Goal: Task Accomplishment & Management: Manage account settings

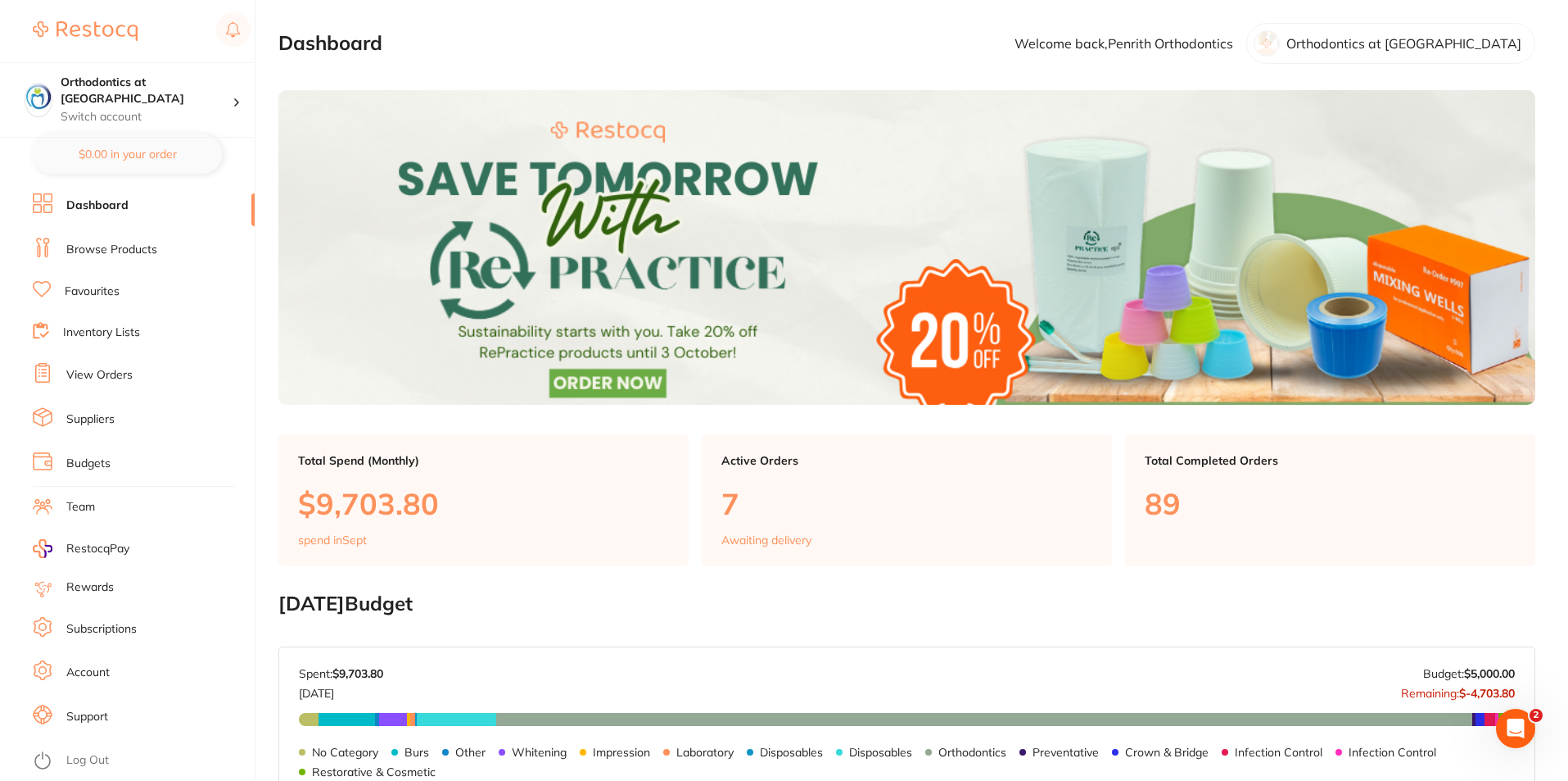
click at [148, 244] on link "Browse Products" at bounding box center [111, 250] width 91 height 17
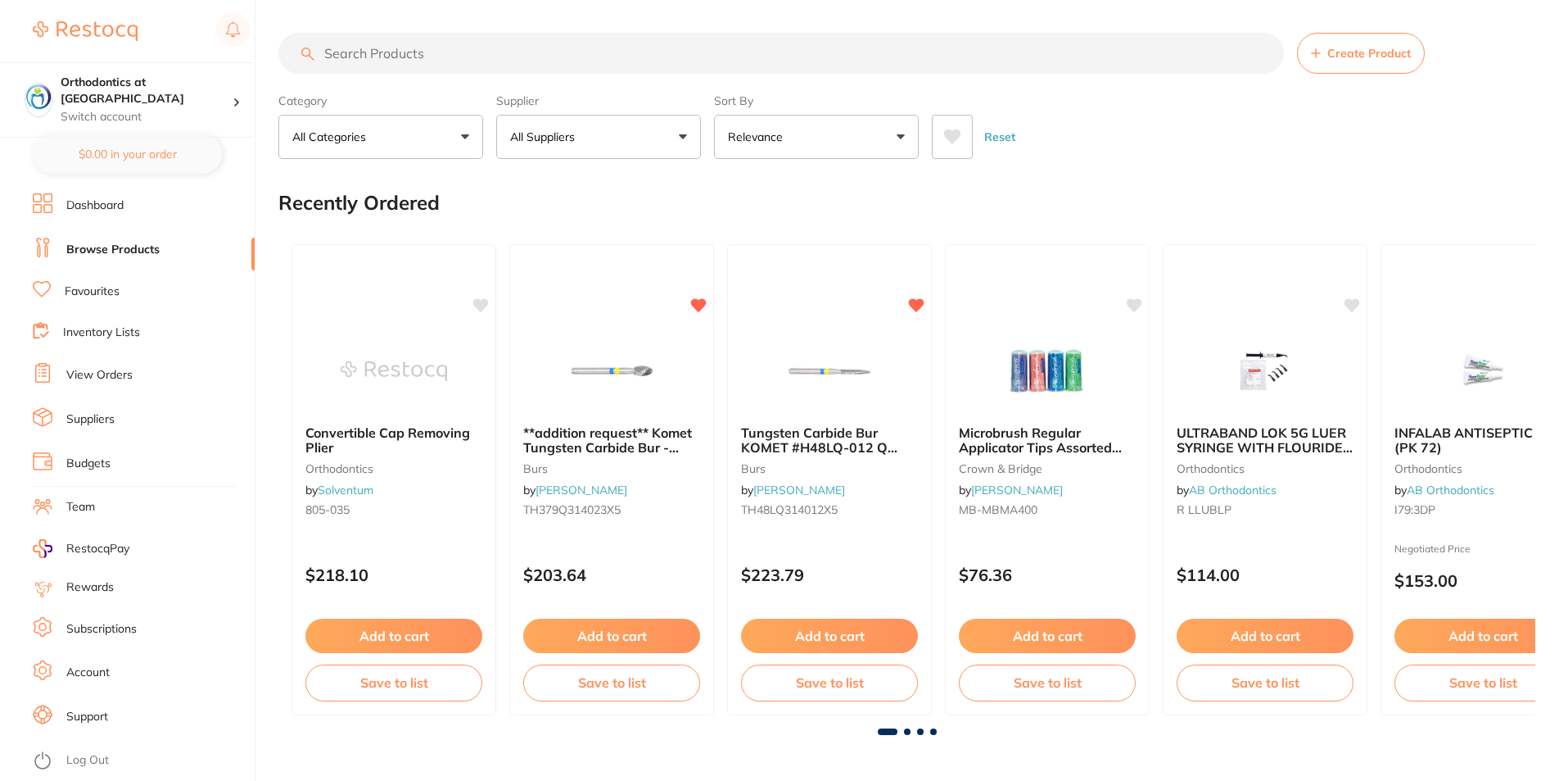
click at [402, 55] on input "search" at bounding box center [781, 53] width 1006 height 41
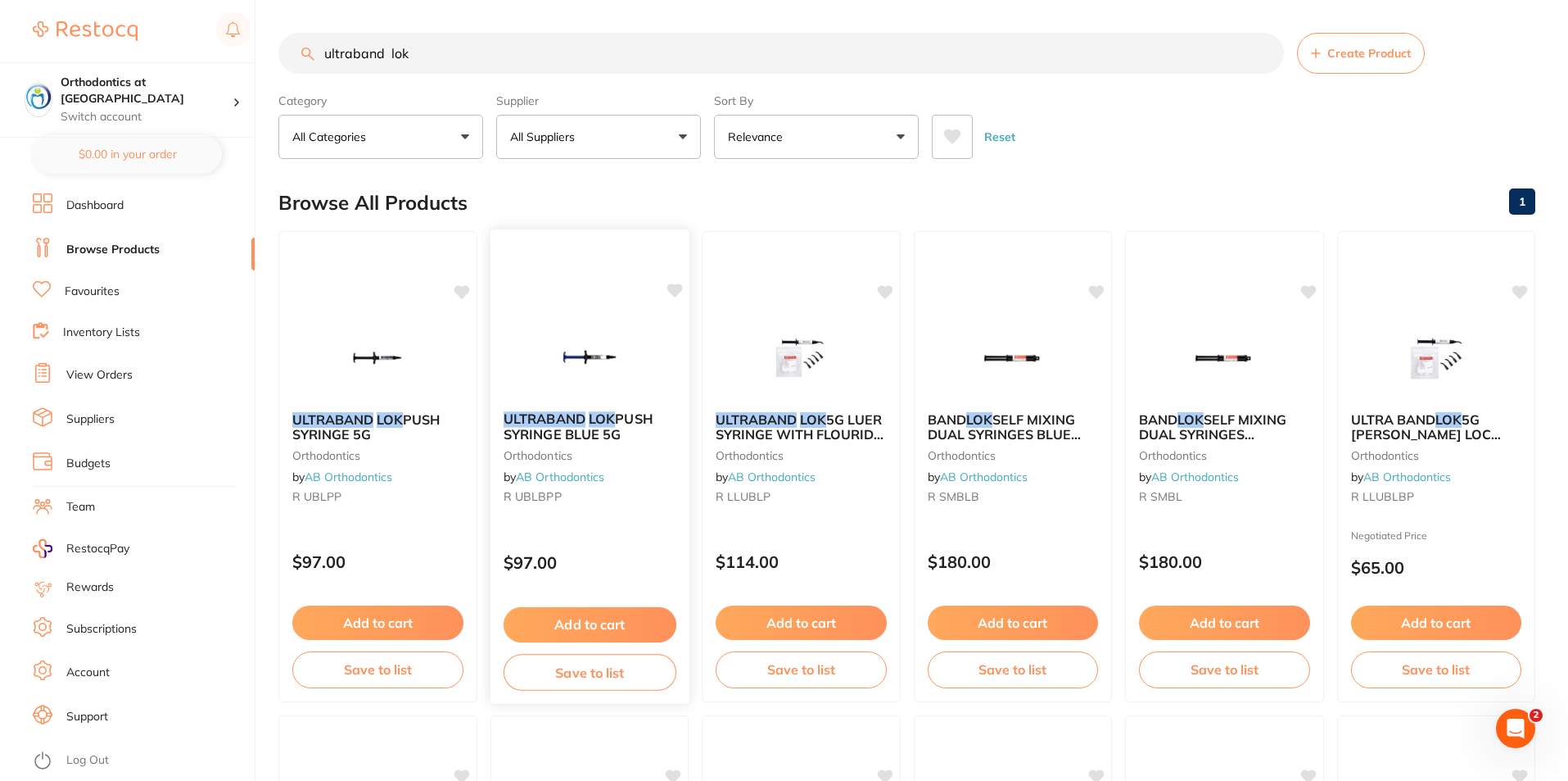
type input "ultraband lok"
click at [568, 419] on em "ULTRABAND" at bounding box center [543, 419] width 82 height 17
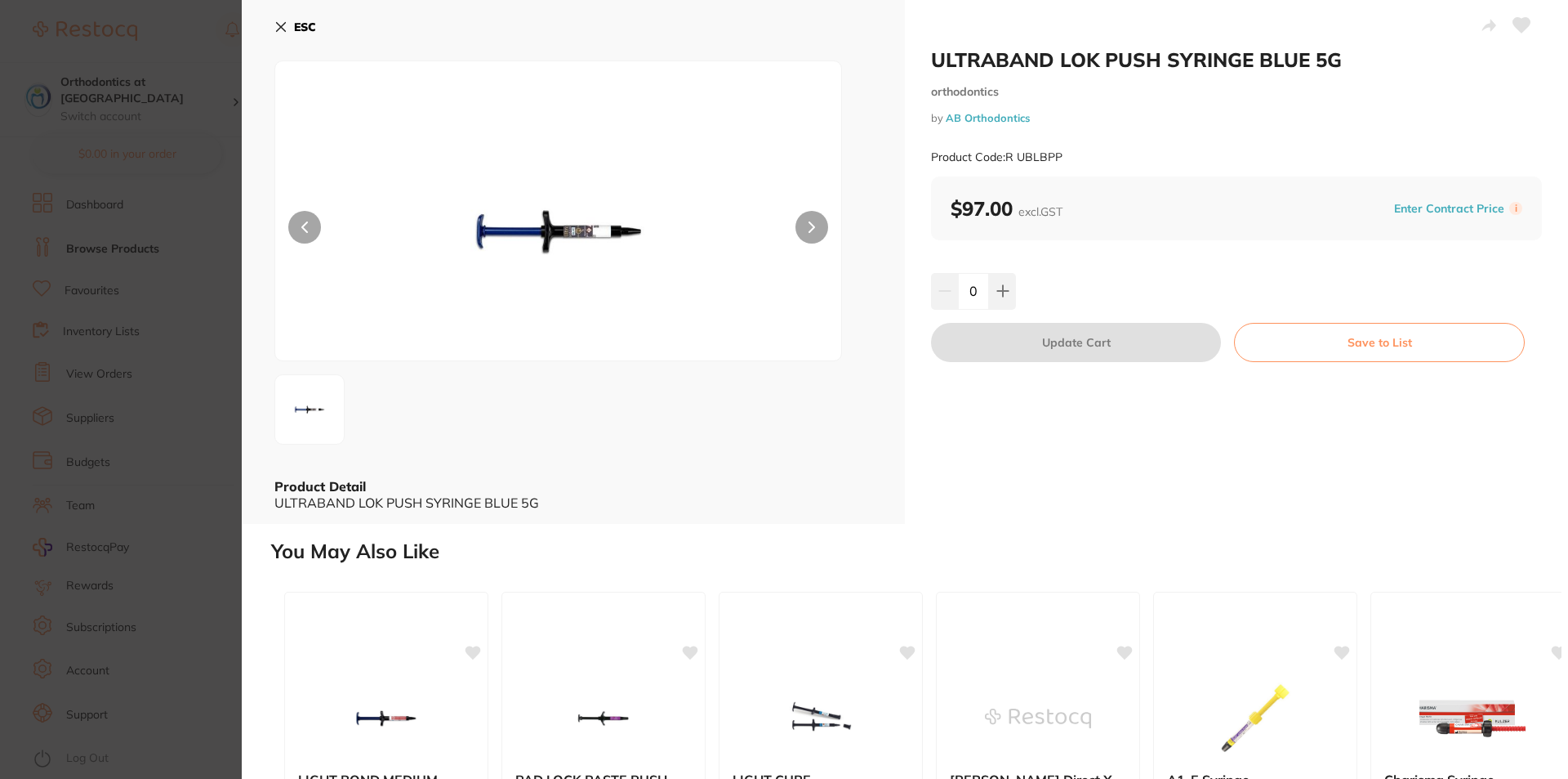
click at [275, 27] on div "ESC Product Detail ULTRABAND LOK PUSH SYRINGE BLUE 5G" at bounding box center [573, 262] width 663 height 524
click at [282, 23] on button "ESC" at bounding box center [295, 27] width 41 height 27
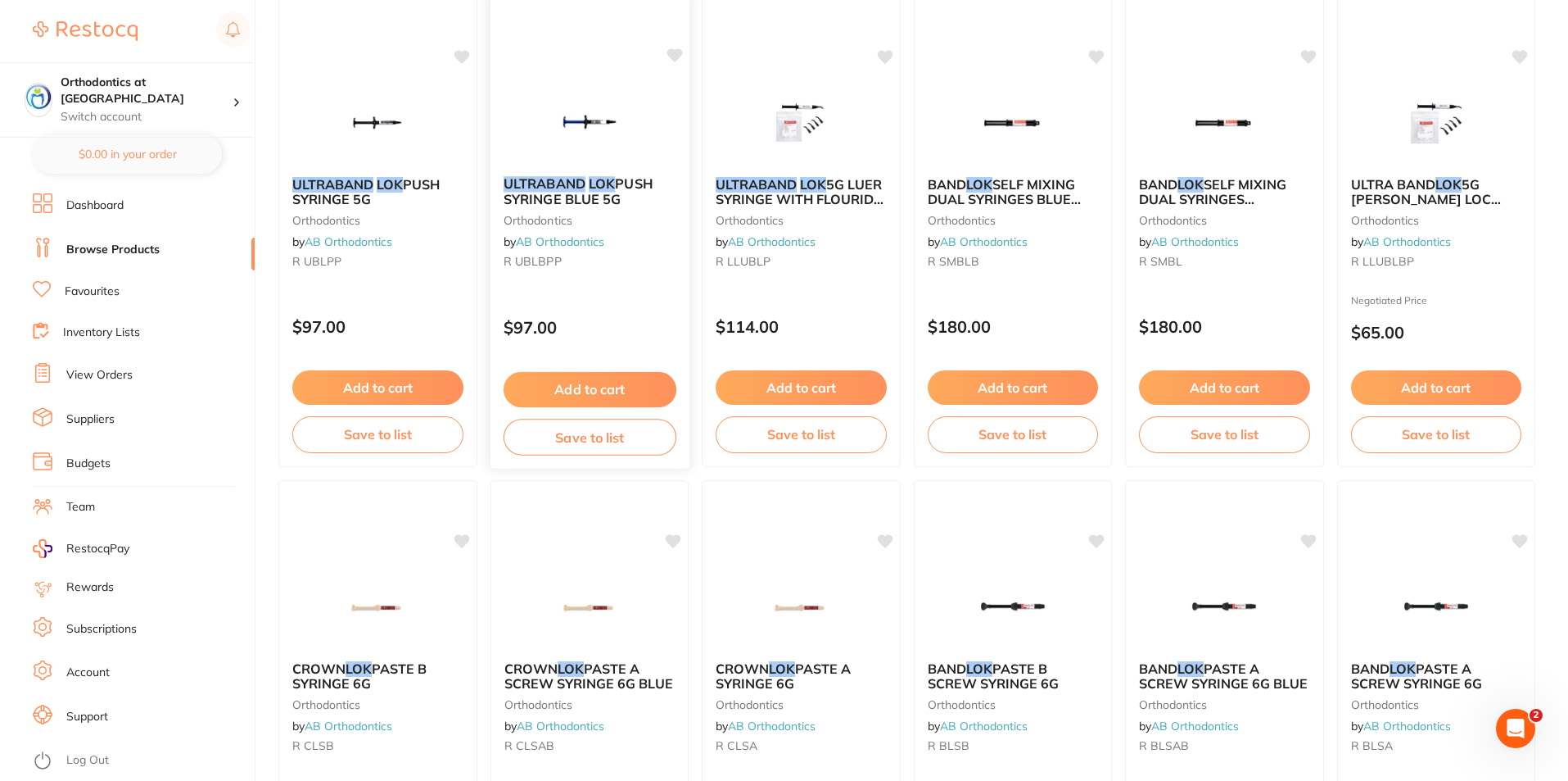
scroll to position [28, 0]
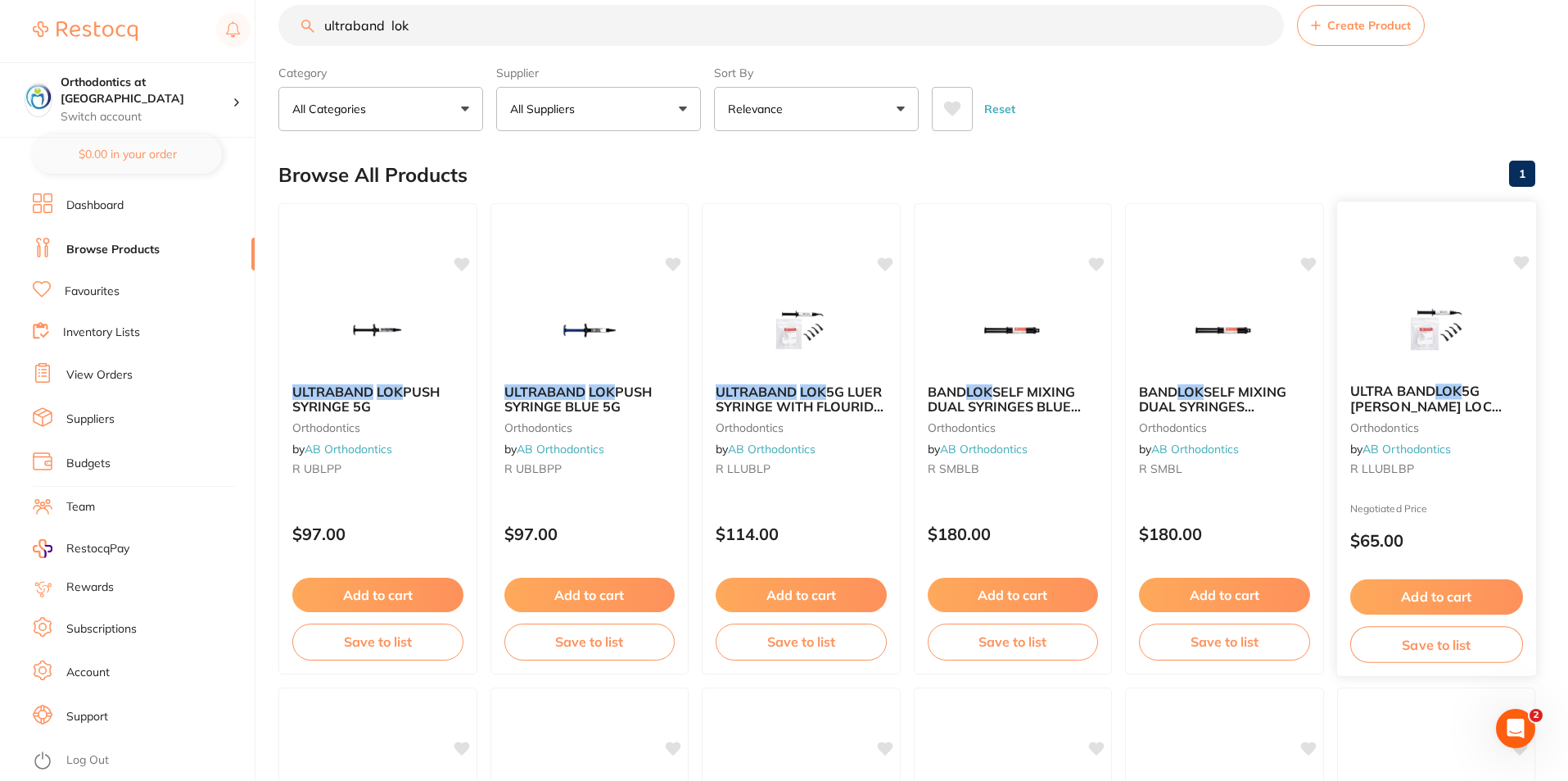
click at [1399, 395] on span "ULTRA BAND" at bounding box center [1392, 390] width 85 height 17
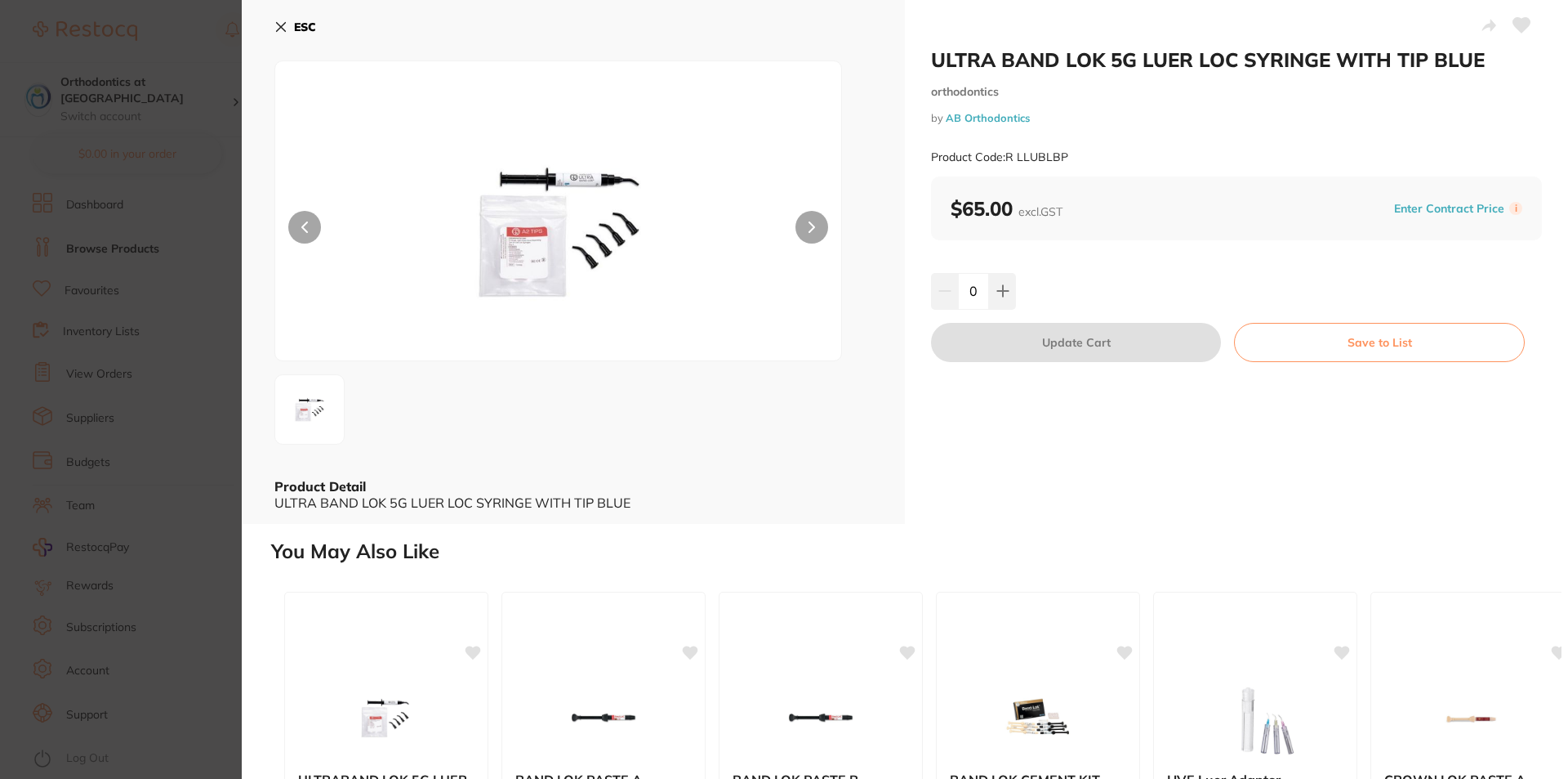
click at [811, 223] on icon at bounding box center [811, 227] width 6 height 11
click at [811, 229] on icon at bounding box center [811, 227] width 5 height 10
click at [281, 21] on icon at bounding box center [281, 27] width 13 height 13
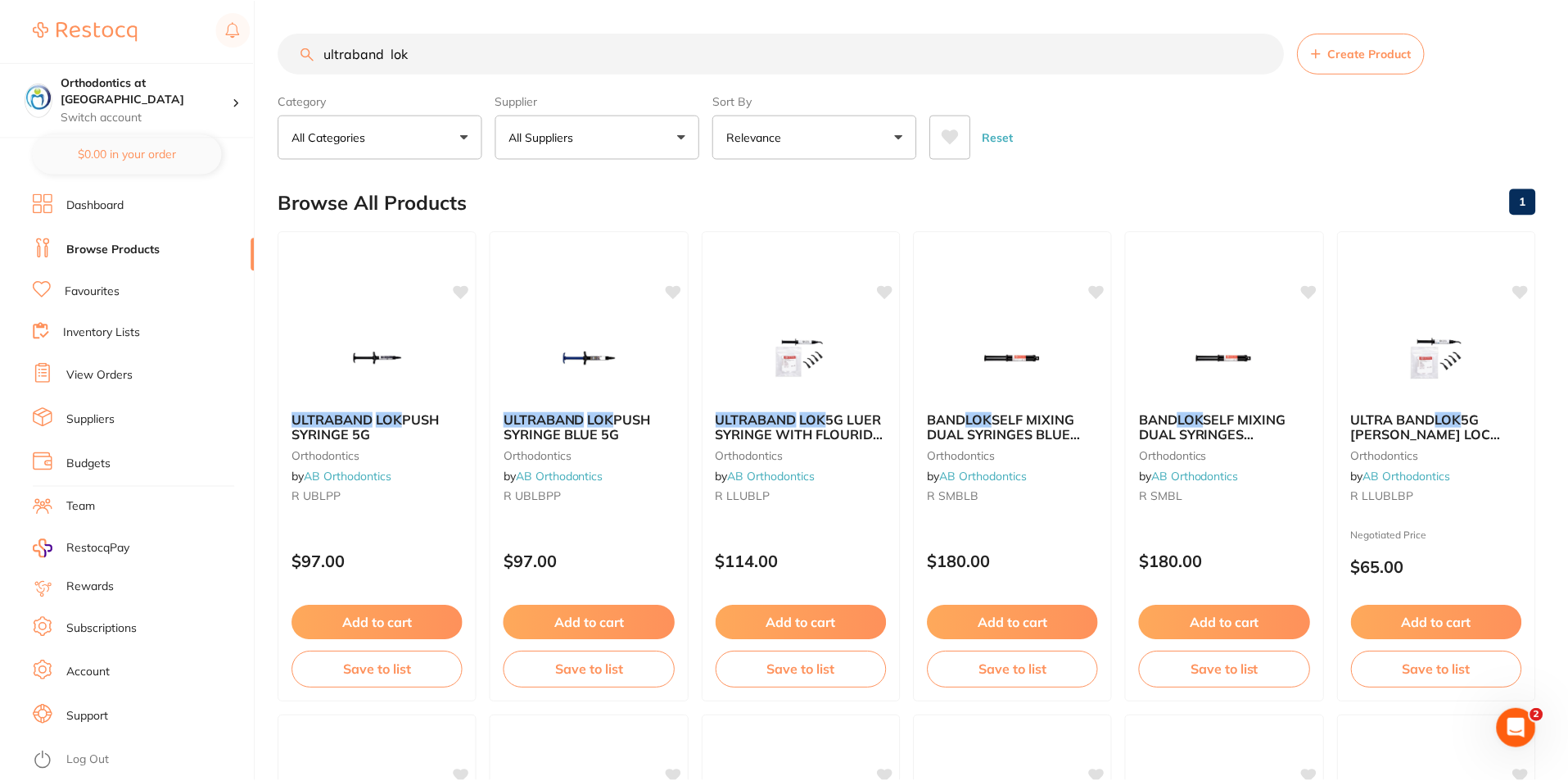
scroll to position [28, 0]
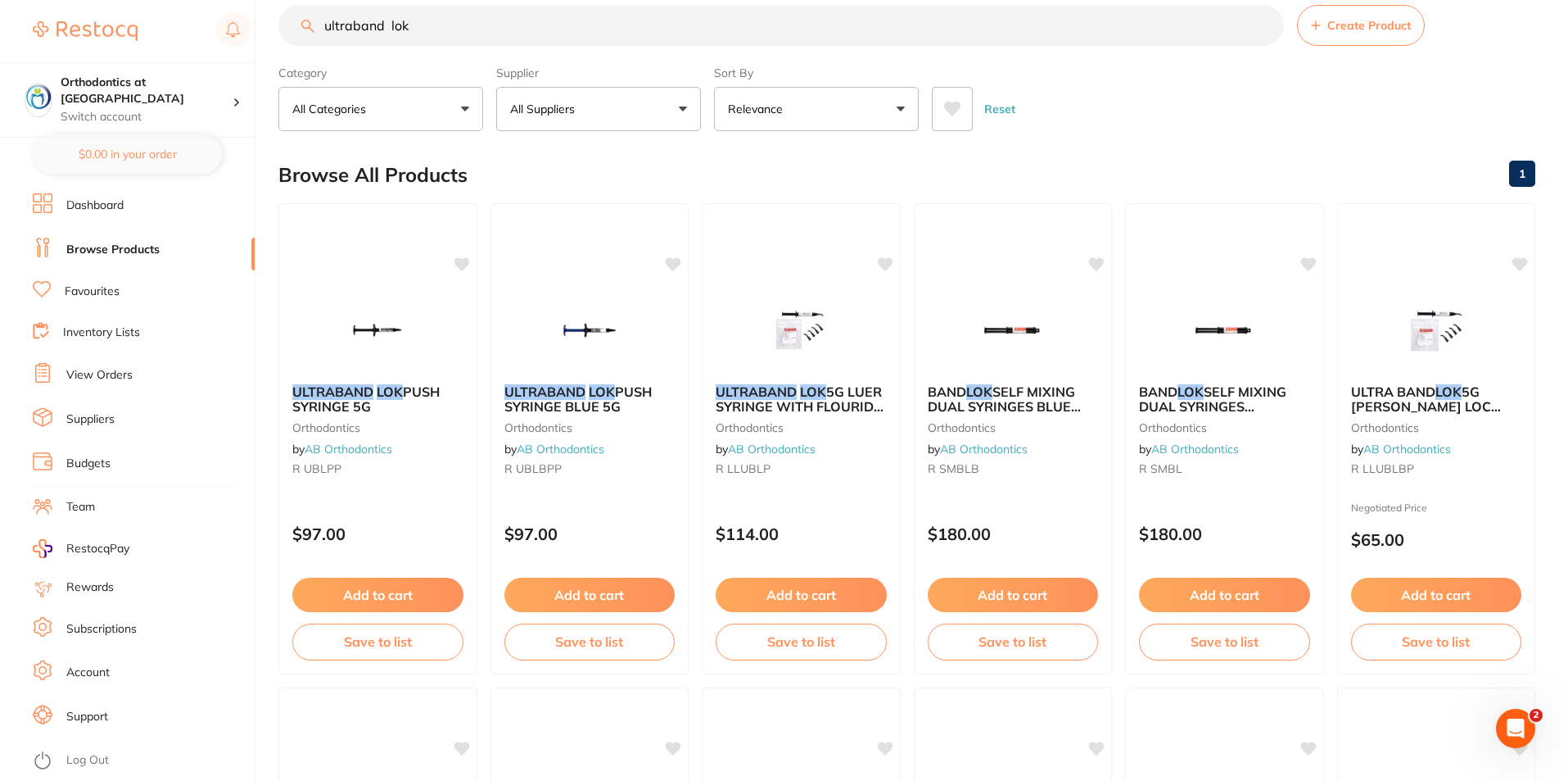
click at [72, 760] on link "Log Out" at bounding box center [87, 760] width 42 height 17
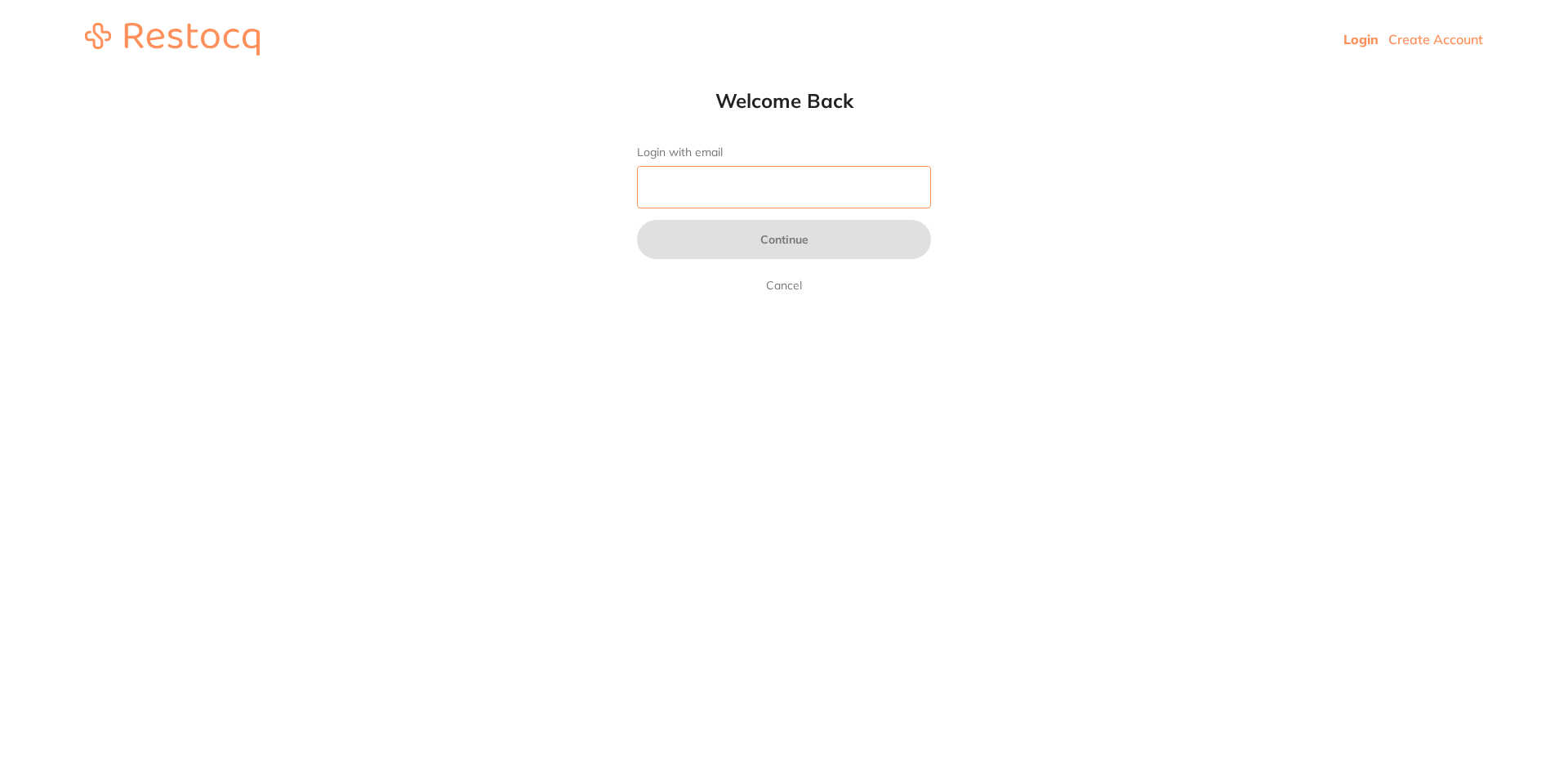
click at [704, 187] on input "Login with email" at bounding box center [783, 187] width 294 height 42
type input "[EMAIL_ADDRESS][DOMAIN_NAME]"
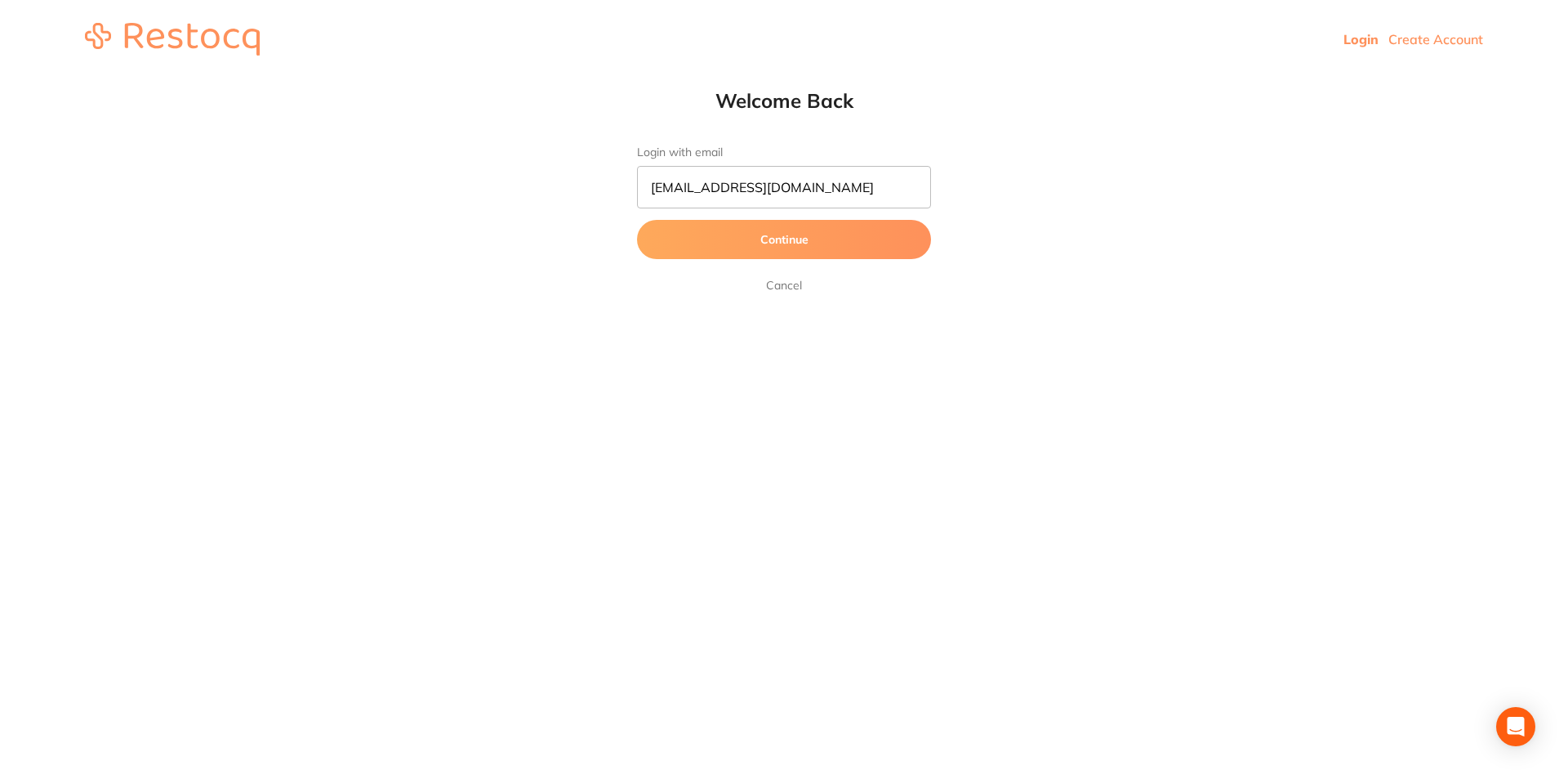
click at [759, 247] on button "Continue" at bounding box center [783, 239] width 294 height 39
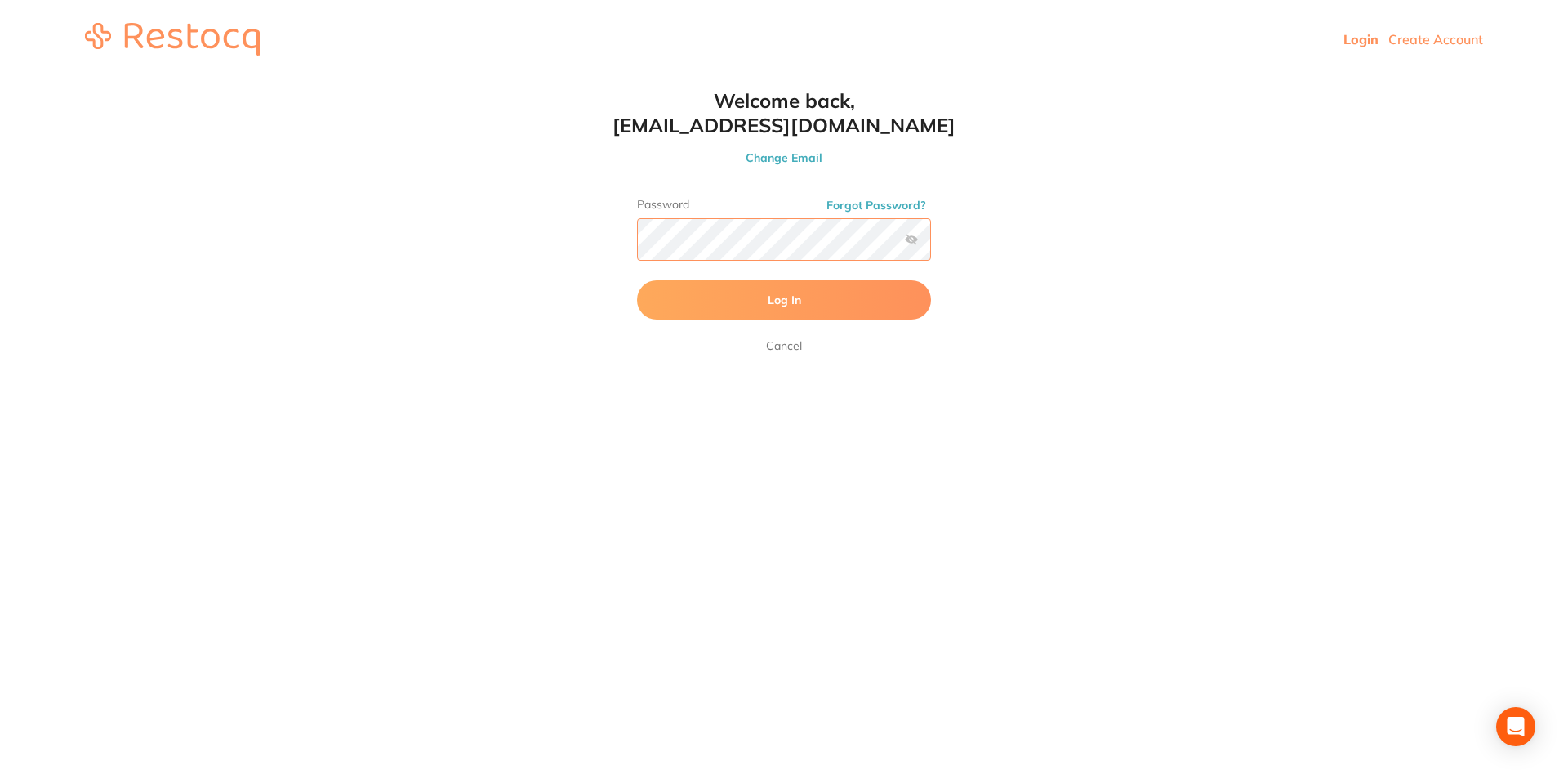
click at [637, 280] on button "Log In" at bounding box center [783, 300] width 294 height 39
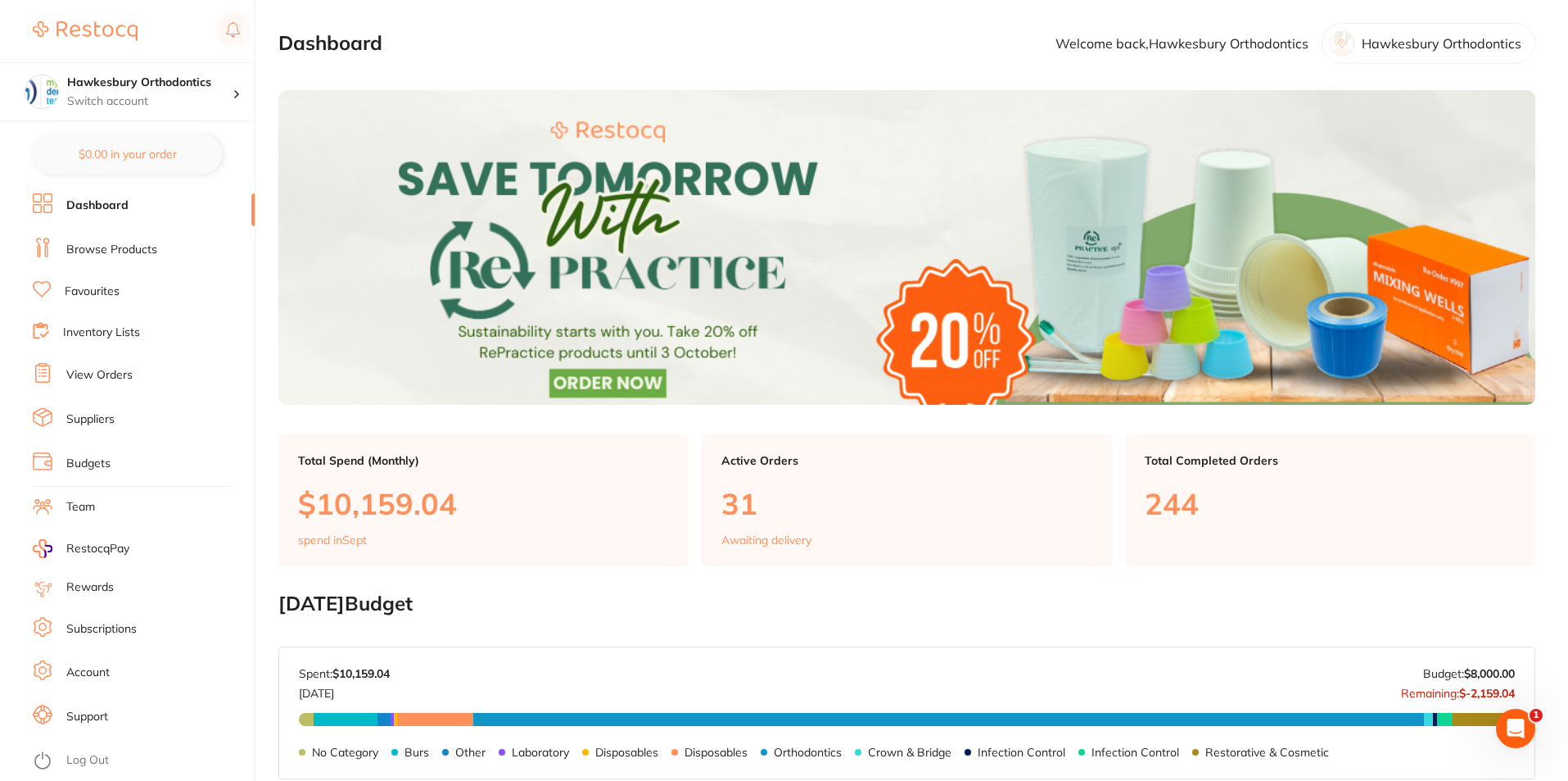
click at [119, 290] on li "Favourites" at bounding box center [144, 291] width 222 height 21
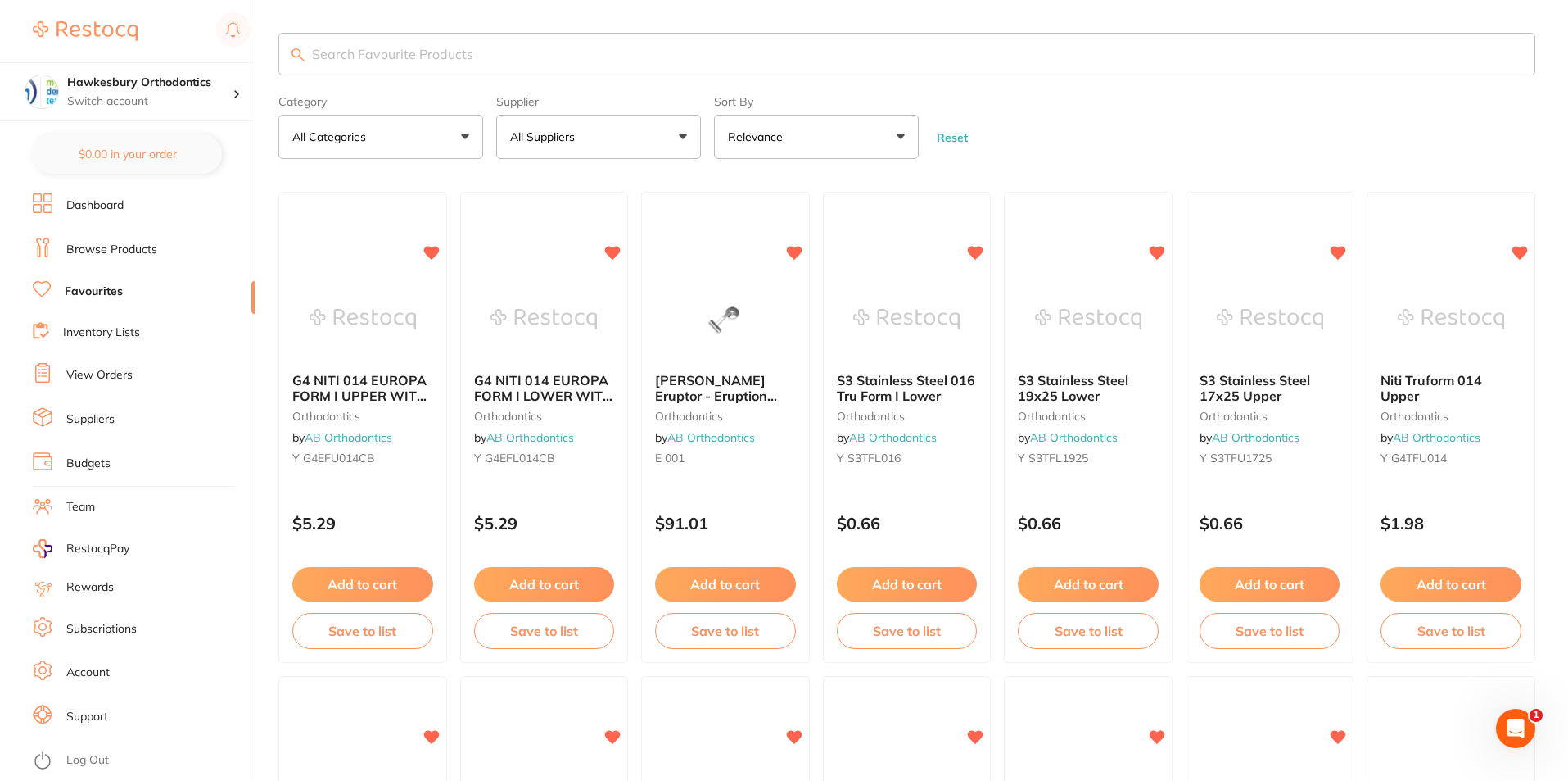
click at [678, 136] on button "All Suppliers" at bounding box center [598, 137] width 205 height 44
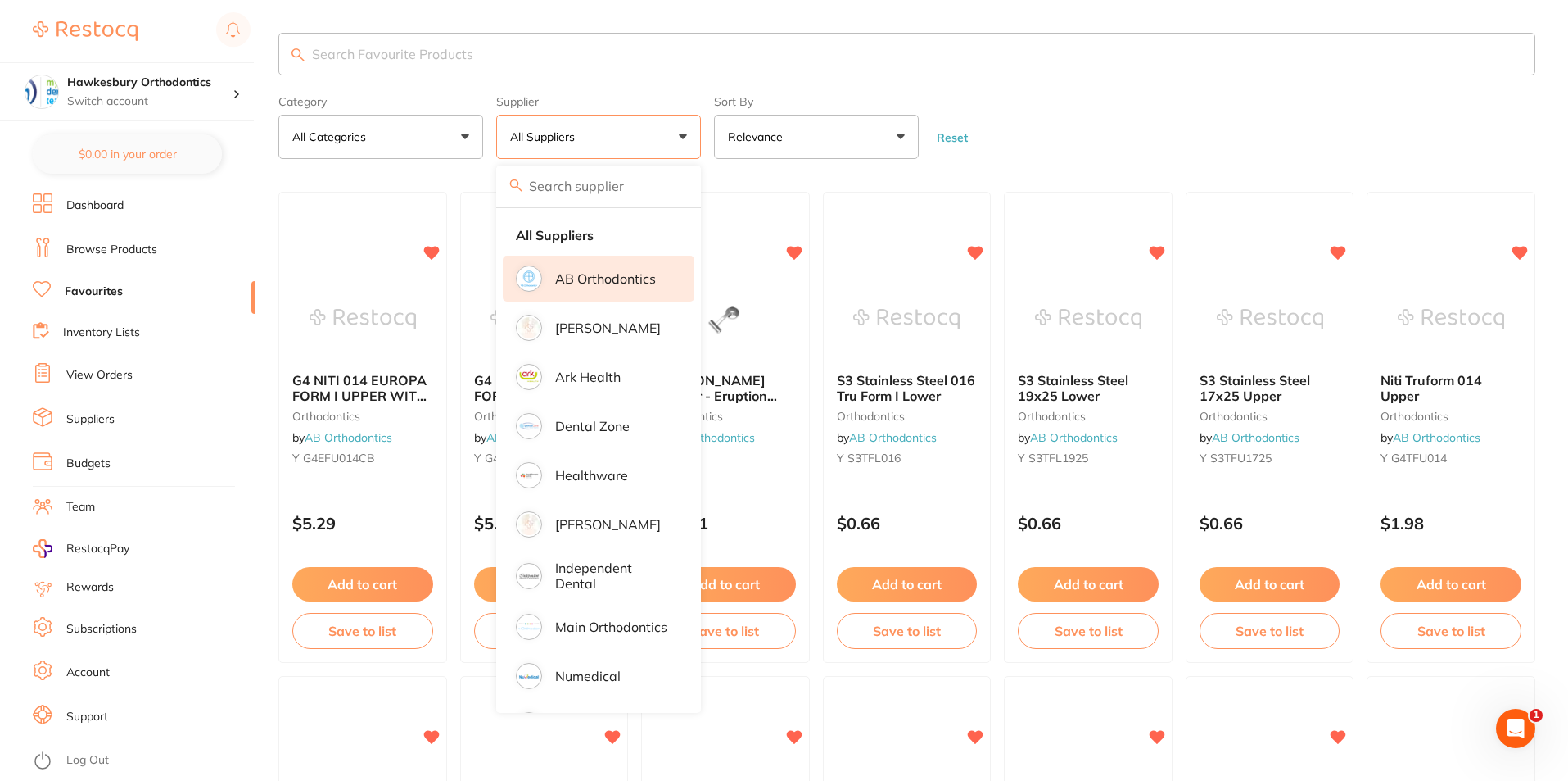
click at [593, 276] on p "AB Orthodontics" at bounding box center [606, 278] width 101 height 15
click at [605, 275] on p "AB Orthodontics" at bounding box center [606, 278] width 101 height 15
click at [1051, 106] on form "Category All Categories All Categories articulating burs crown & bridge disposa…" at bounding box center [907, 123] width 1258 height 71
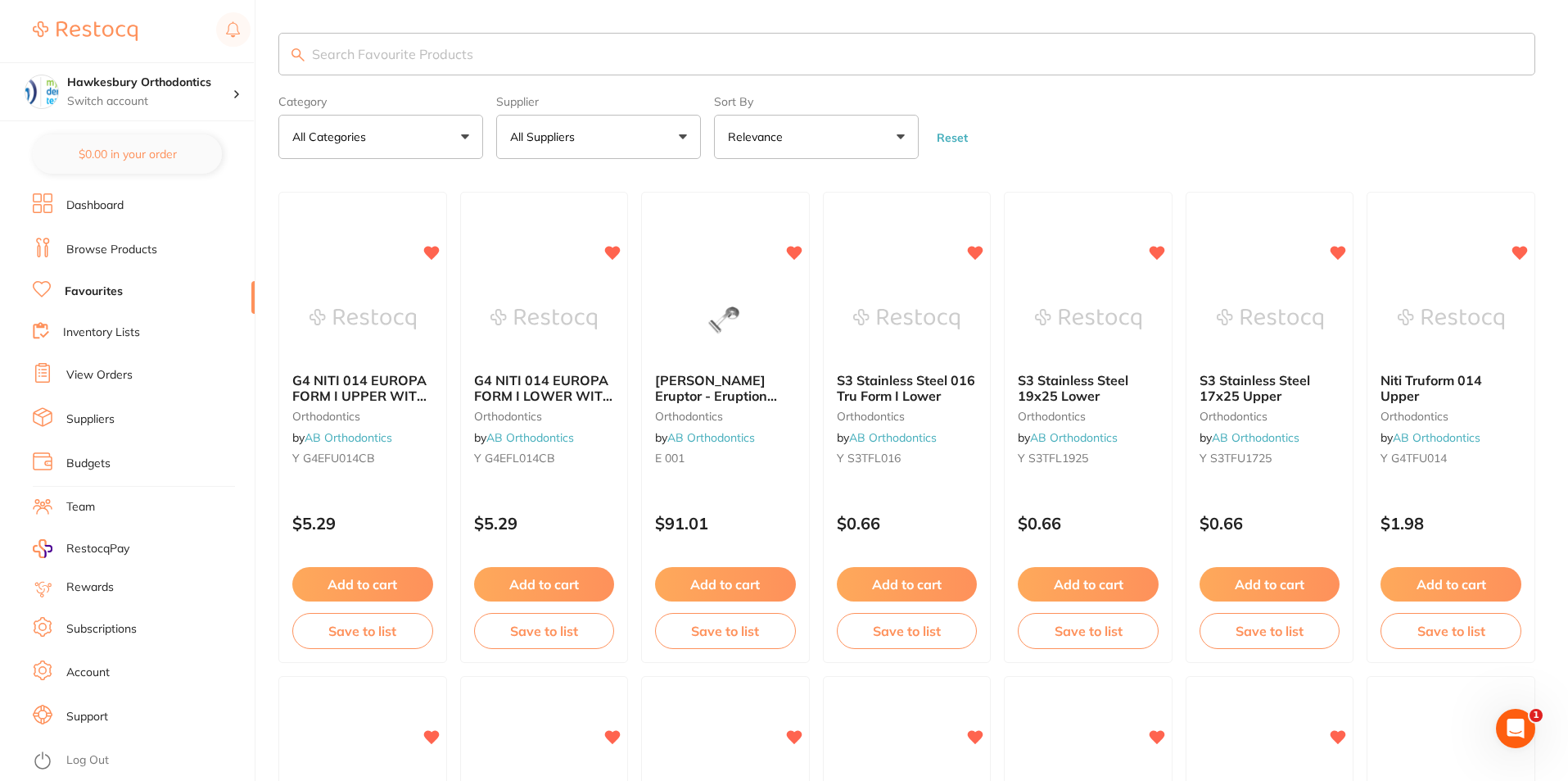
click at [343, 58] on input "search" at bounding box center [907, 54] width 1258 height 42
type input "a"
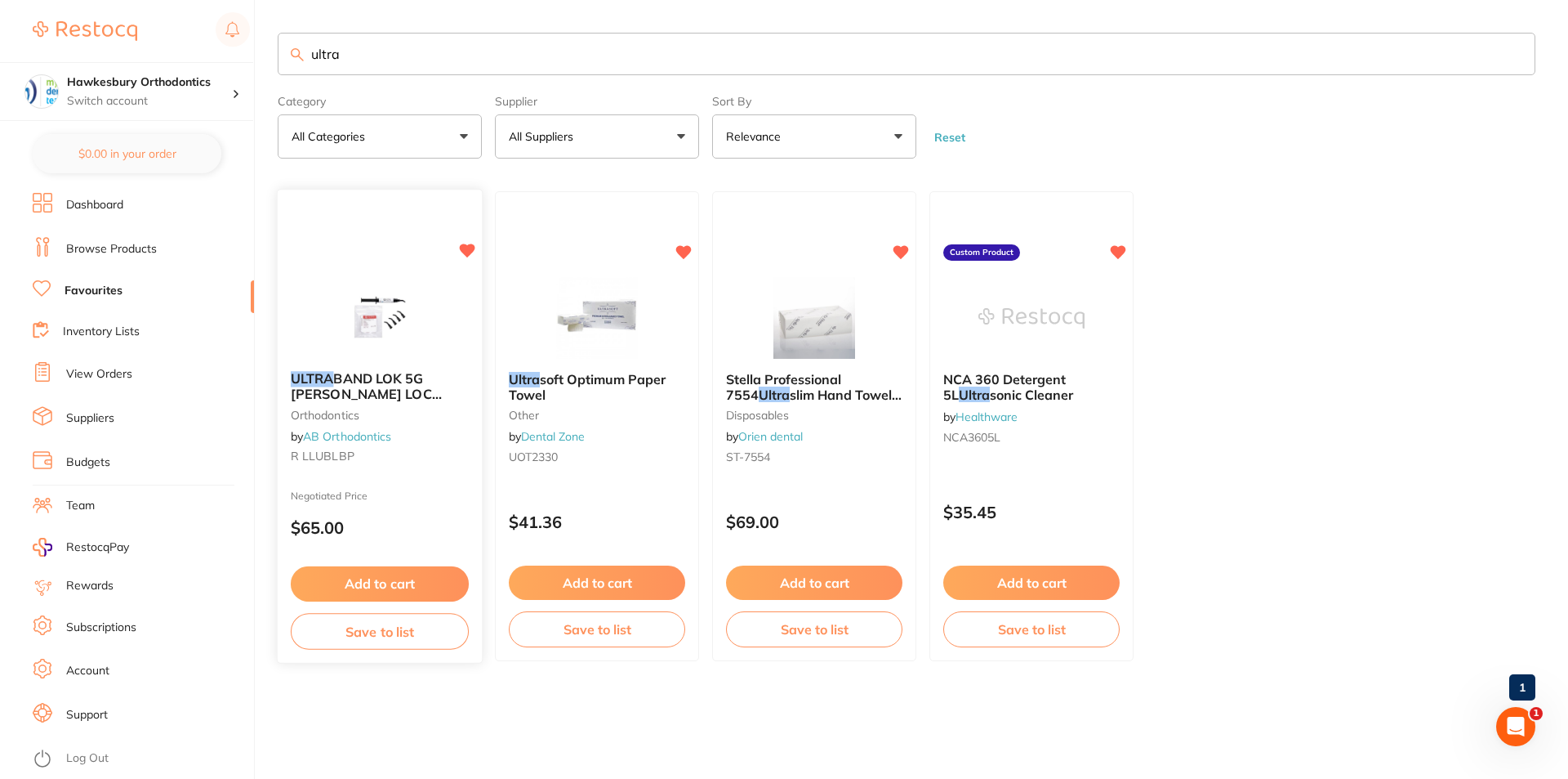
type input "ultra"
click at [388, 382] on span "BAND LOK 5G [PERSON_NAME] LOC SYRINGE WITH TIP BLUE" at bounding box center [371, 394] width 161 height 47
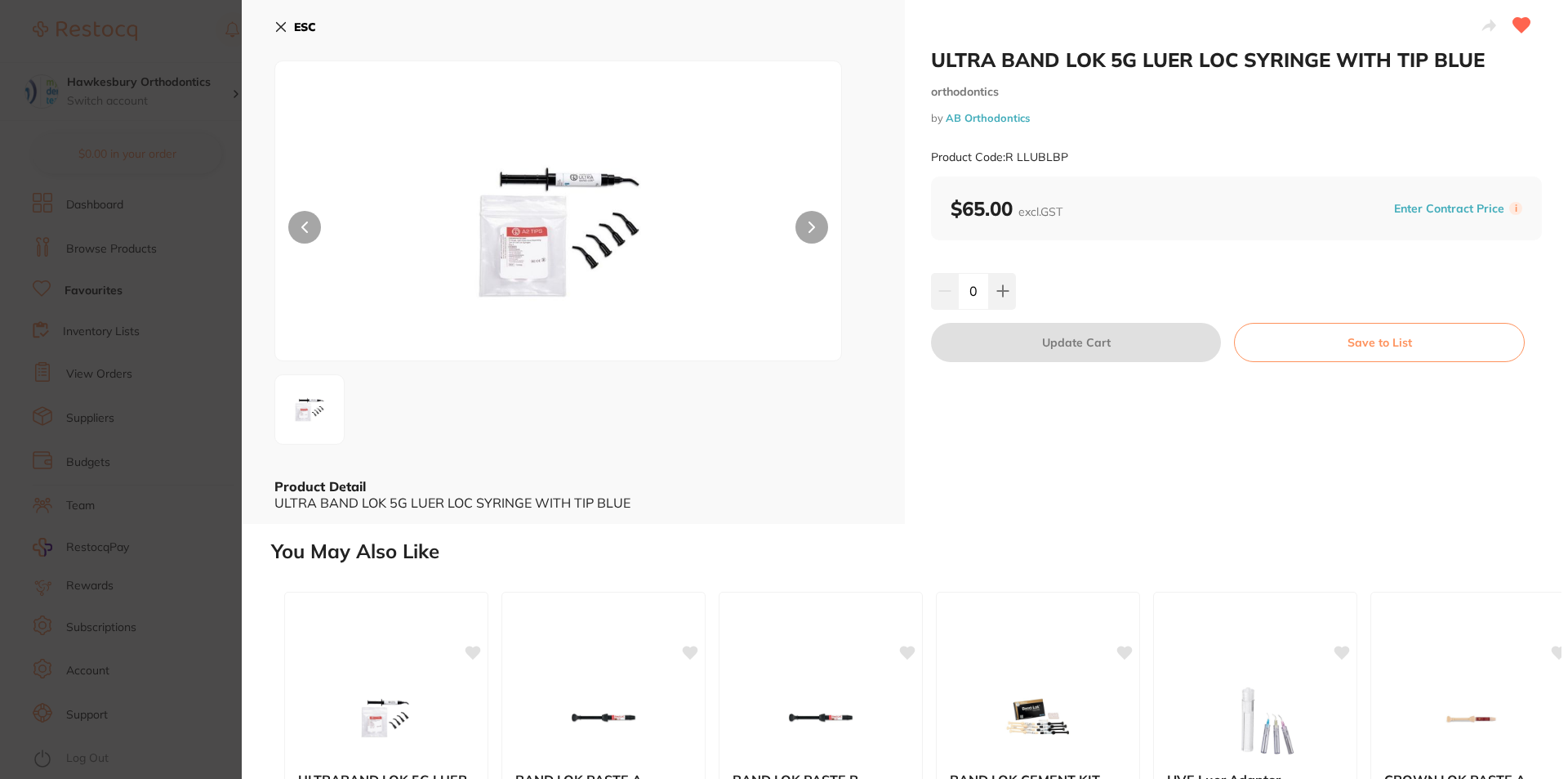
click at [282, 27] on icon at bounding box center [281, 27] width 9 height 9
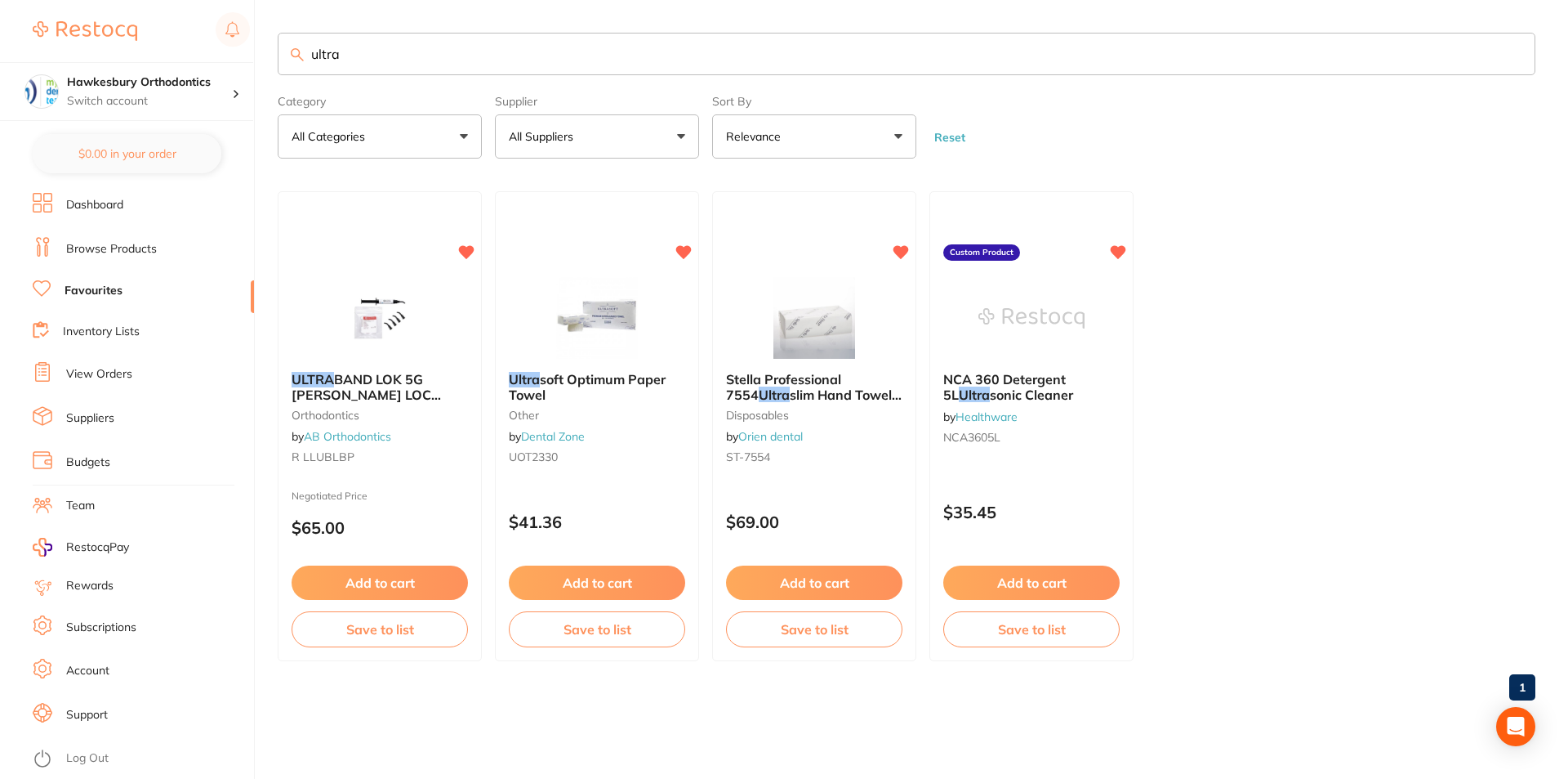
click at [118, 374] on link "View Orders" at bounding box center [99, 374] width 66 height 16
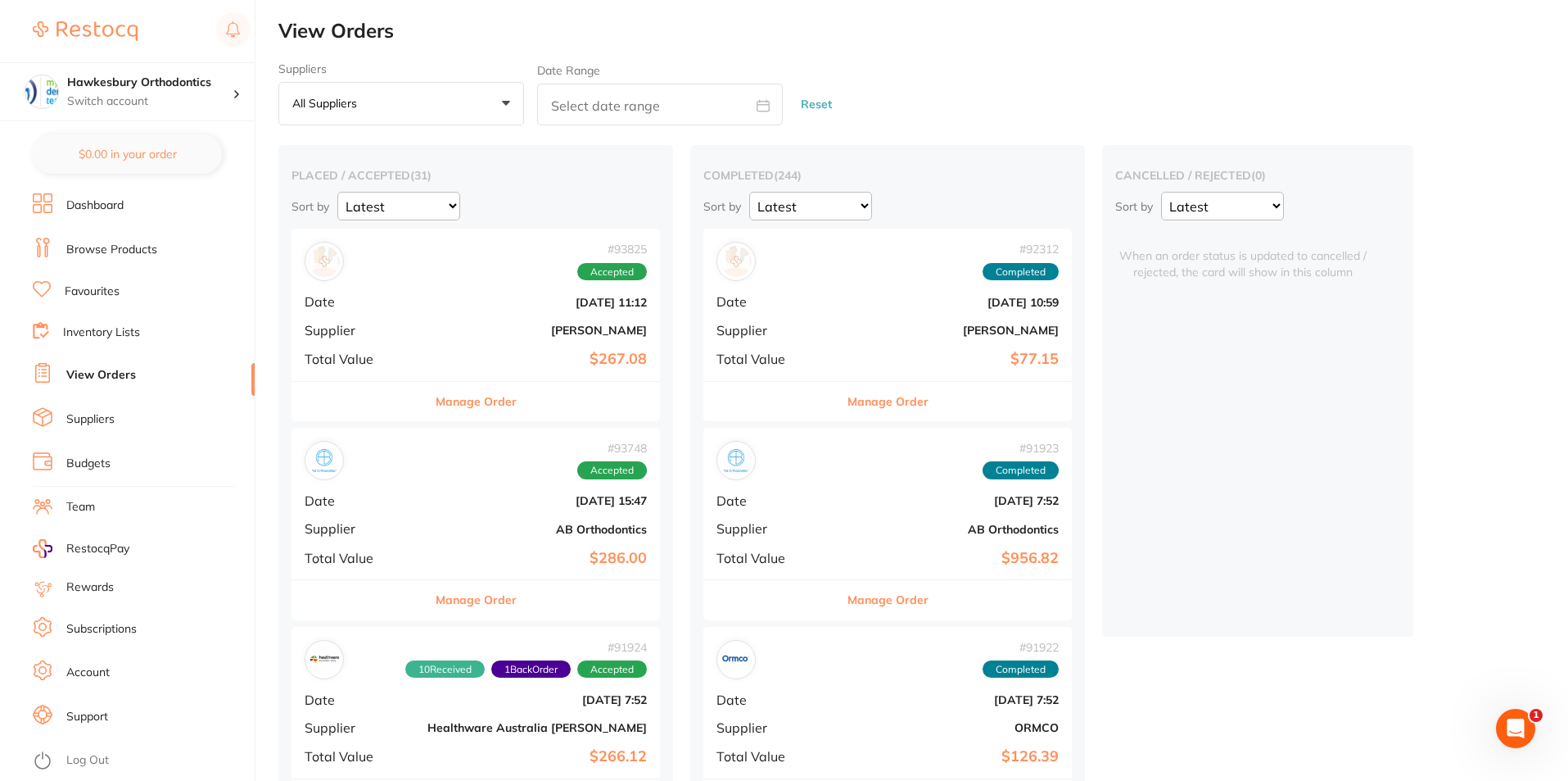
scroll to position [82, 0]
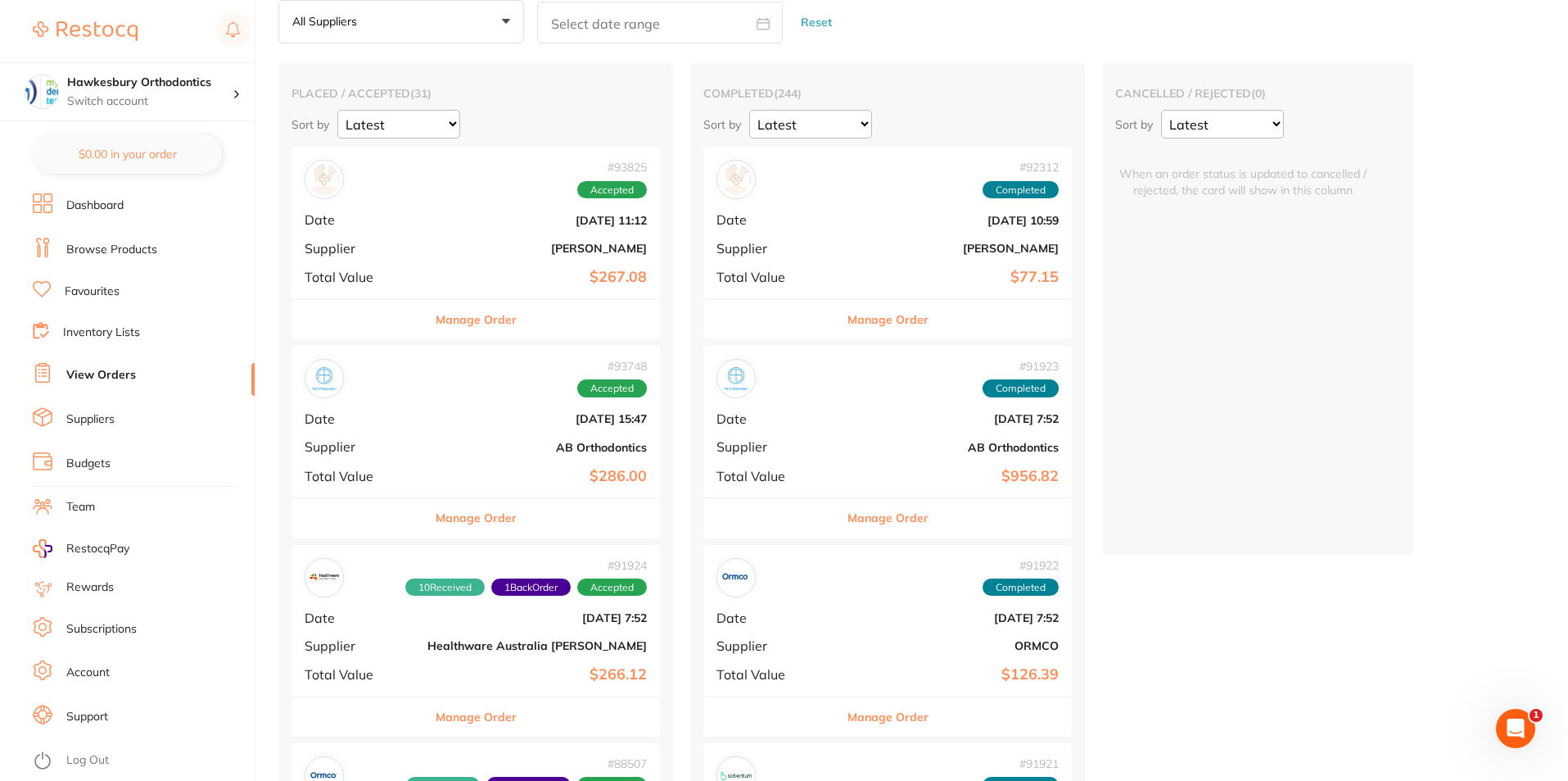
click at [469, 517] on button "Manage Order" at bounding box center [476, 517] width 81 height 40
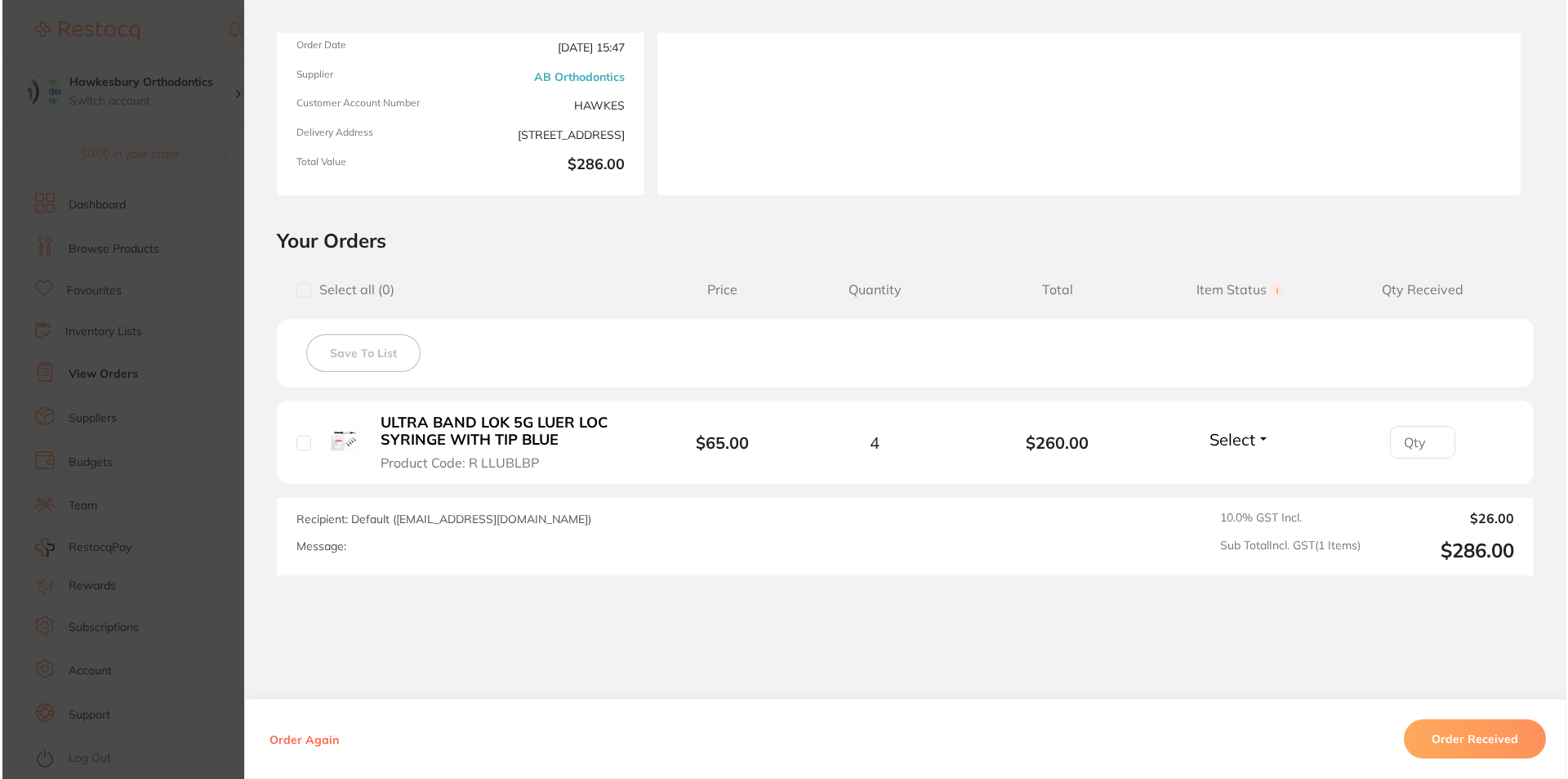
scroll to position [214, 0]
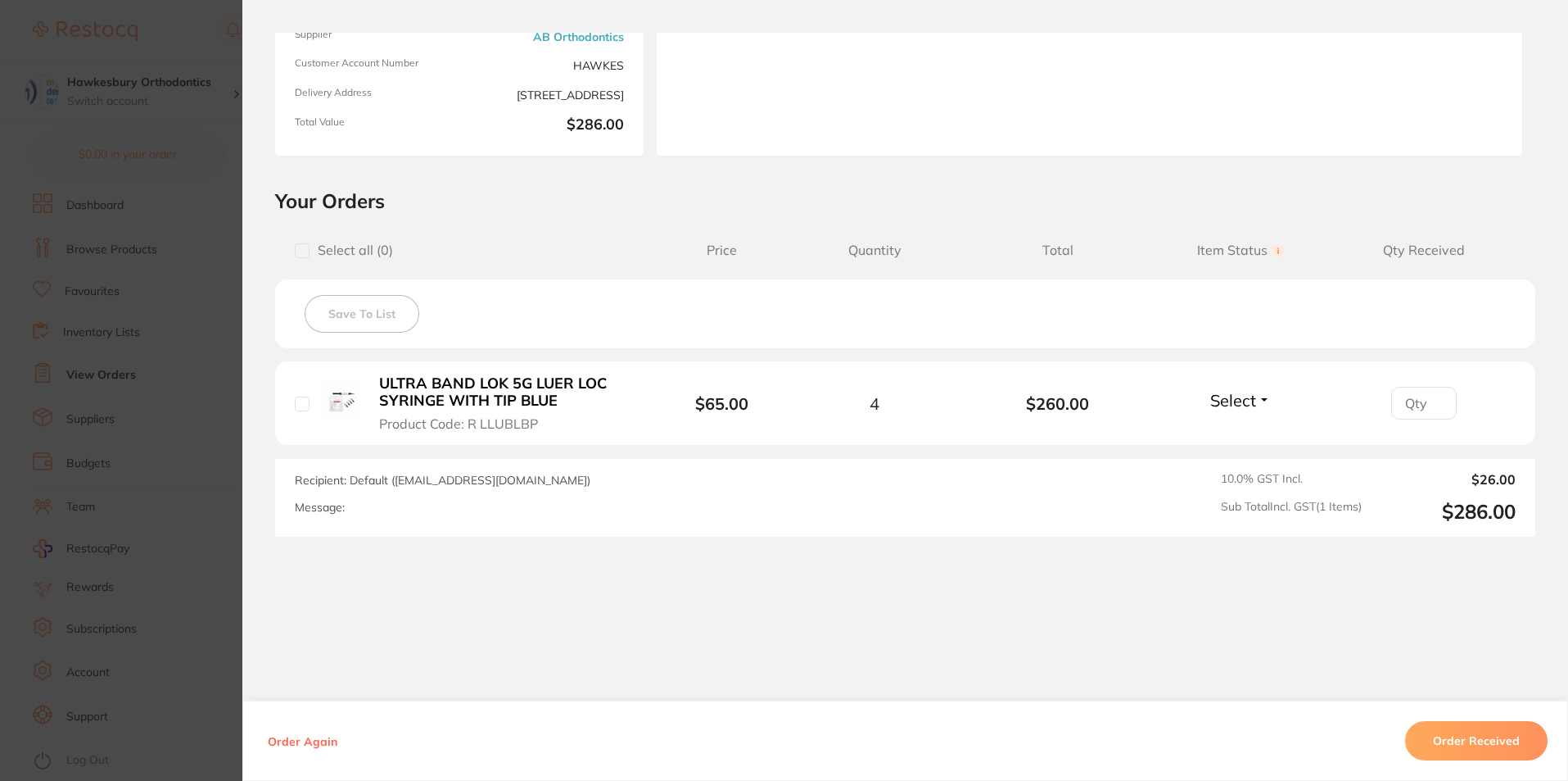
click at [507, 386] on b "ULTRA BAND LOK 5G LUER LOC SYRINGE WITH TIP BLUE" at bounding box center [506, 391] width 254 height 34
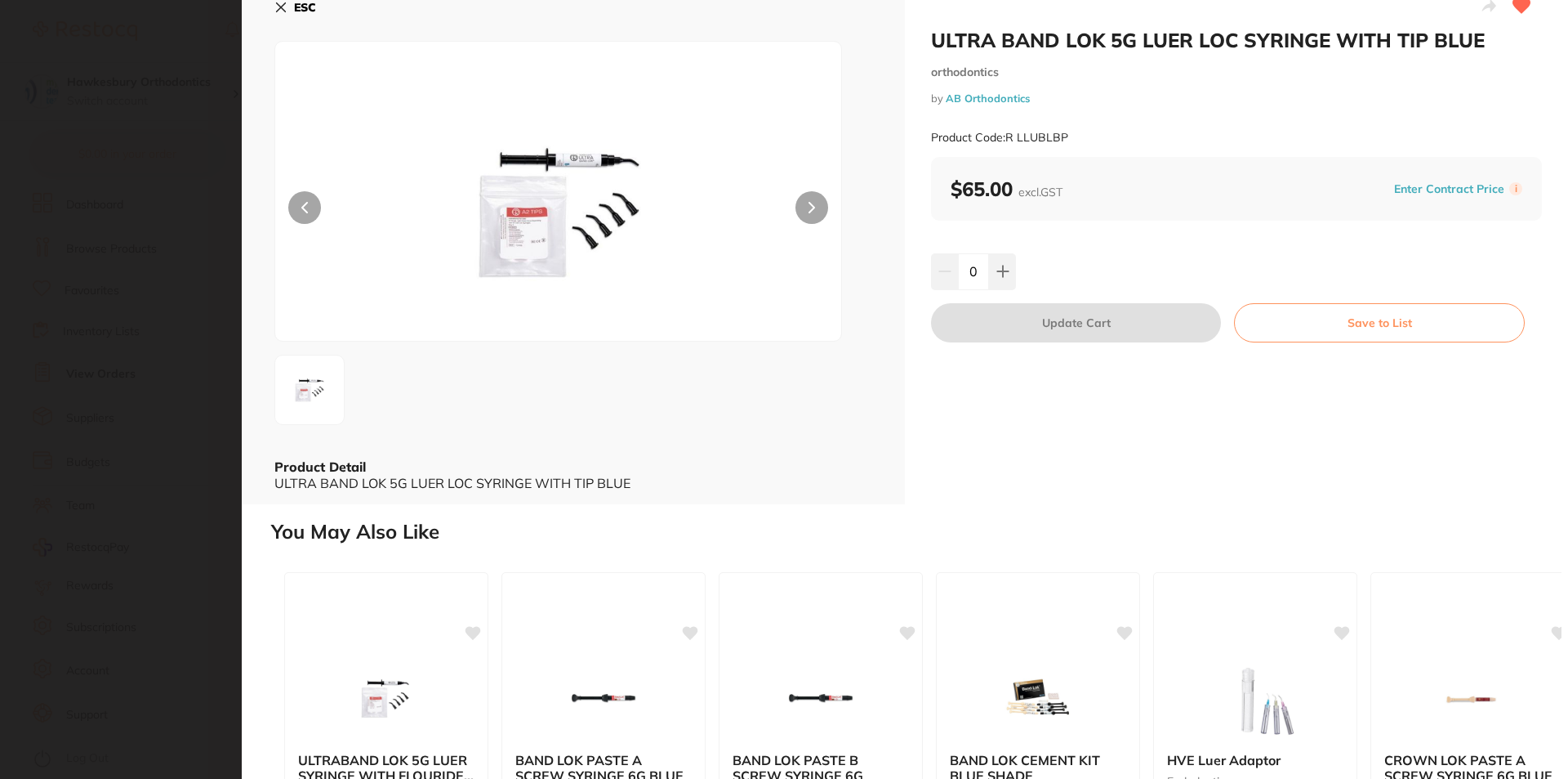
scroll to position [0, 0]
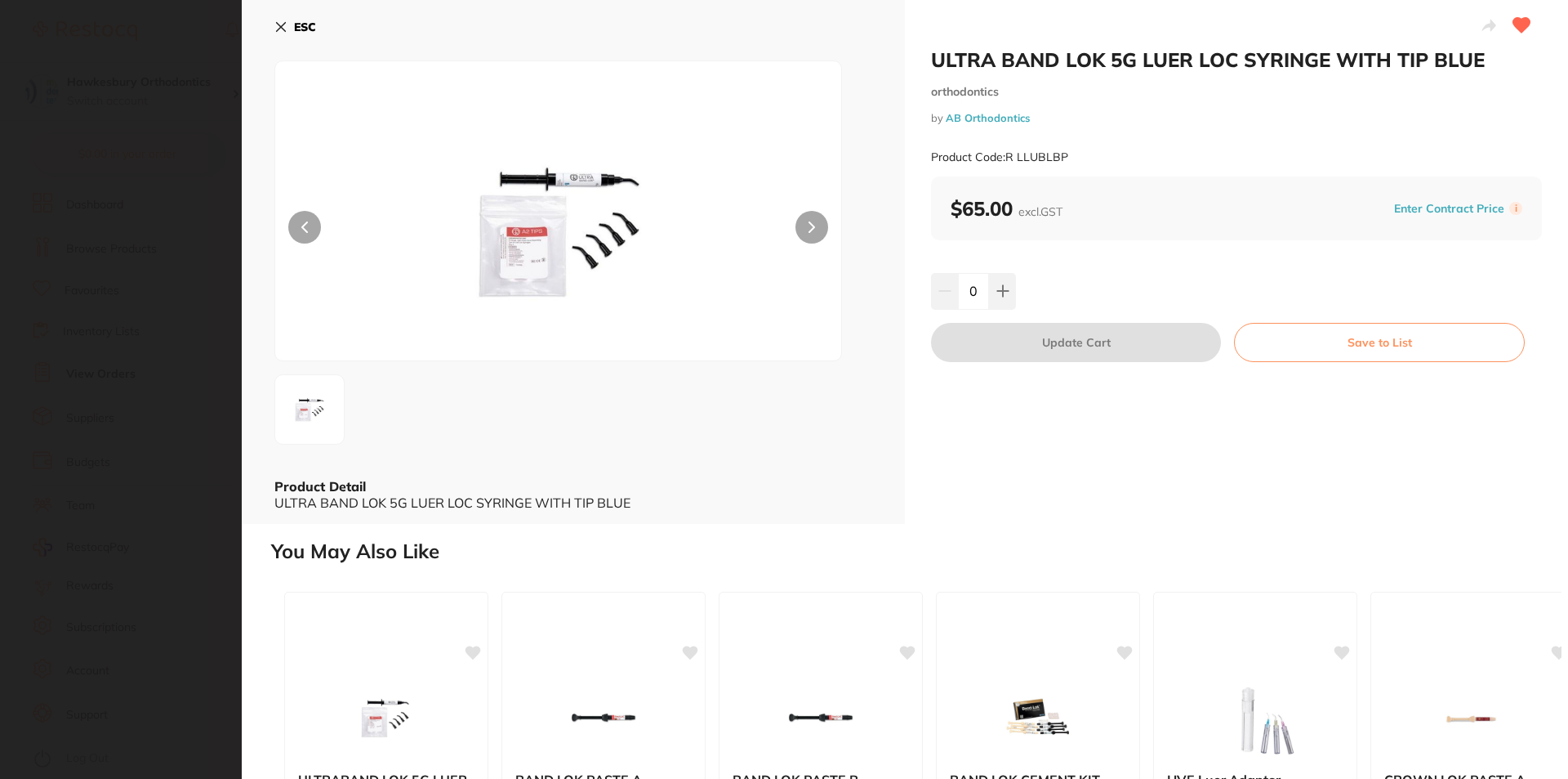
click at [278, 20] on icon at bounding box center [281, 27] width 13 height 13
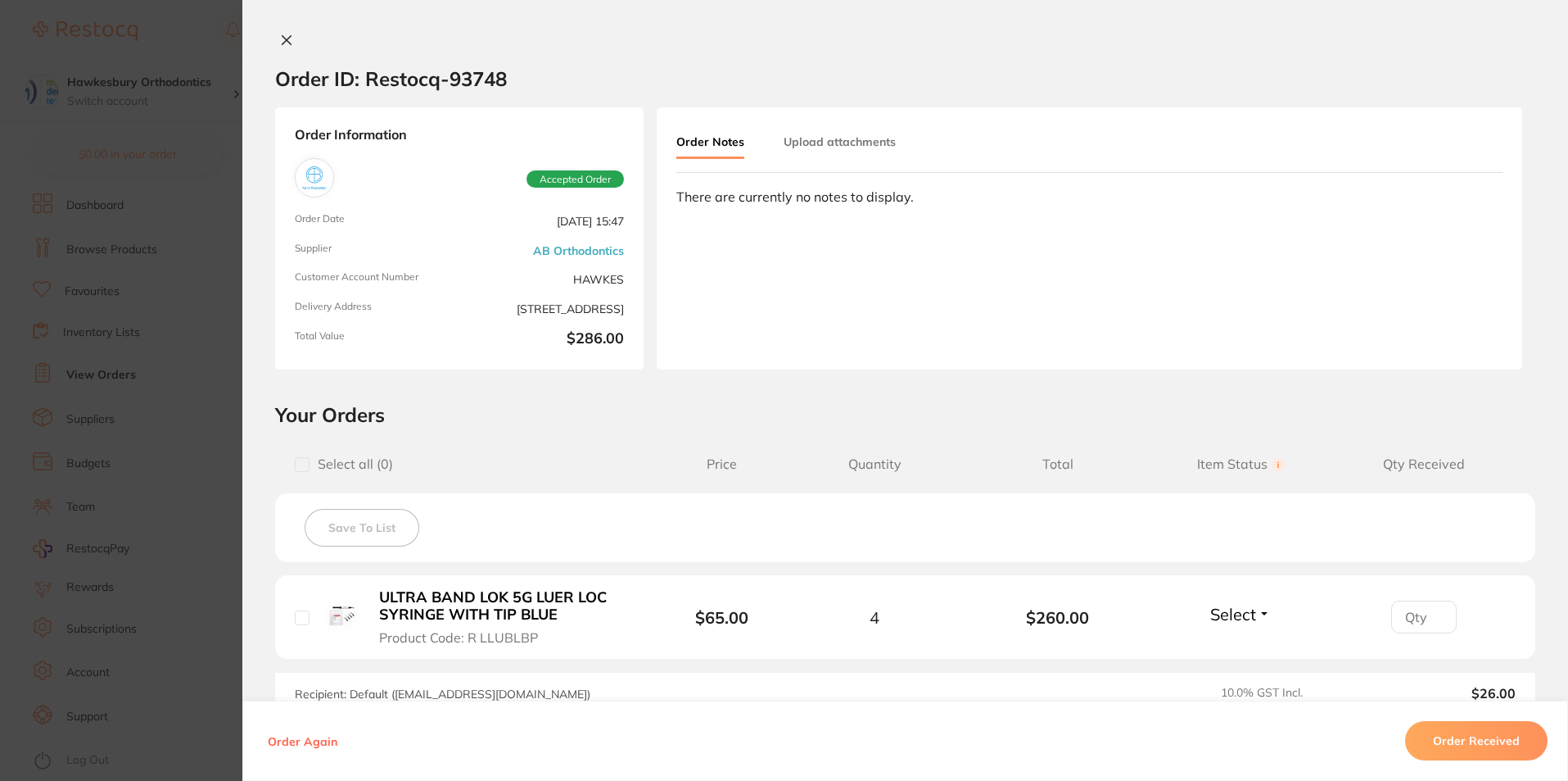
click at [281, 35] on icon at bounding box center [287, 40] width 13 height 13
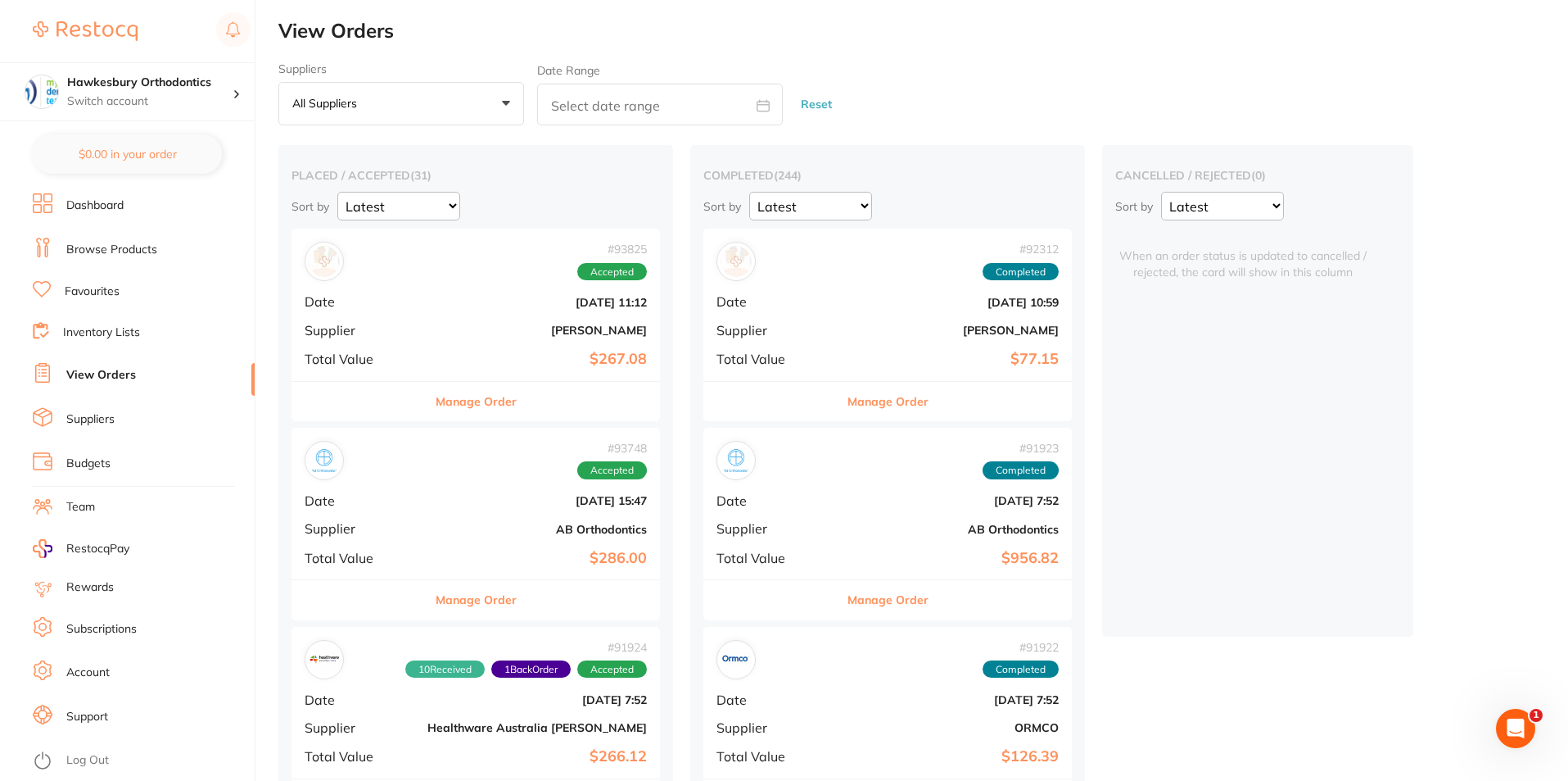
click at [131, 248] on link "Browse Products" at bounding box center [111, 250] width 91 height 17
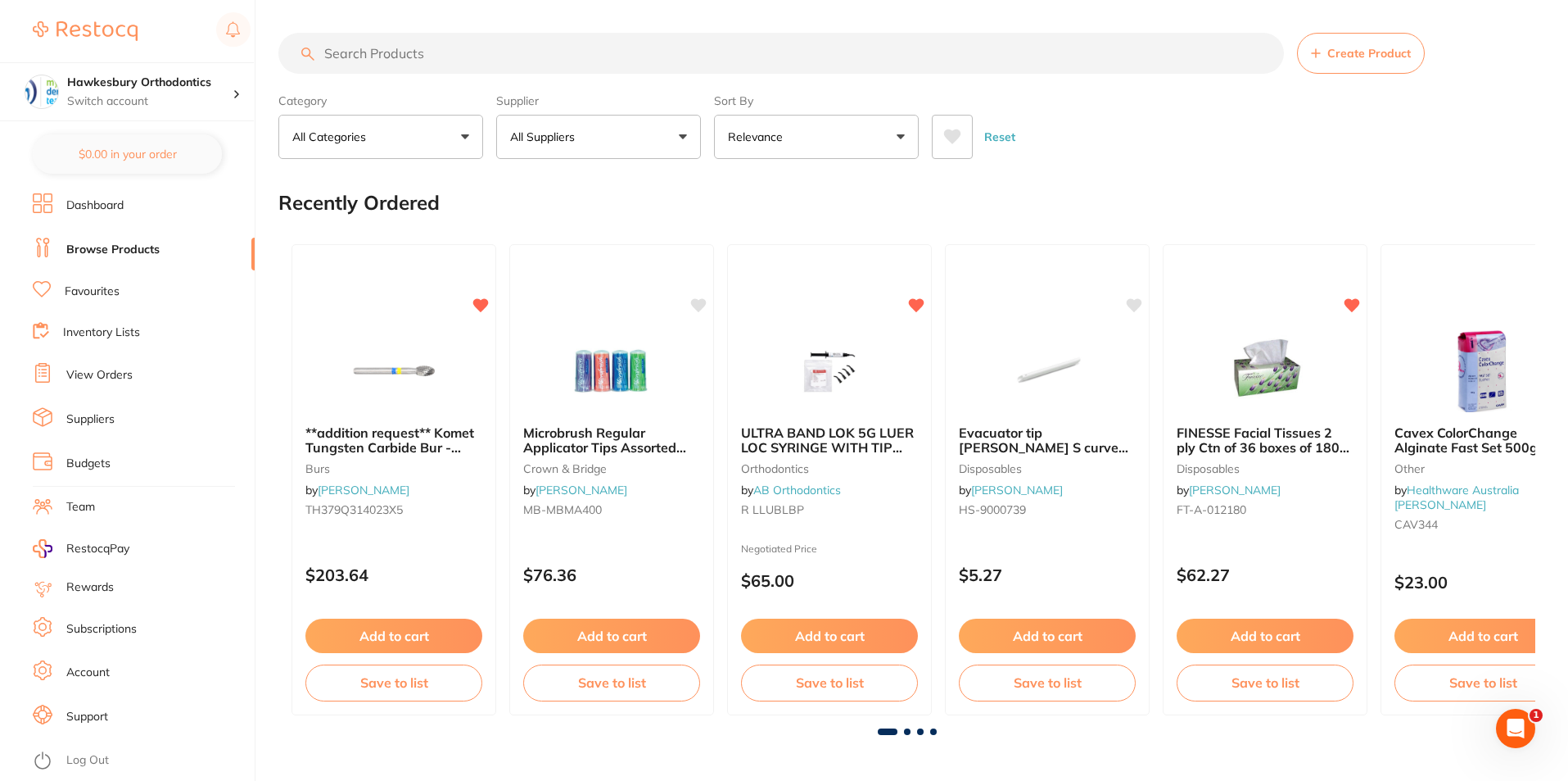
click at [369, 53] on input "search" at bounding box center [781, 53] width 1006 height 41
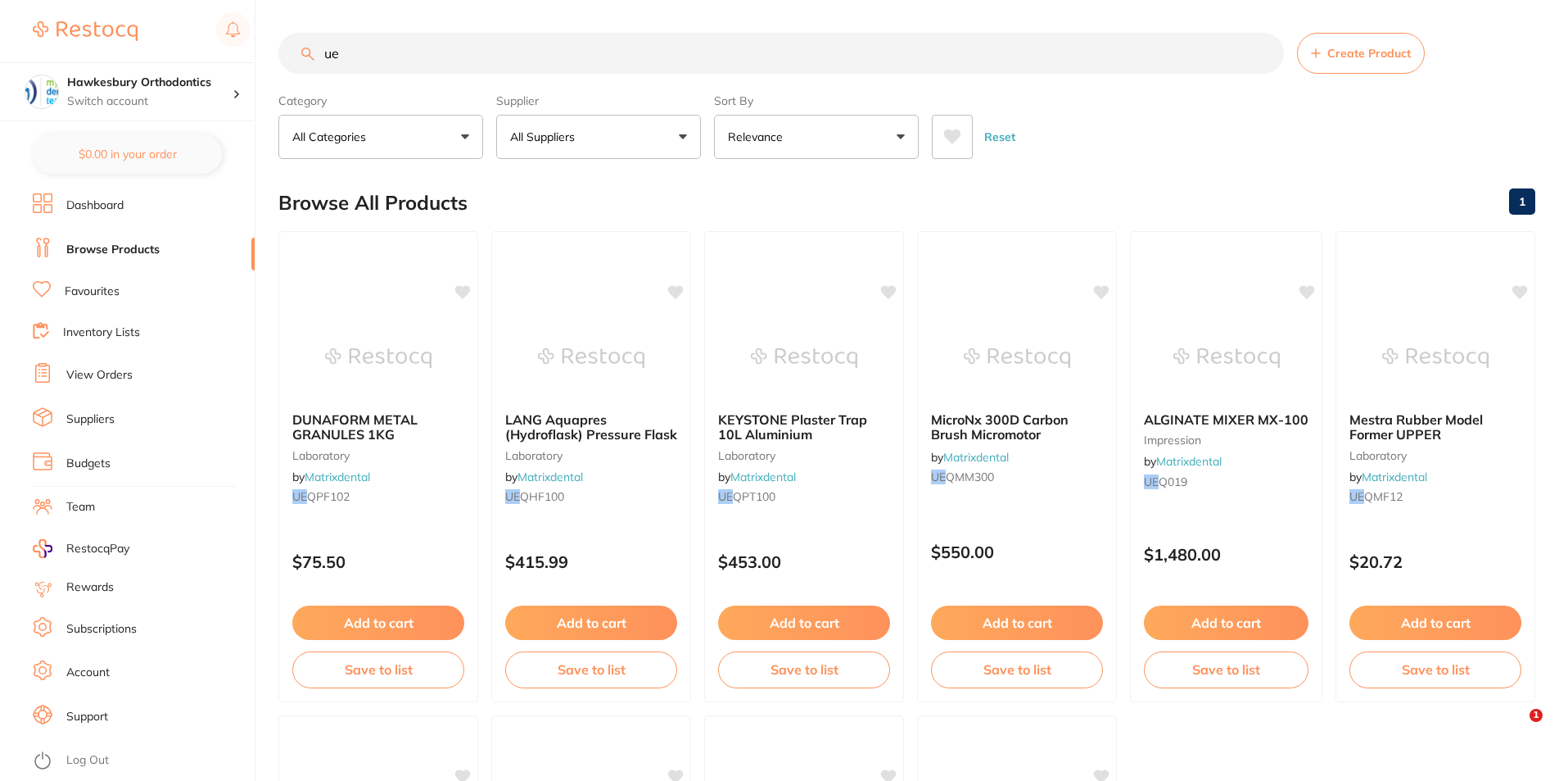
type input "u"
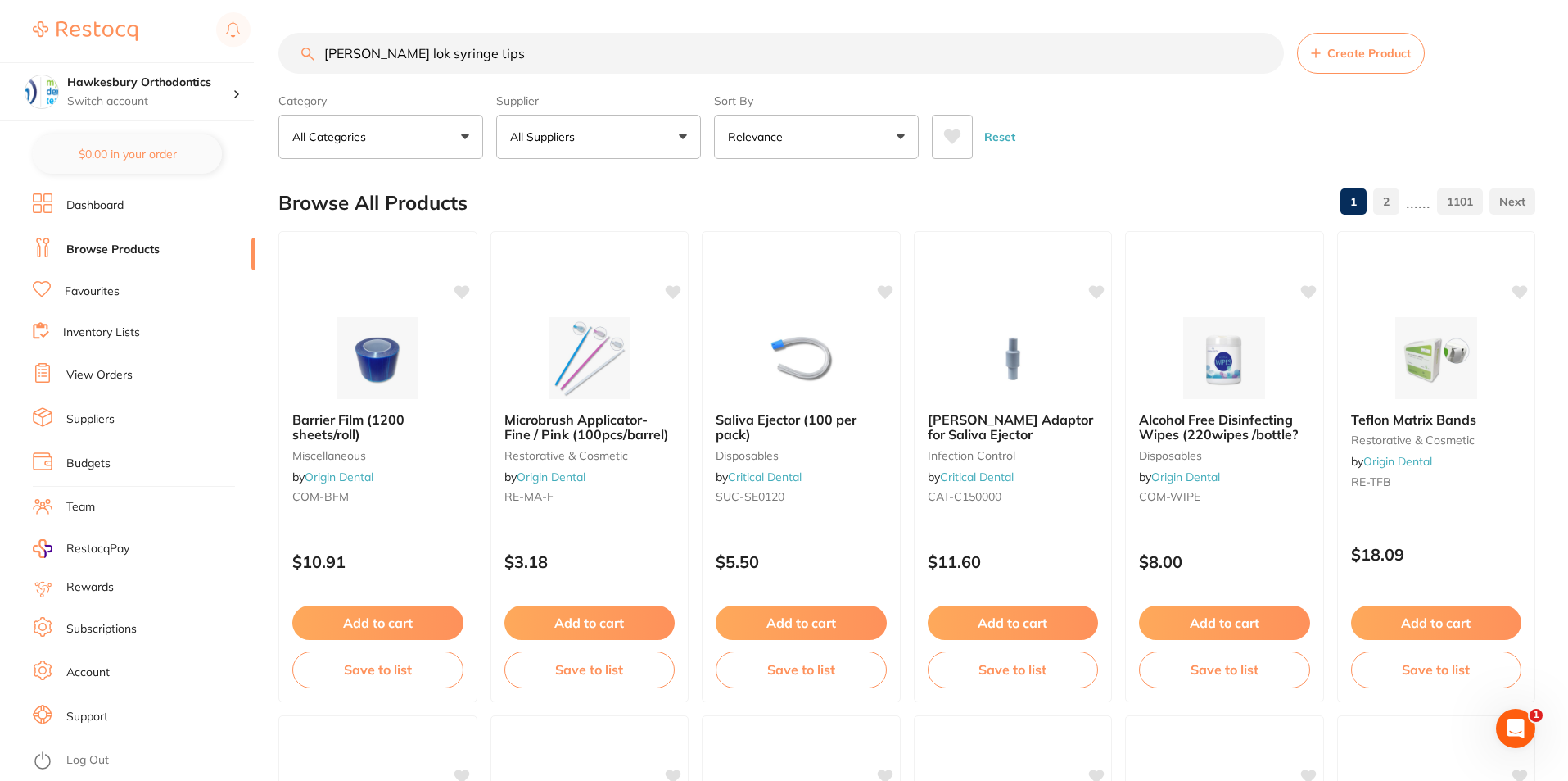
type input "[PERSON_NAME] lok syringe tips"
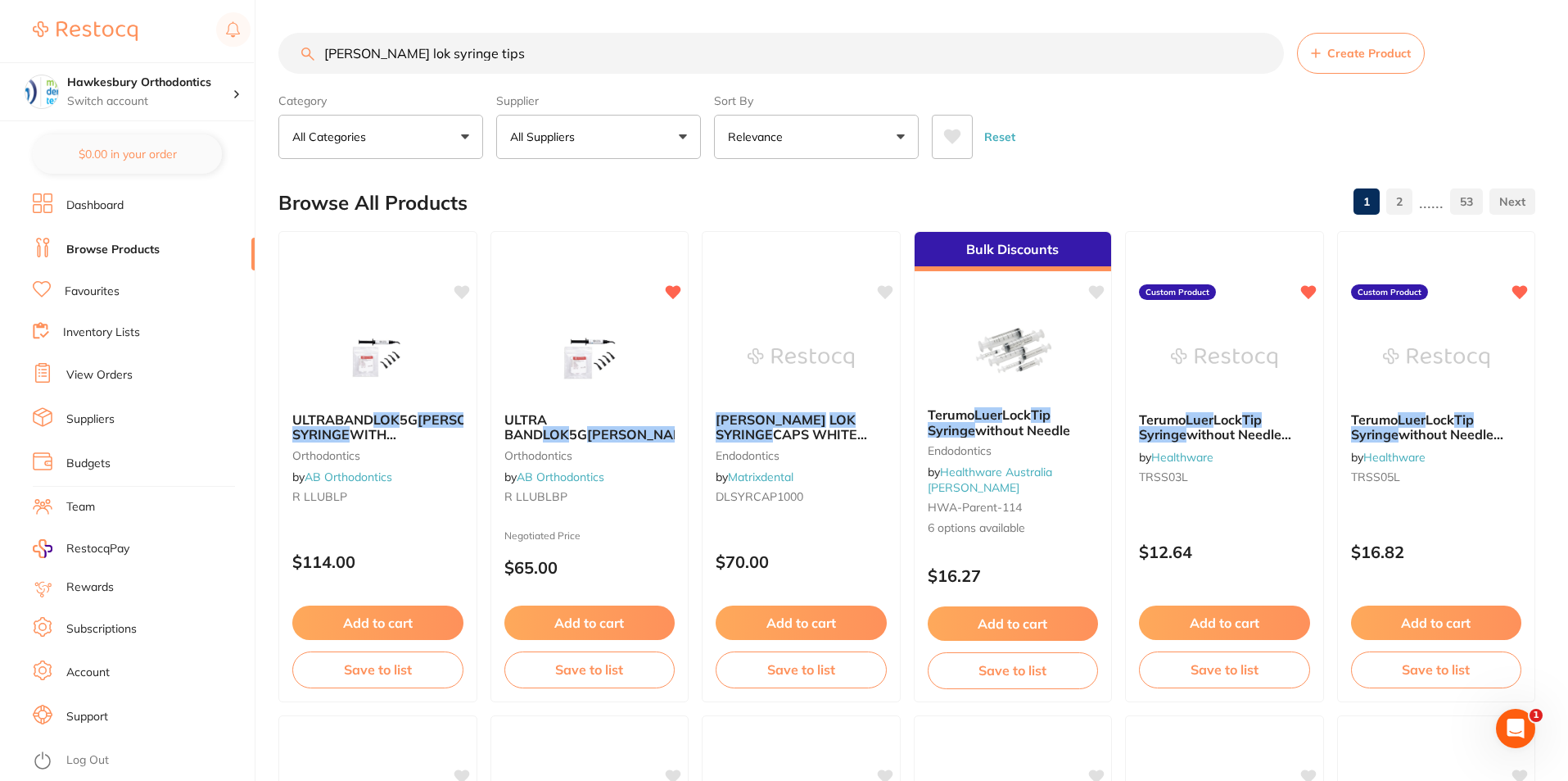
click at [681, 139] on button "All Suppliers" at bounding box center [598, 137] width 205 height 44
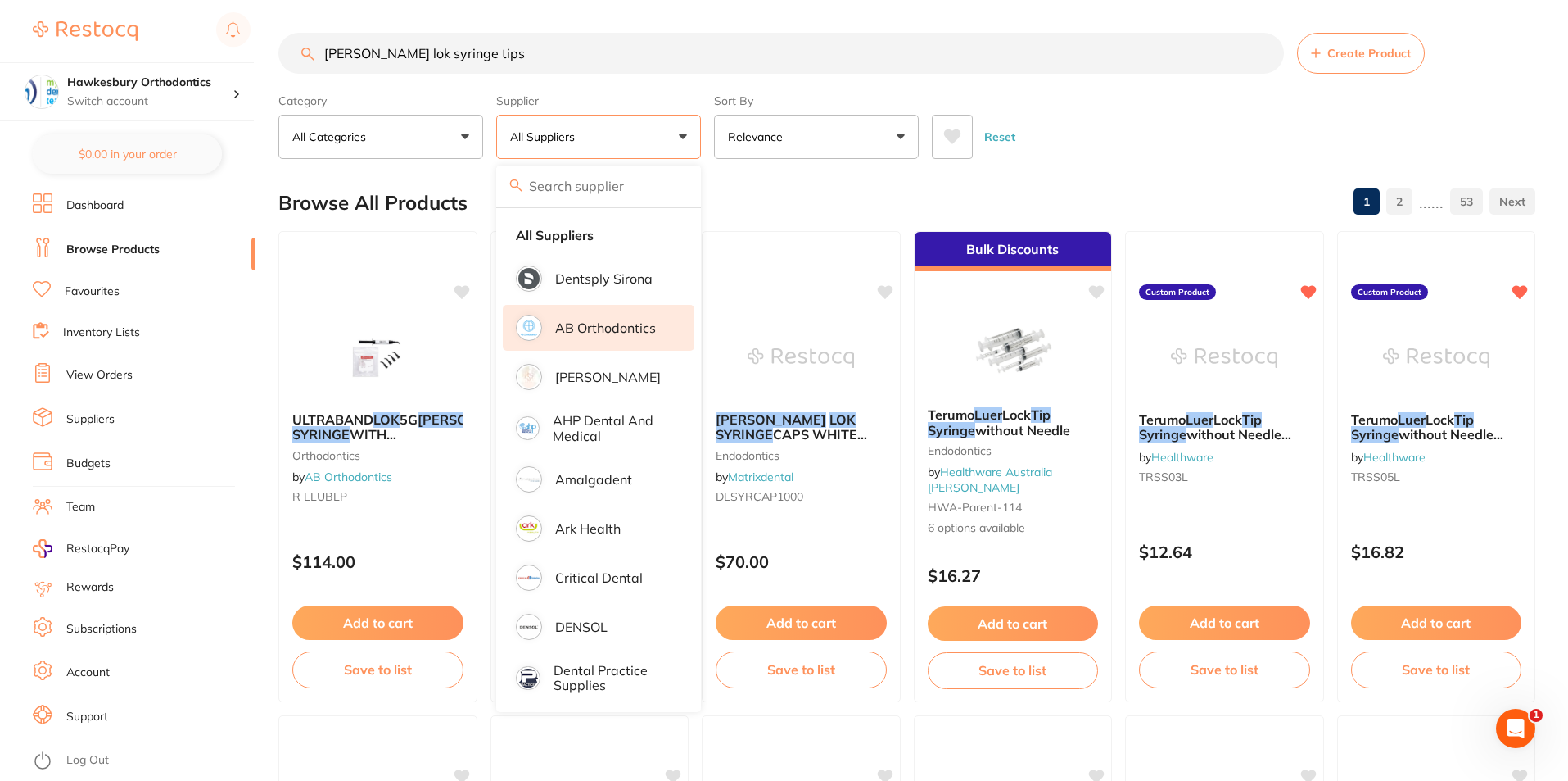
click at [599, 331] on p "AB Orthodontics" at bounding box center [606, 328] width 101 height 15
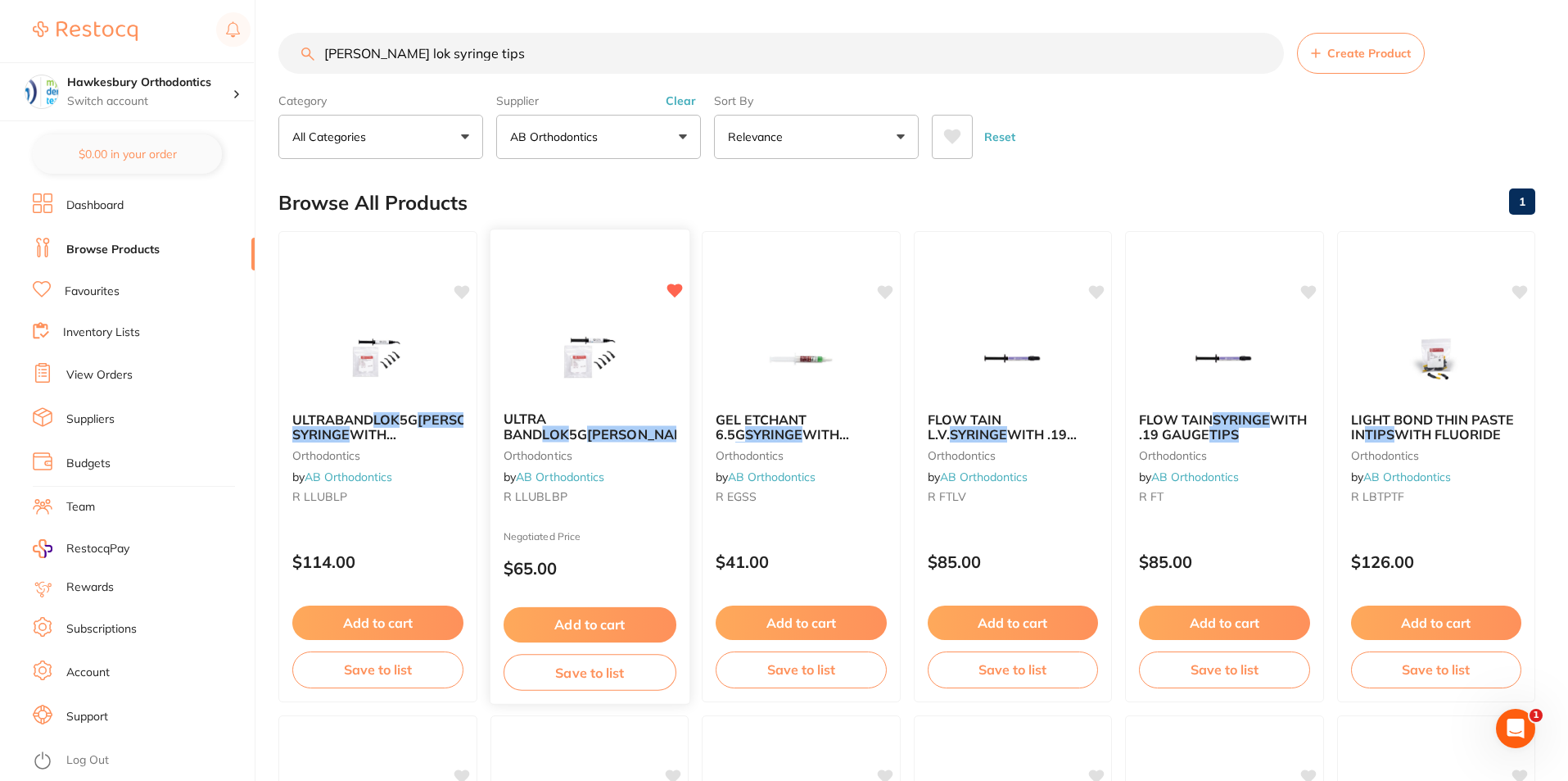
click at [547, 419] on span "ULTRA BAND" at bounding box center [524, 426] width 43 height 32
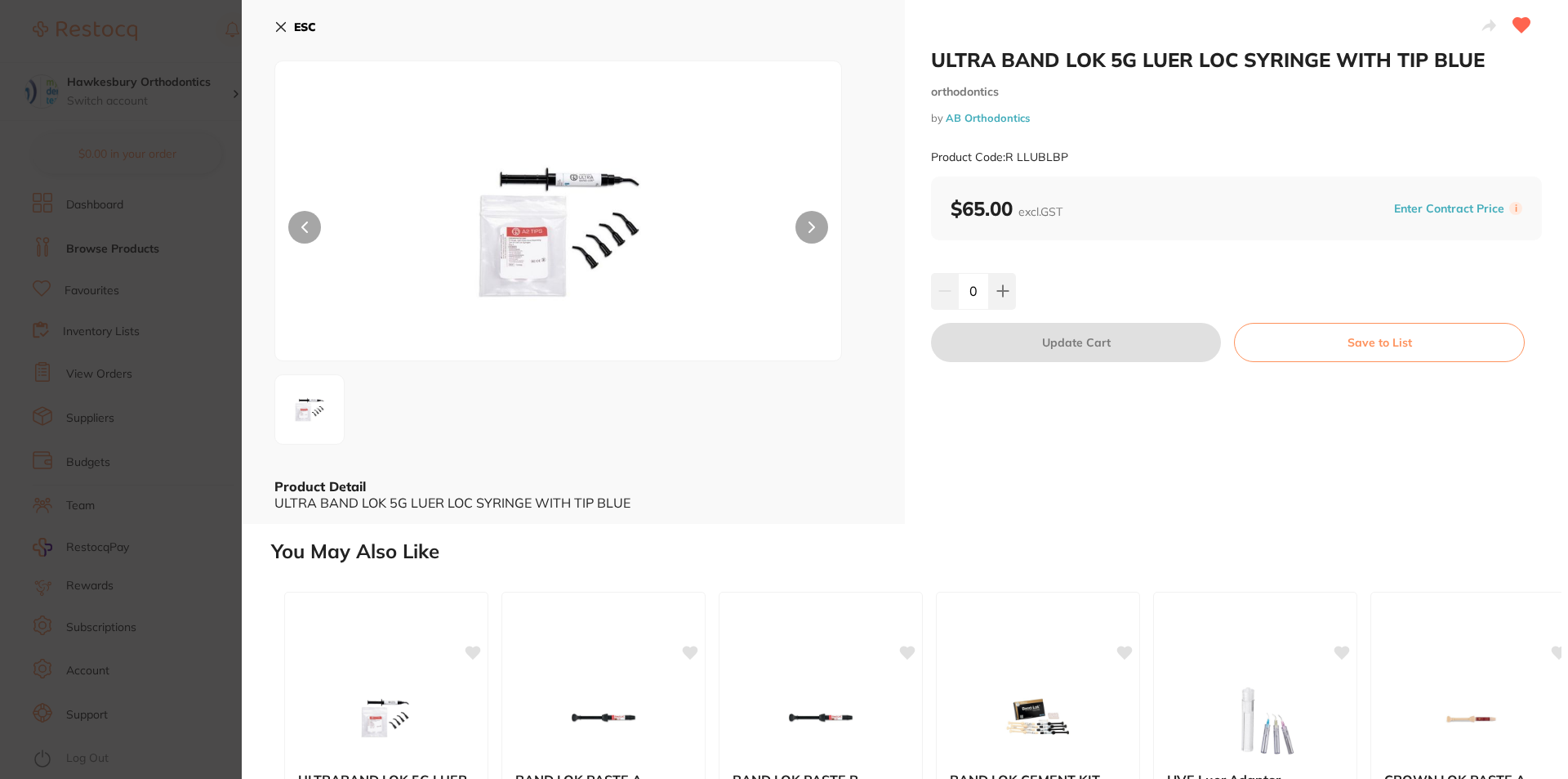
click at [282, 26] on icon at bounding box center [281, 27] width 13 height 13
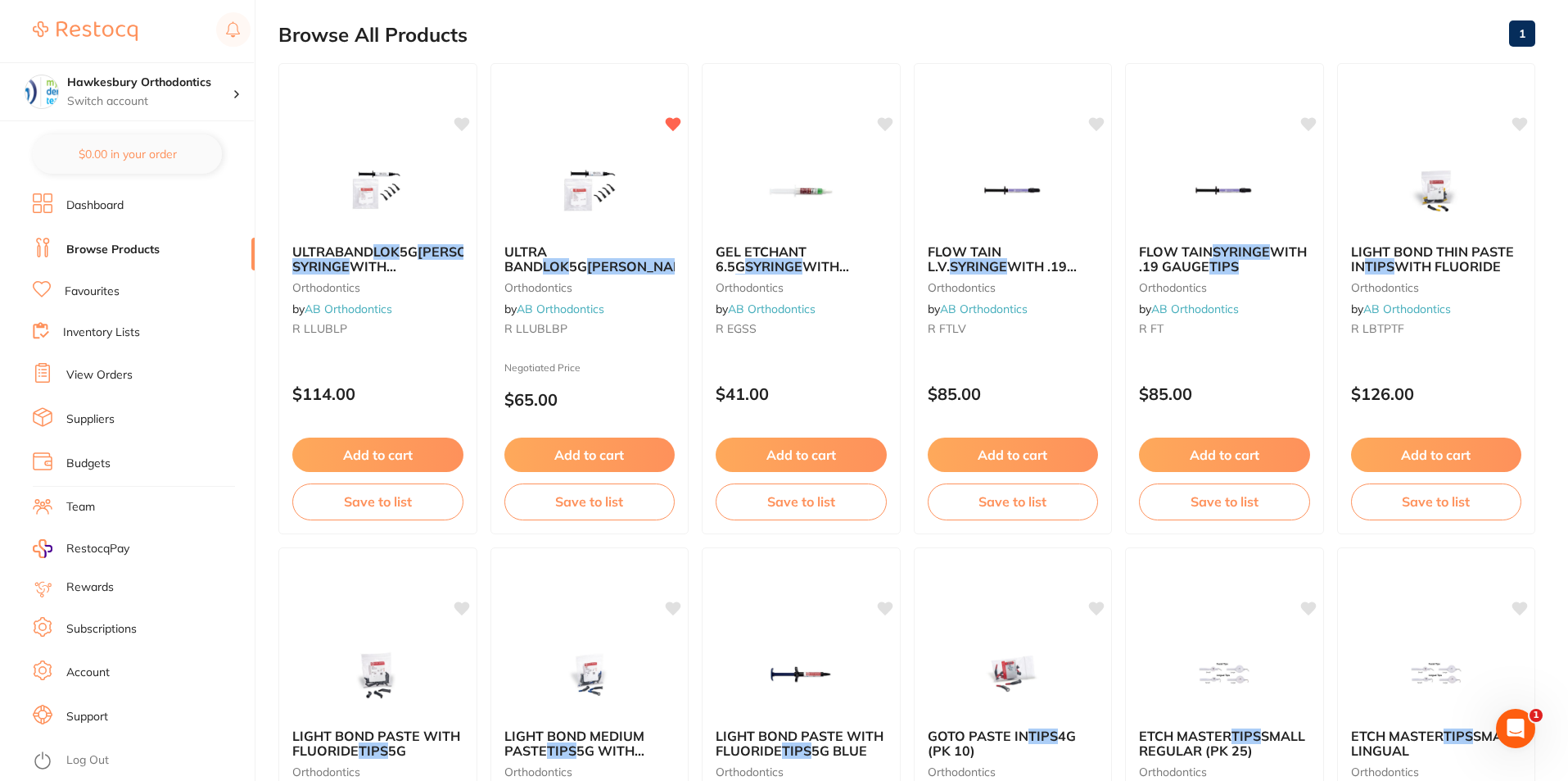
scroll to position [495, 0]
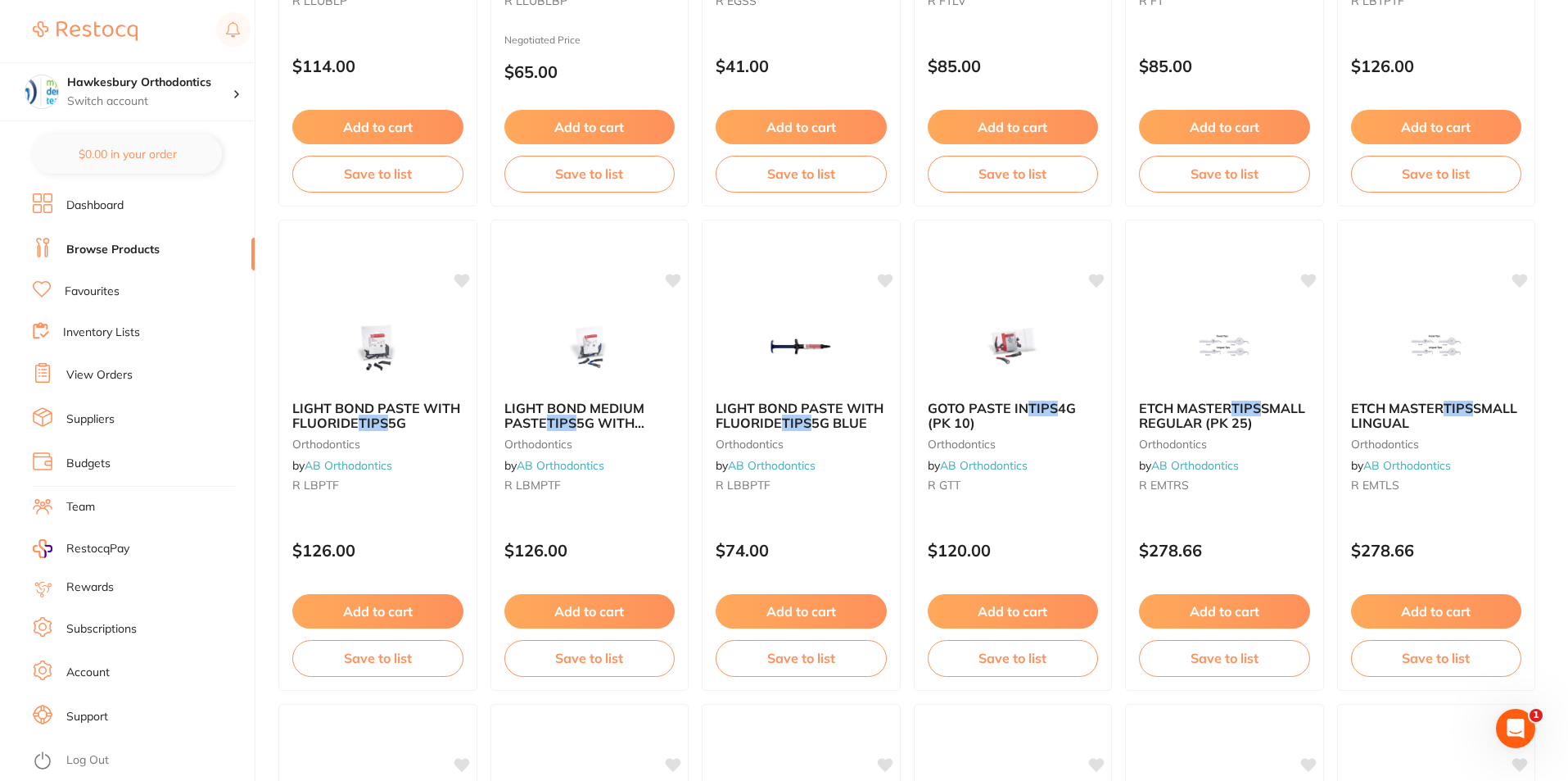
click at [98, 762] on link "Log Out" at bounding box center [87, 760] width 42 height 17
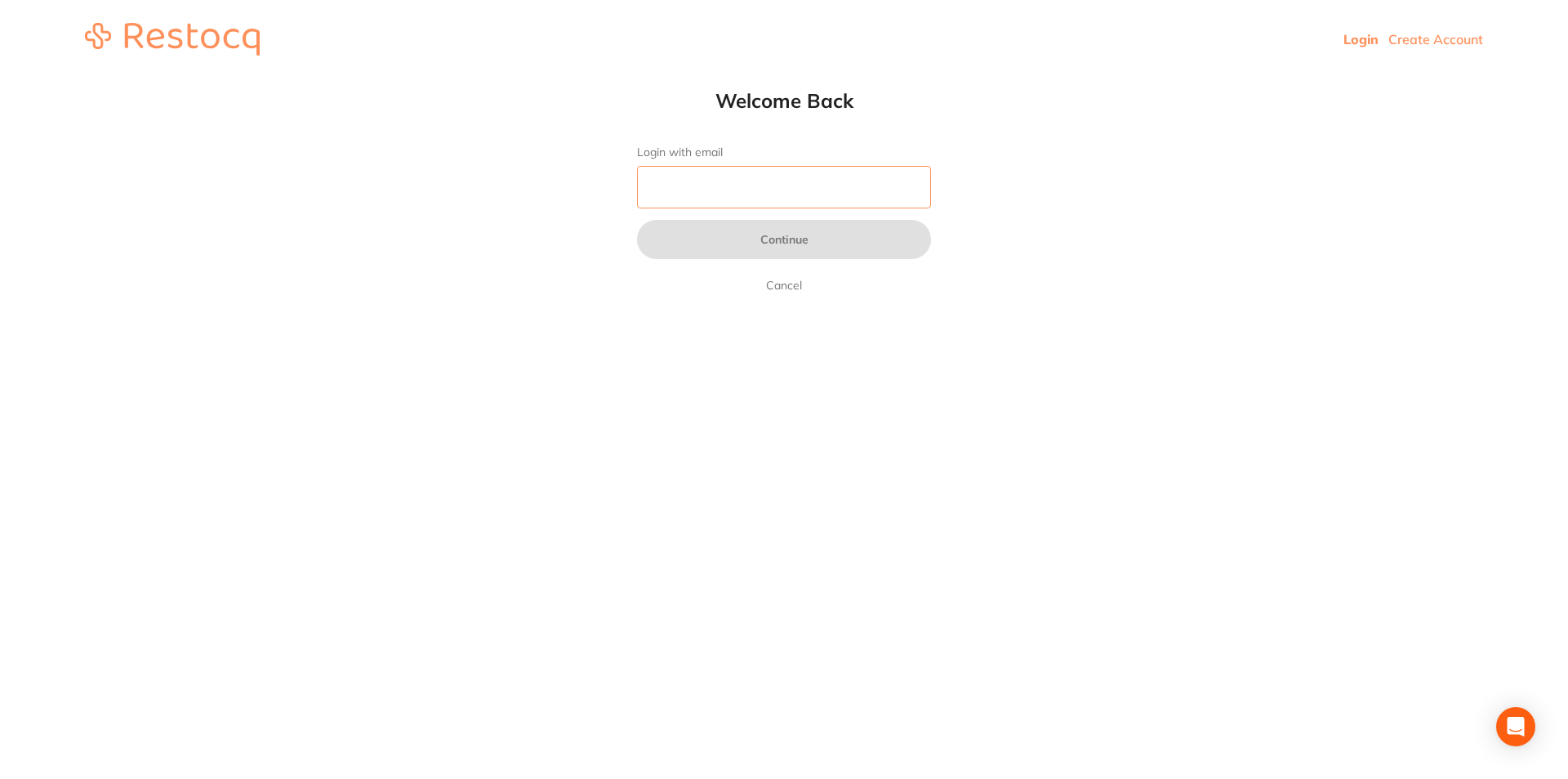
click at [704, 188] on input "Login with email" at bounding box center [783, 187] width 294 height 42
type input "reception@orthodonticsatpenrith.com.au"
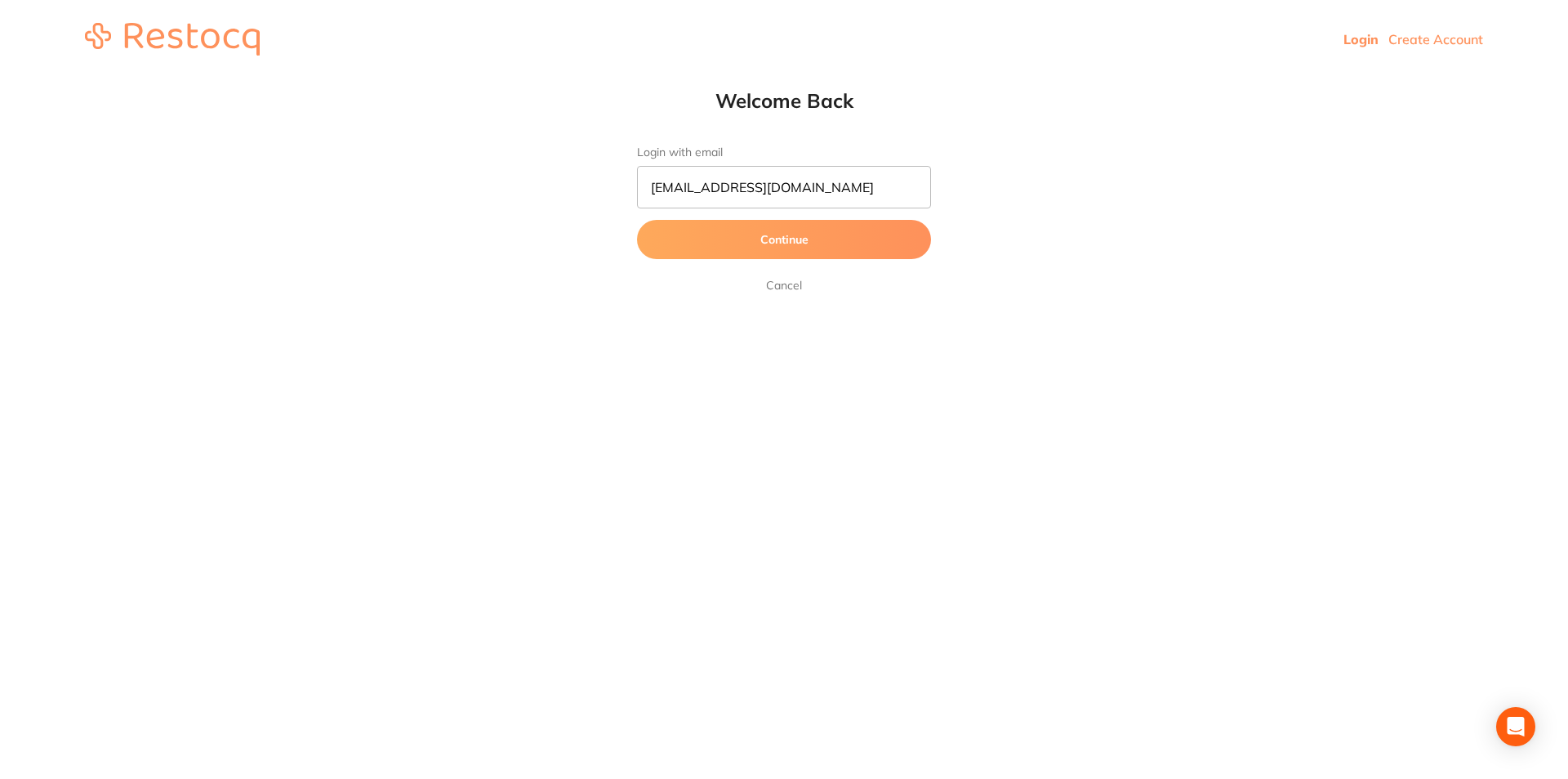
click at [769, 248] on button "Continue" at bounding box center [783, 239] width 294 height 39
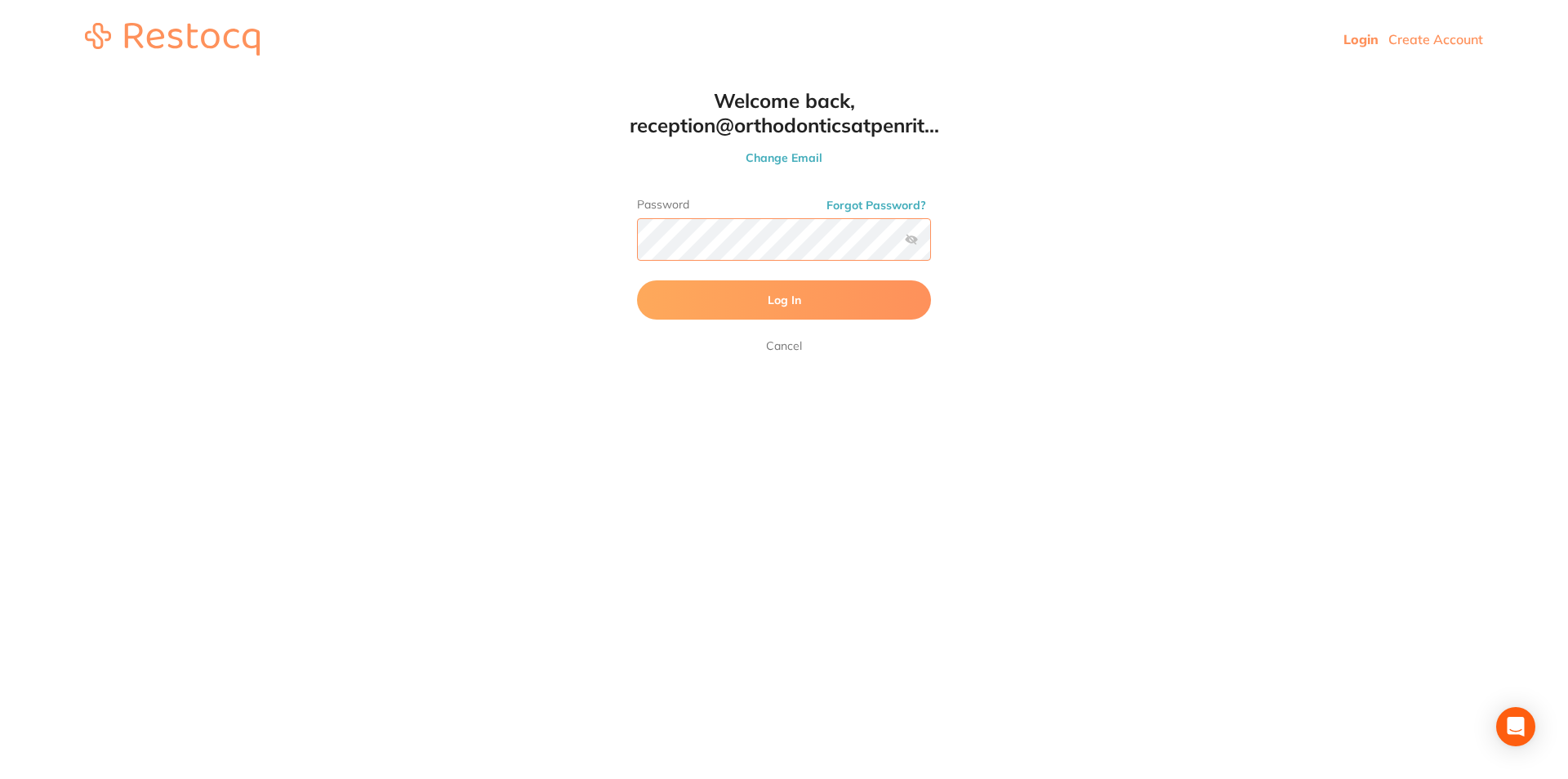
click at [637, 280] on button "Log In" at bounding box center [783, 300] width 294 height 39
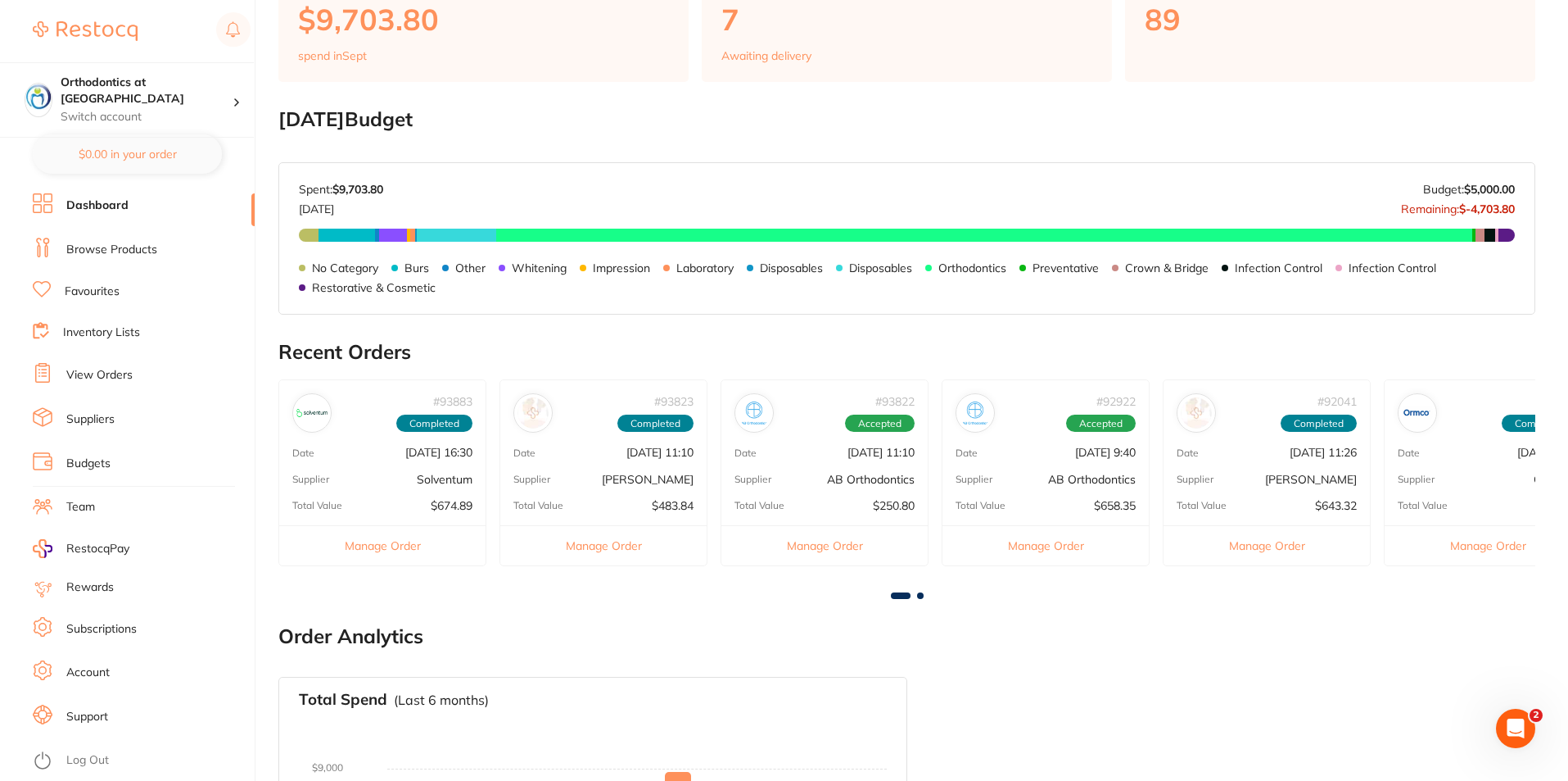
scroll to position [492, 0]
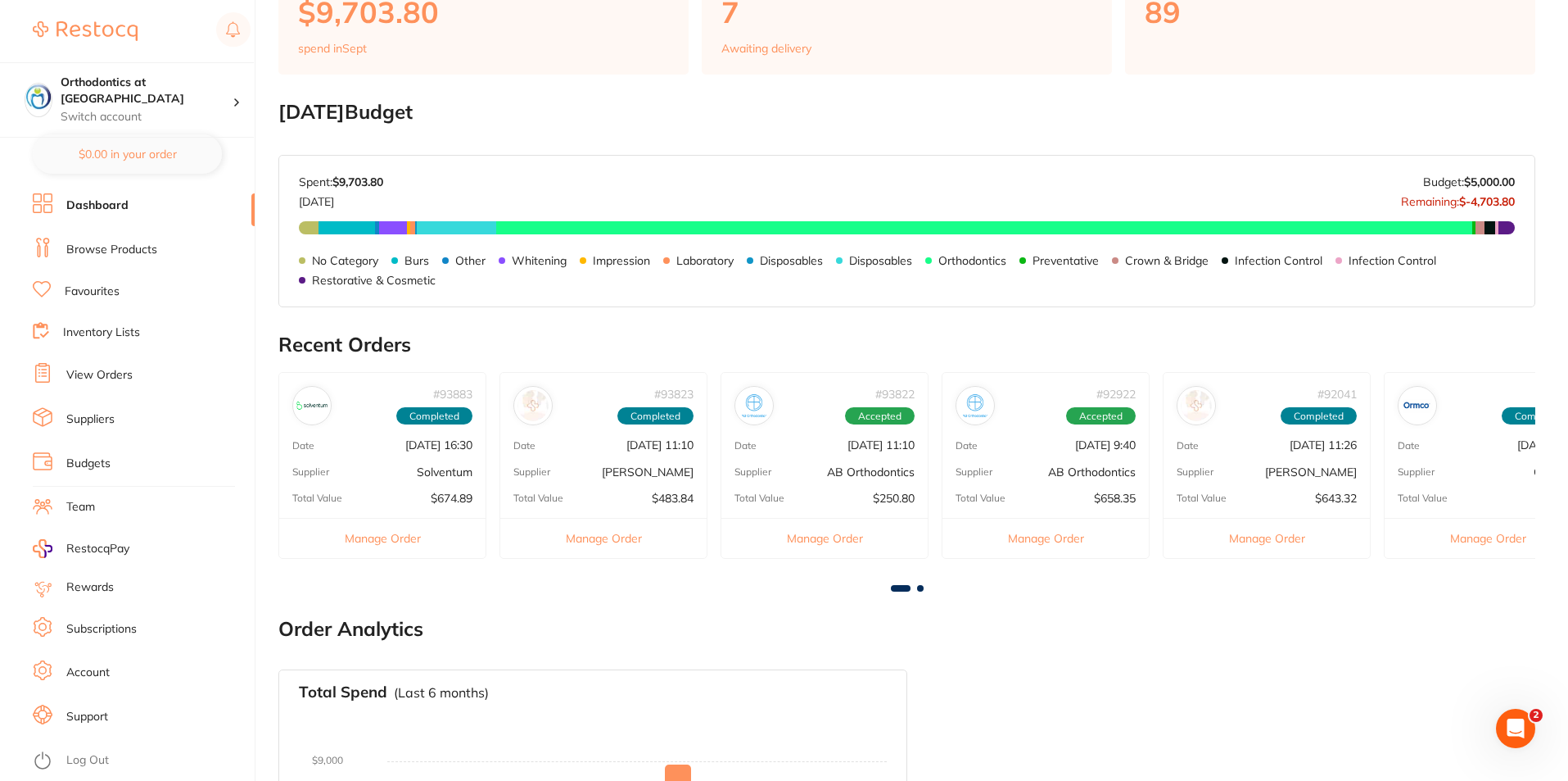
click at [829, 536] on button "Manage Order" at bounding box center [824, 538] width 207 height 40
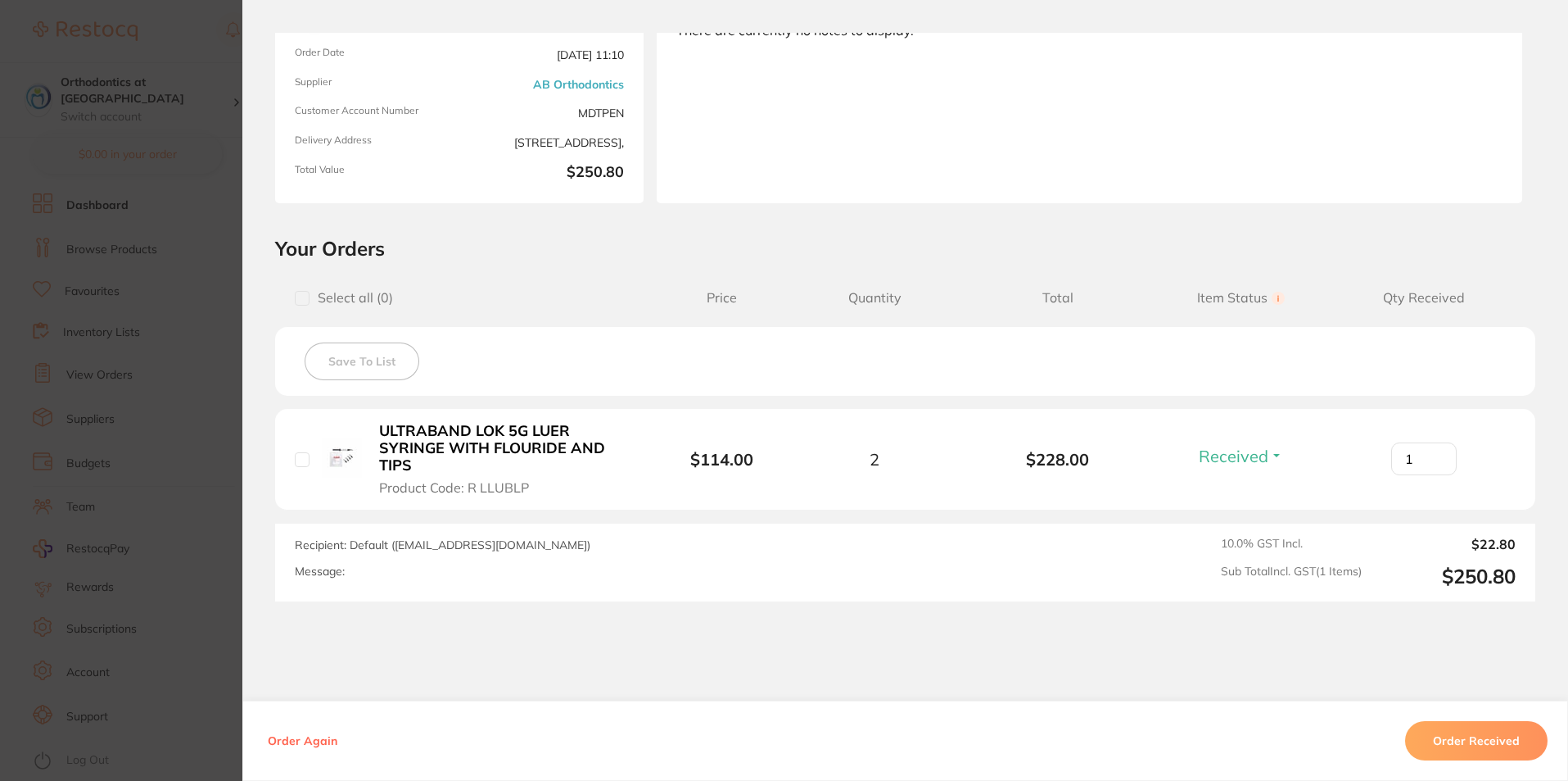
scroll to position [231, 0]
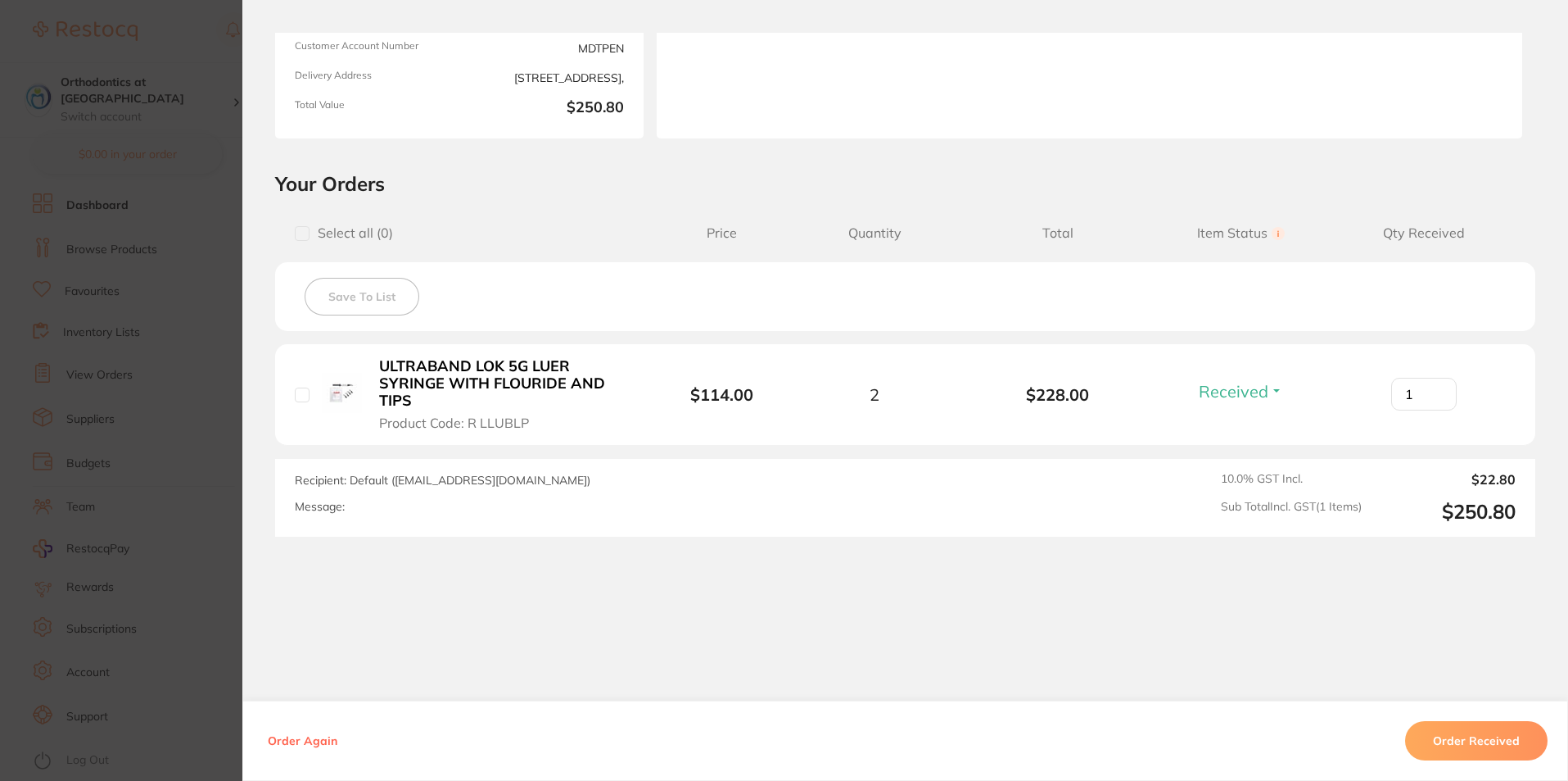
click at [507, 374] on b "ULTRABAND LOK 5G LUER SYRINGE WITH FLOURIDE AND TIPS" at bounding box center [506, 383] width 254 height 51
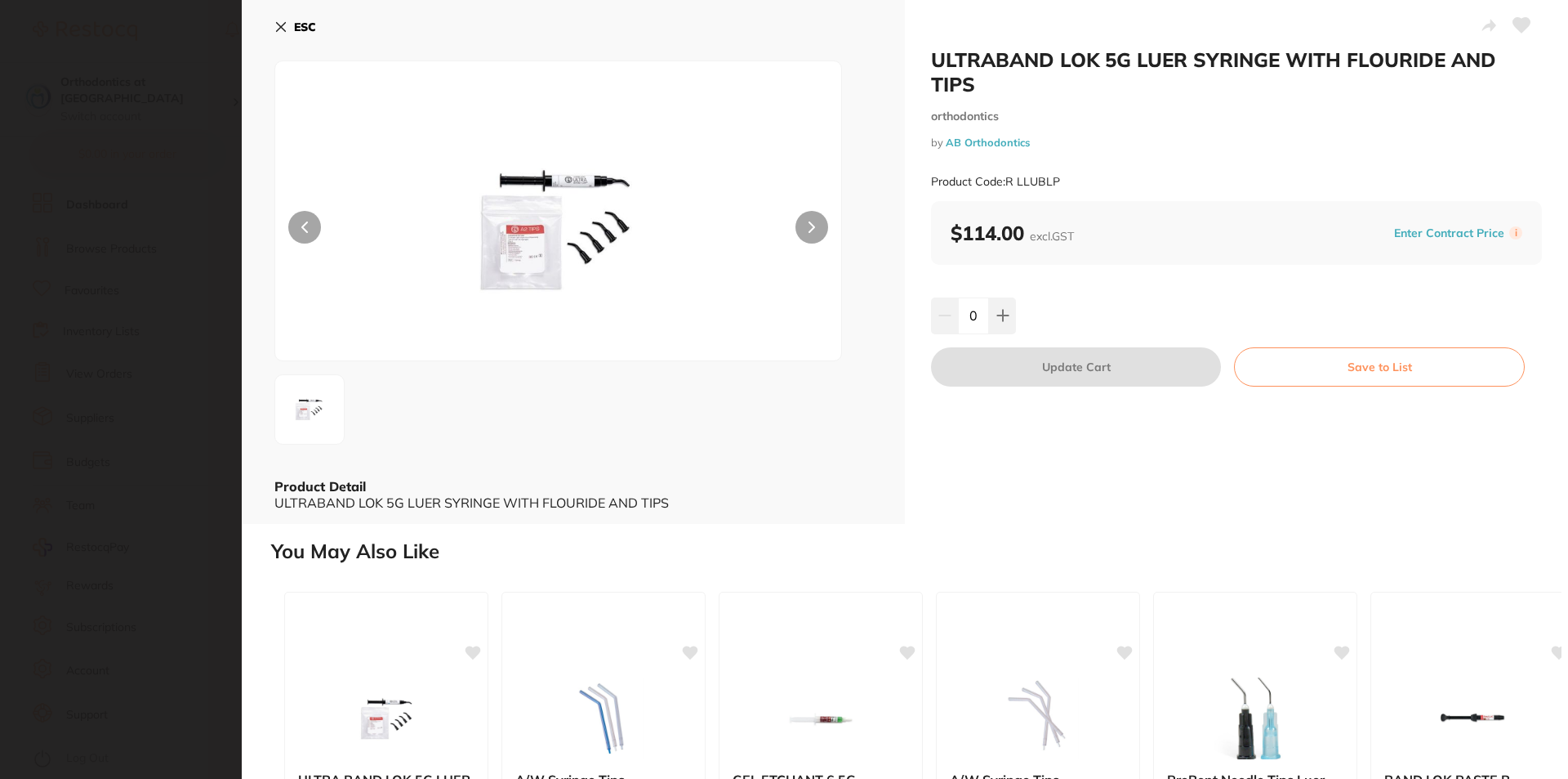
scroll to position [0, 0]
click at [282, 31] on icon at bounding box center [281, 27] width 13 height 13
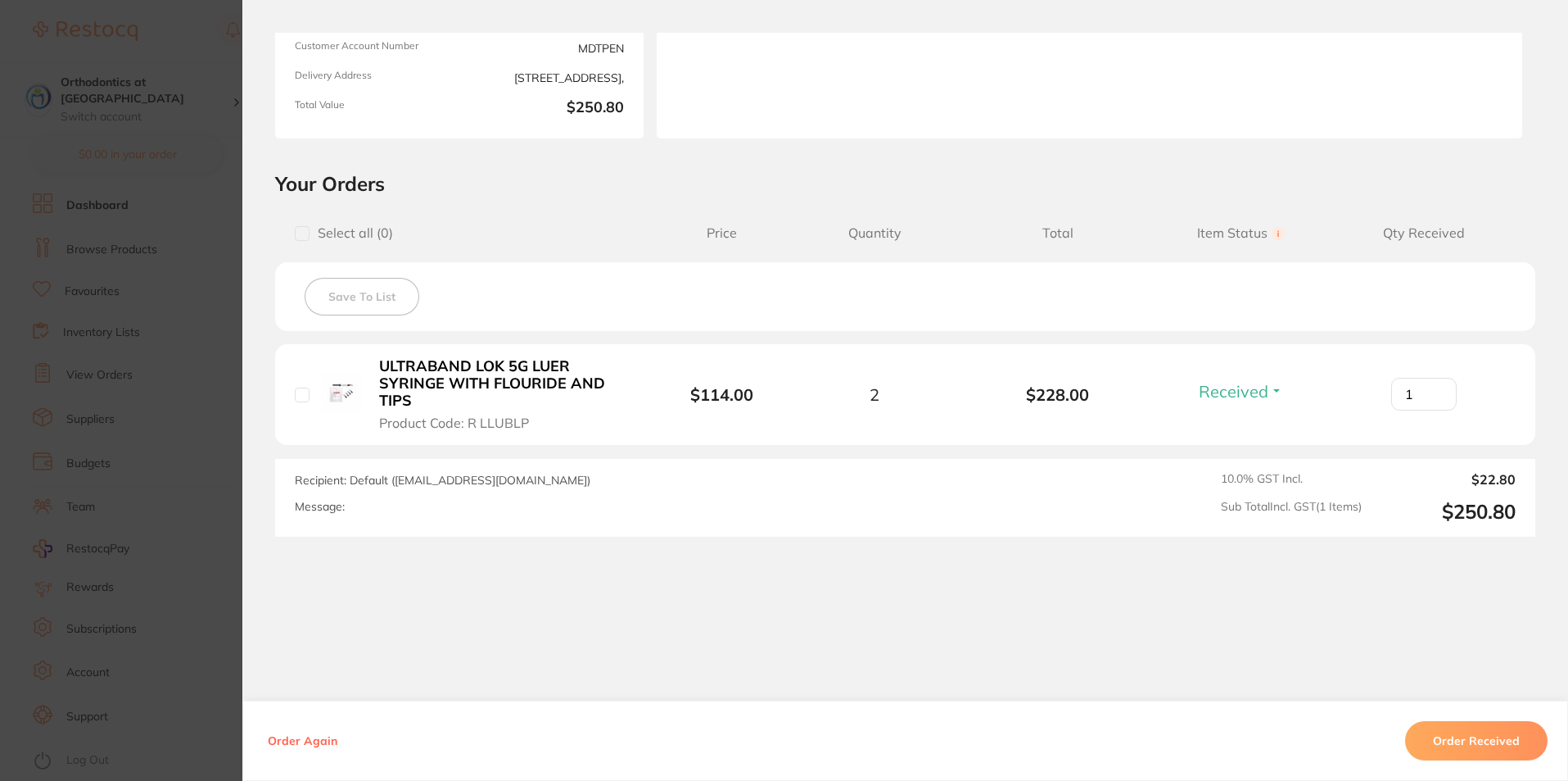
scroll to position [231, 0]
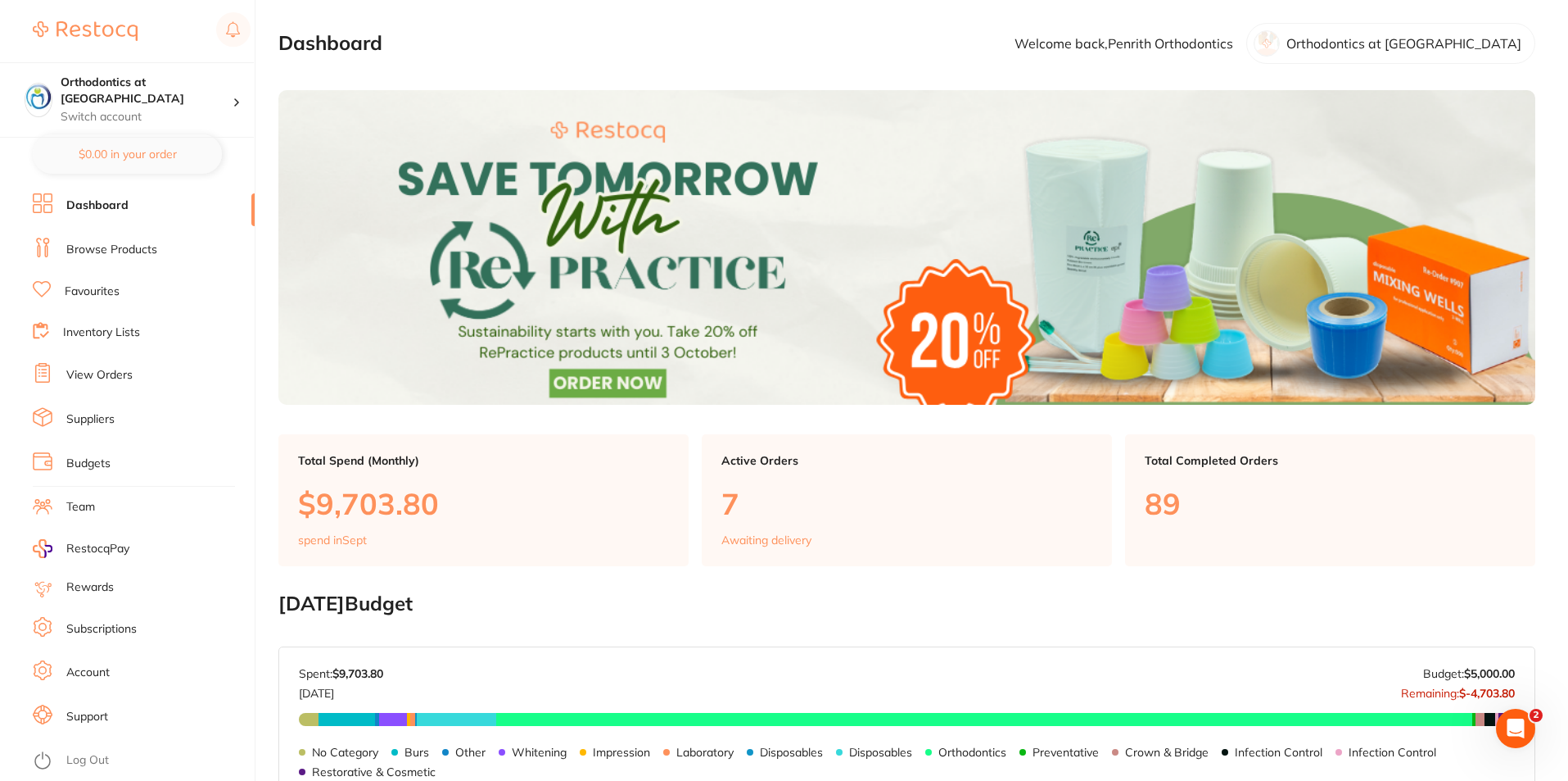
click at [130, 247] on link "Browse Products" at bounding box center [111, 250] width 91 height 17
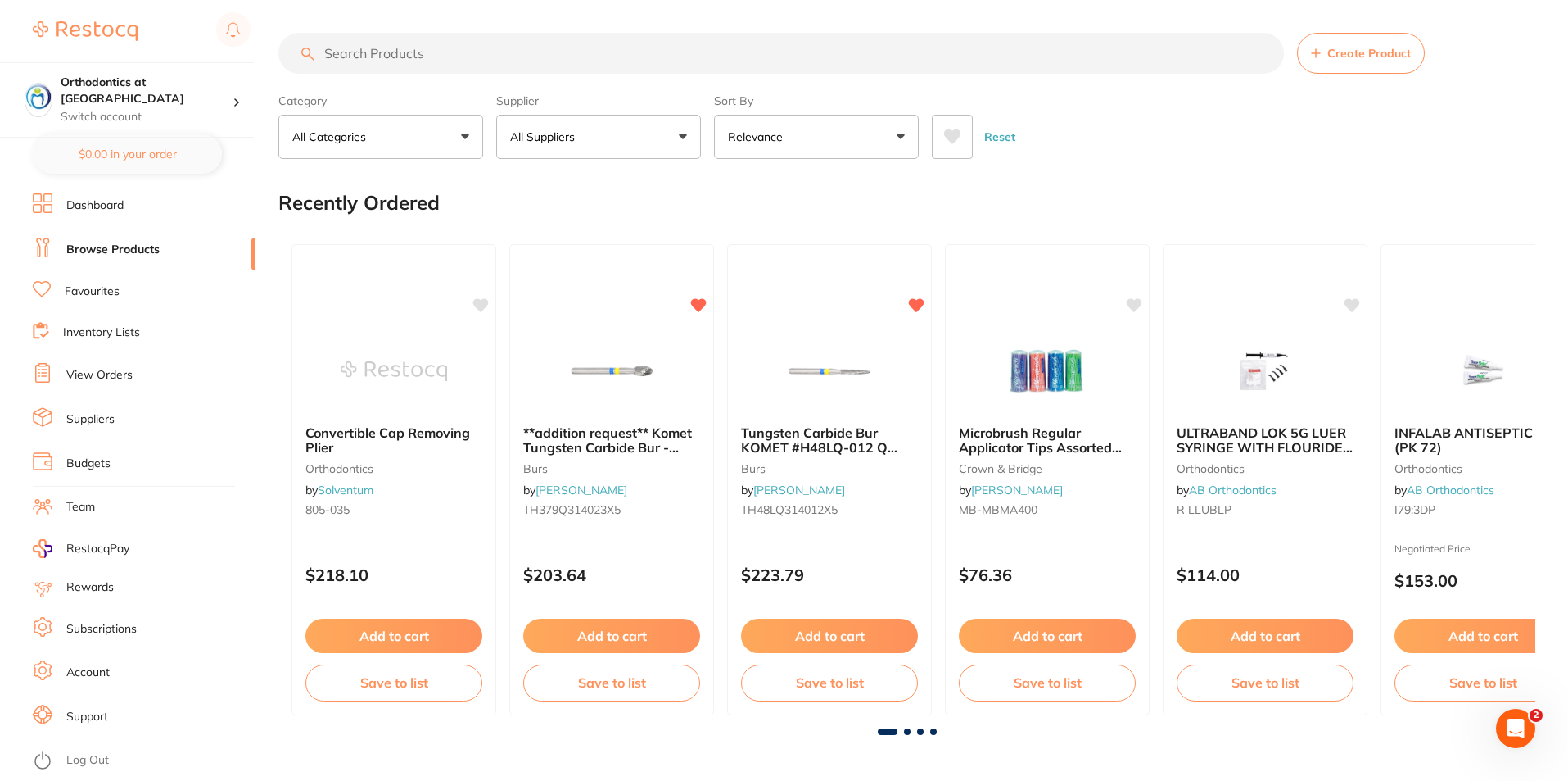
click at [351, 55] on input "search" at bounding box center [781, 53] width 1006 height 41
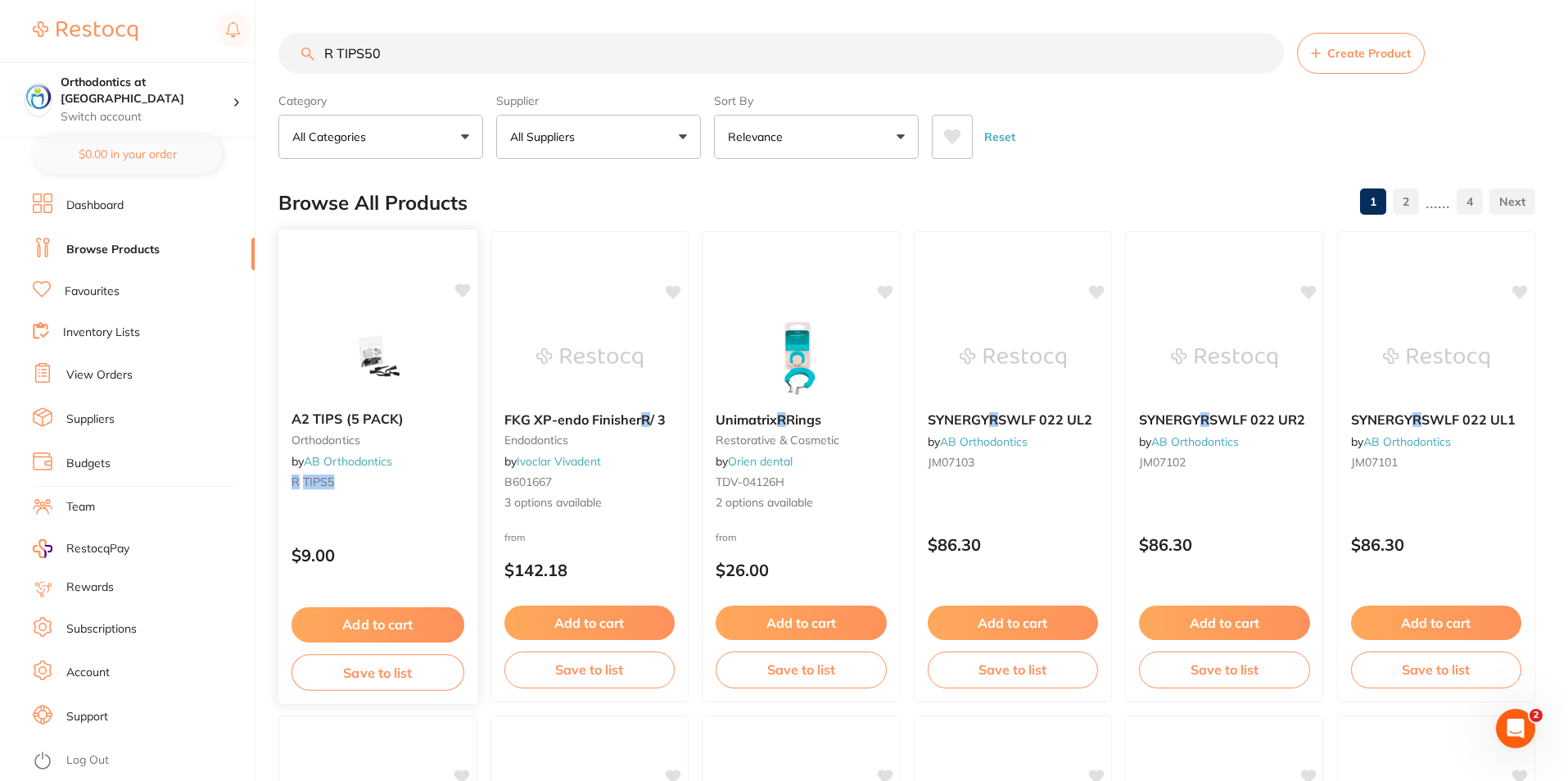
type input "R TIPS50"
click at [394, 620] on button "Add to cart" at bounding box center [378, 625] width 173 height 35
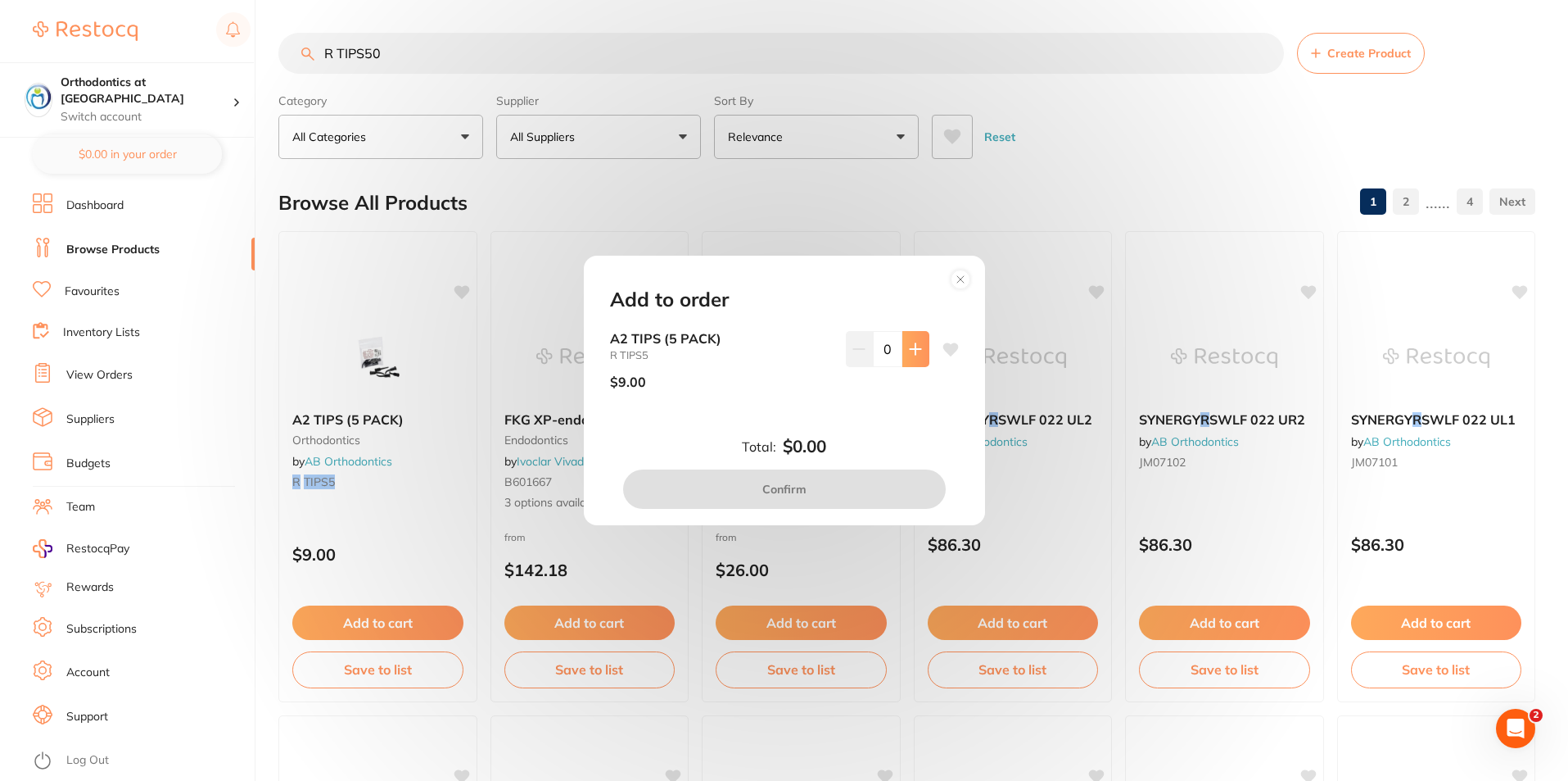
click at [916, 350] on icon at bounding box center [916, 349] width 13 height 13
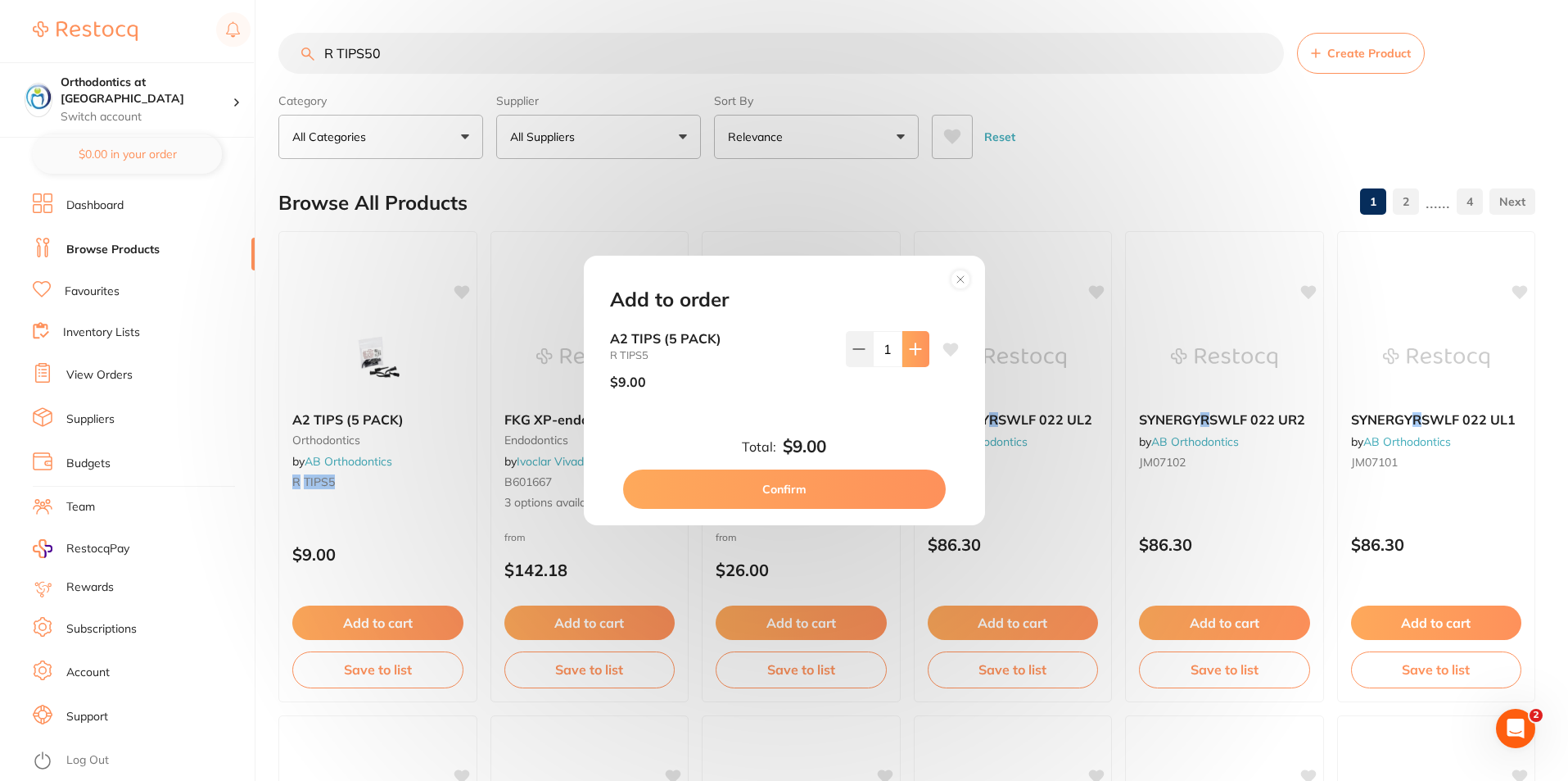
click at [916, 350] on icon at bounding box center [916, 349] width 13 height 13
click at [856, 349] on icon at bounding box center [859, 349] width 11 height 0
type input "0"
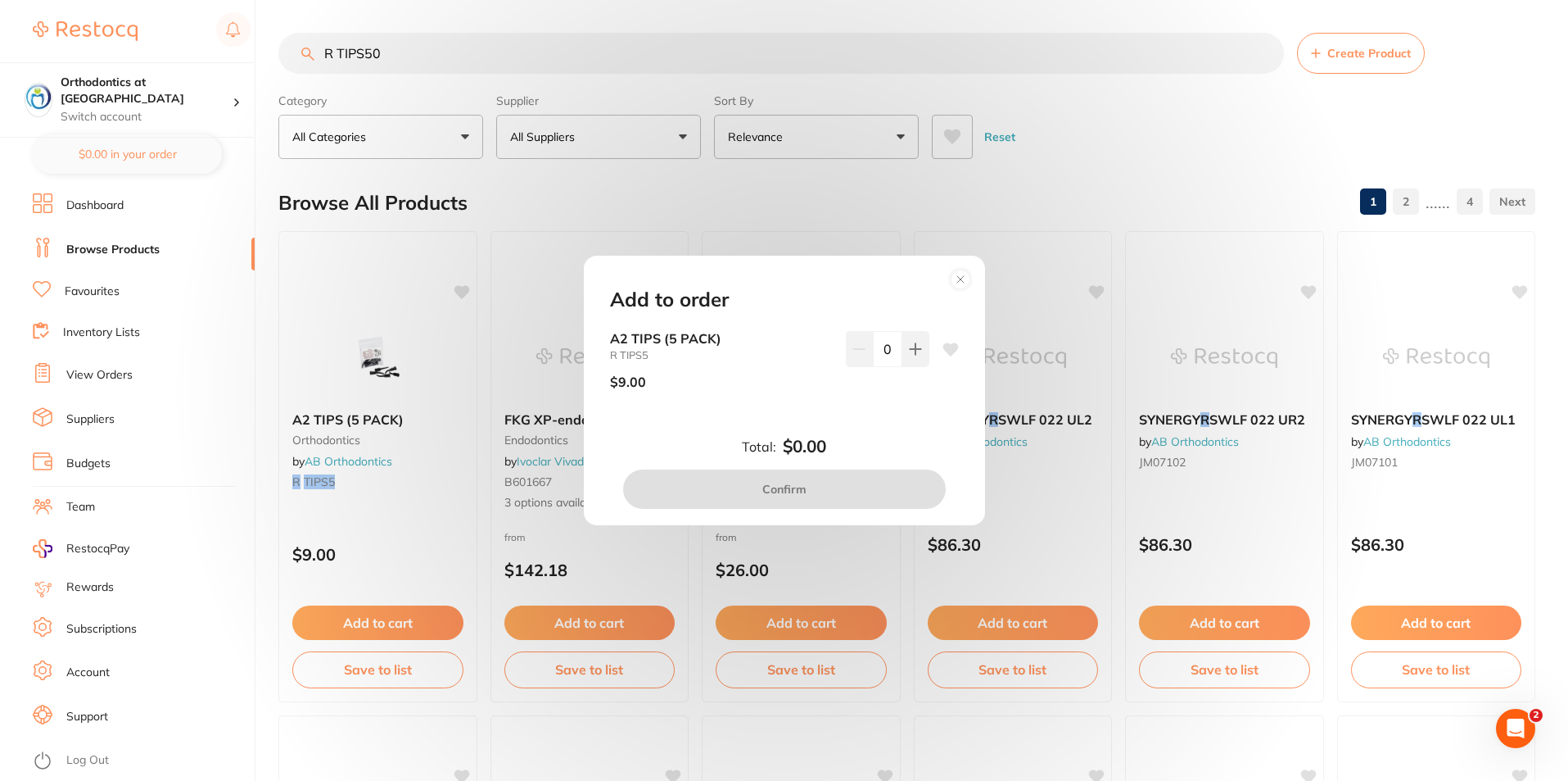
click at [1098, 162] on div "Add to order A2 TIPS (5 PACK) R TIPS5 $9.00 0 Total: $0.00 Confirm" at bounding box center [784, 390] width 1568 height 781
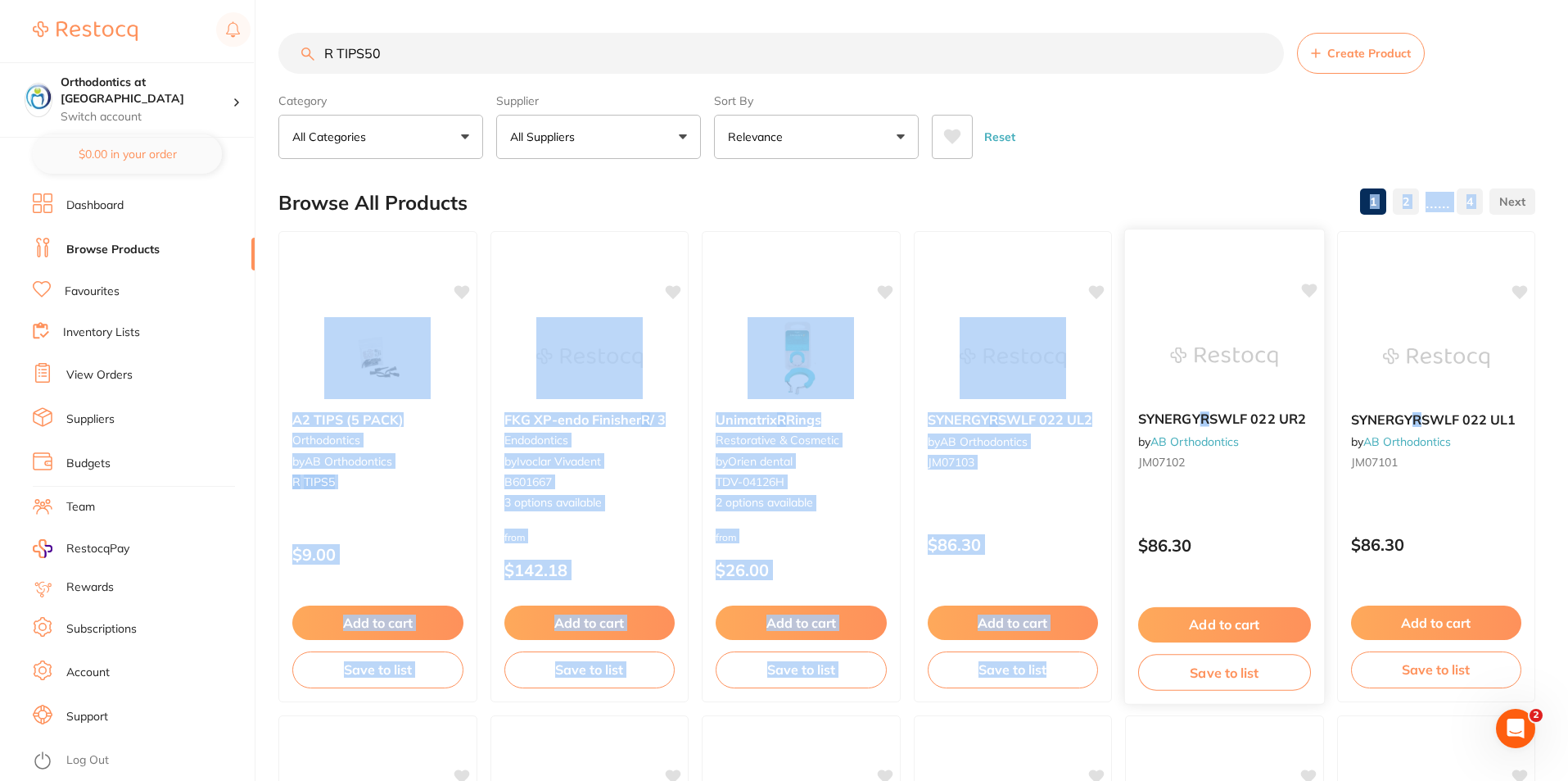
click at [1118, 183] on div "Browse All Products 1 2 ...... 4" at bounding box center [907, 203] width 1258 height 55
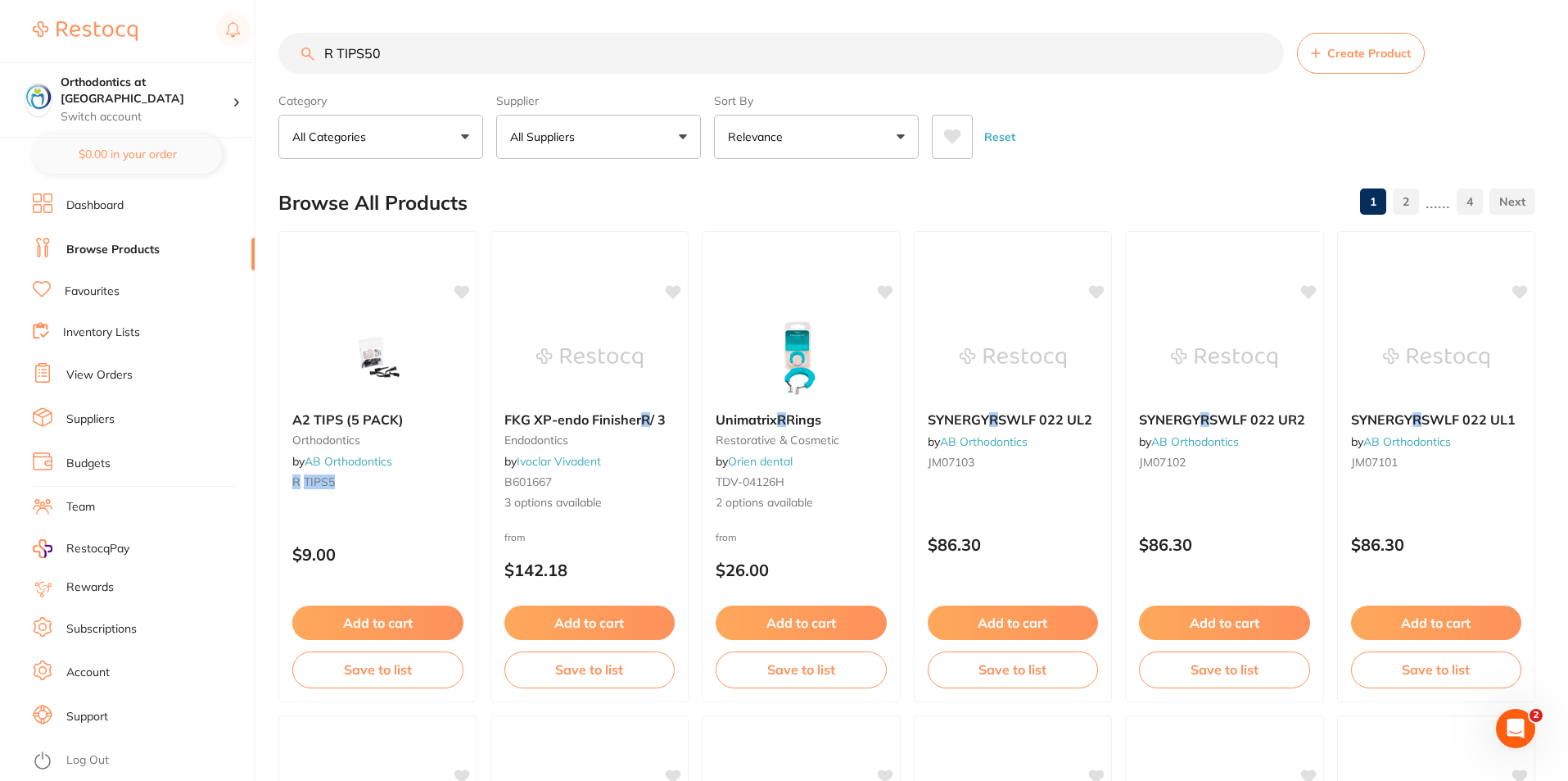
click at [1125, 140] on div "Reset" at bounding box center [1227, 130] width 591 height 57
drag, startPoint x: 397, startPoint y: 48, endPoint x: 320, endPoint y: 49, distance: 77.0
click at [320, 49] on input "R TIPS50" at bounding box center [781, 53] width 1006 height 41
type input "b"
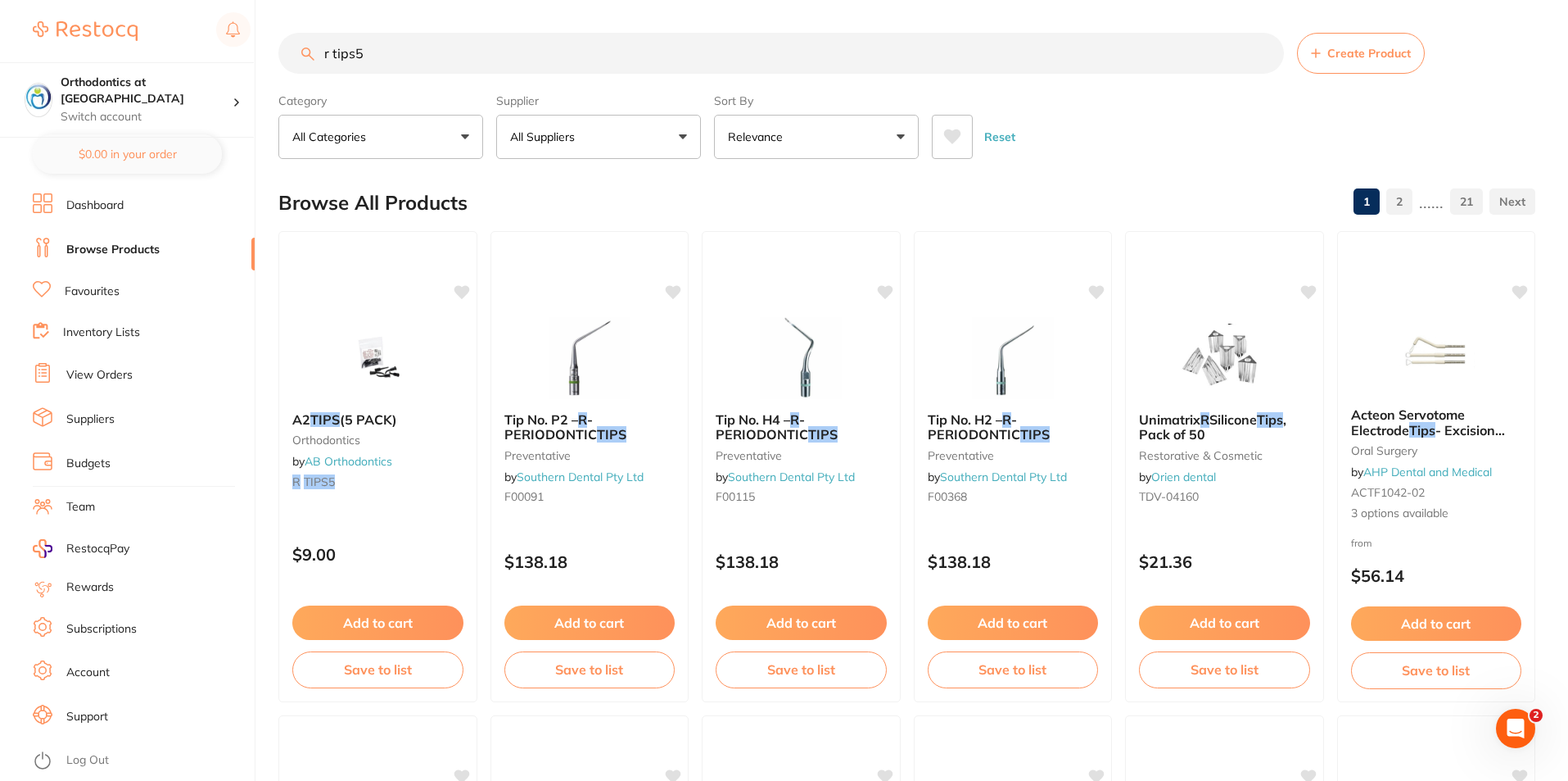
drag, startPoint x: 377, startPoint y: 51, endPoint x: 321, endPoint y: 53, distance: 56.0
click at [321, 53] on input "r tips5" at bounding box center [781, 53] width 1006 height 41
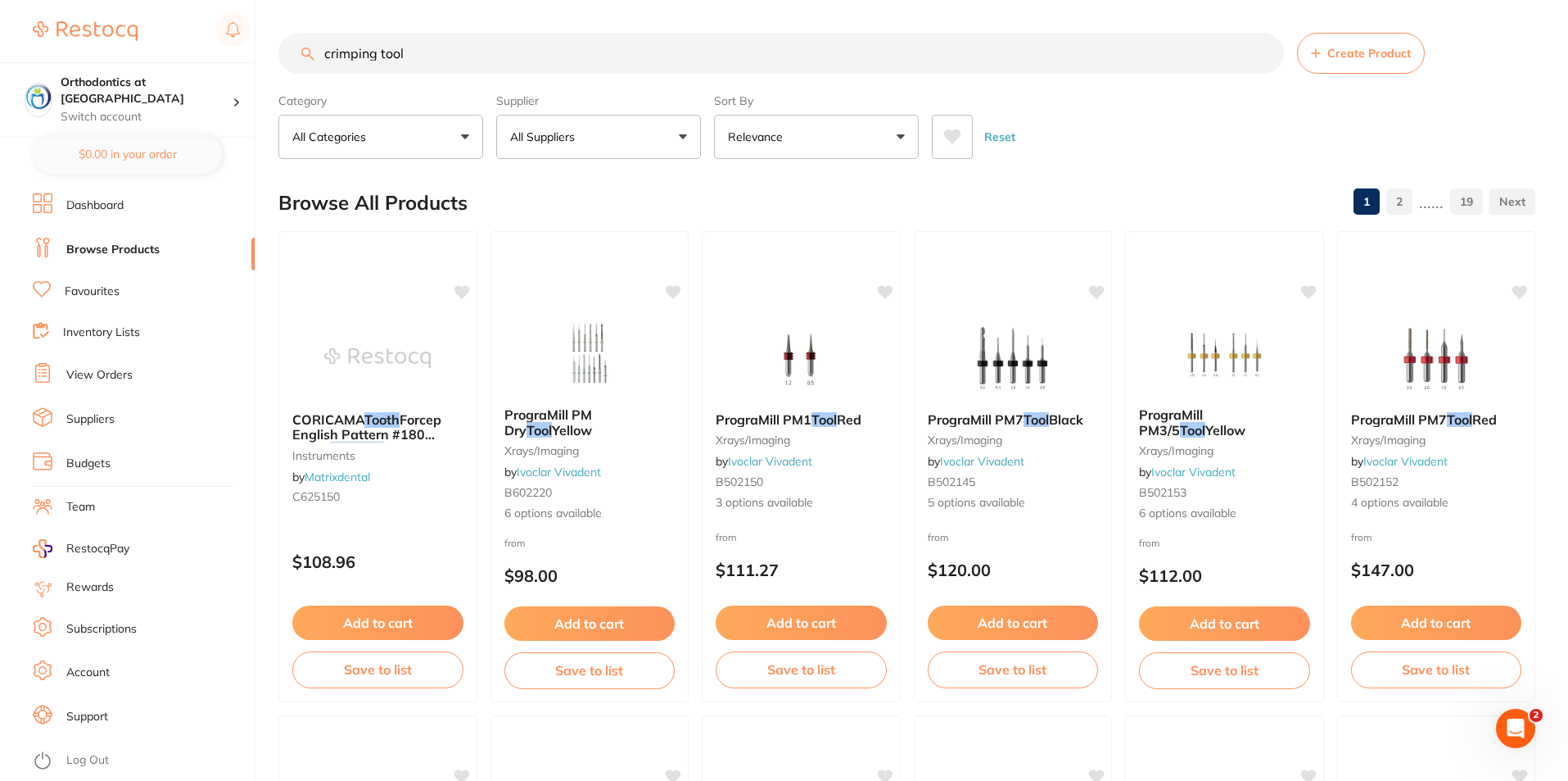
drag, startPoint x: 412, startPoint y: 53, endPoint x: 380, endPoint y: 51, distance: 32.1
click at [380, 51] on input "crimping tool" at bounding box center [781, 53] width 1006 height 41
click at [429, 47] on input "crimping tool" at bounding box center [781, 53] width 1006 height 41
click at [423, 50] on input "crimping tool" at bounding box center [781, 53] width 1006 height 41
drag, startPoint x: 408, startPoint y: 51, endPoint x: 379, endPoint y: 51, distance: 29.0
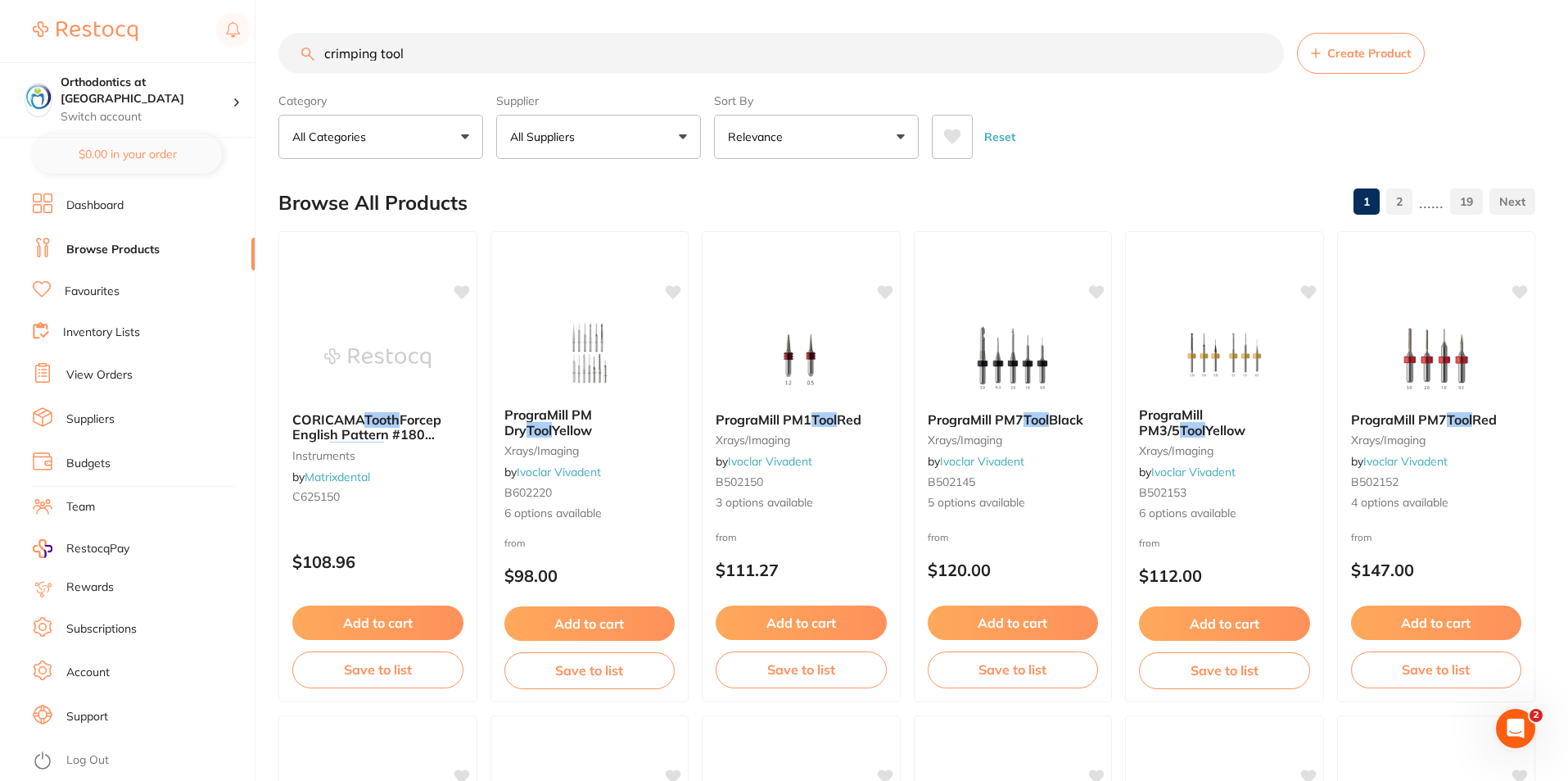
click at [379, 51] on input "crimping tool" at bounding box center [781, 53] width 1006 height 41
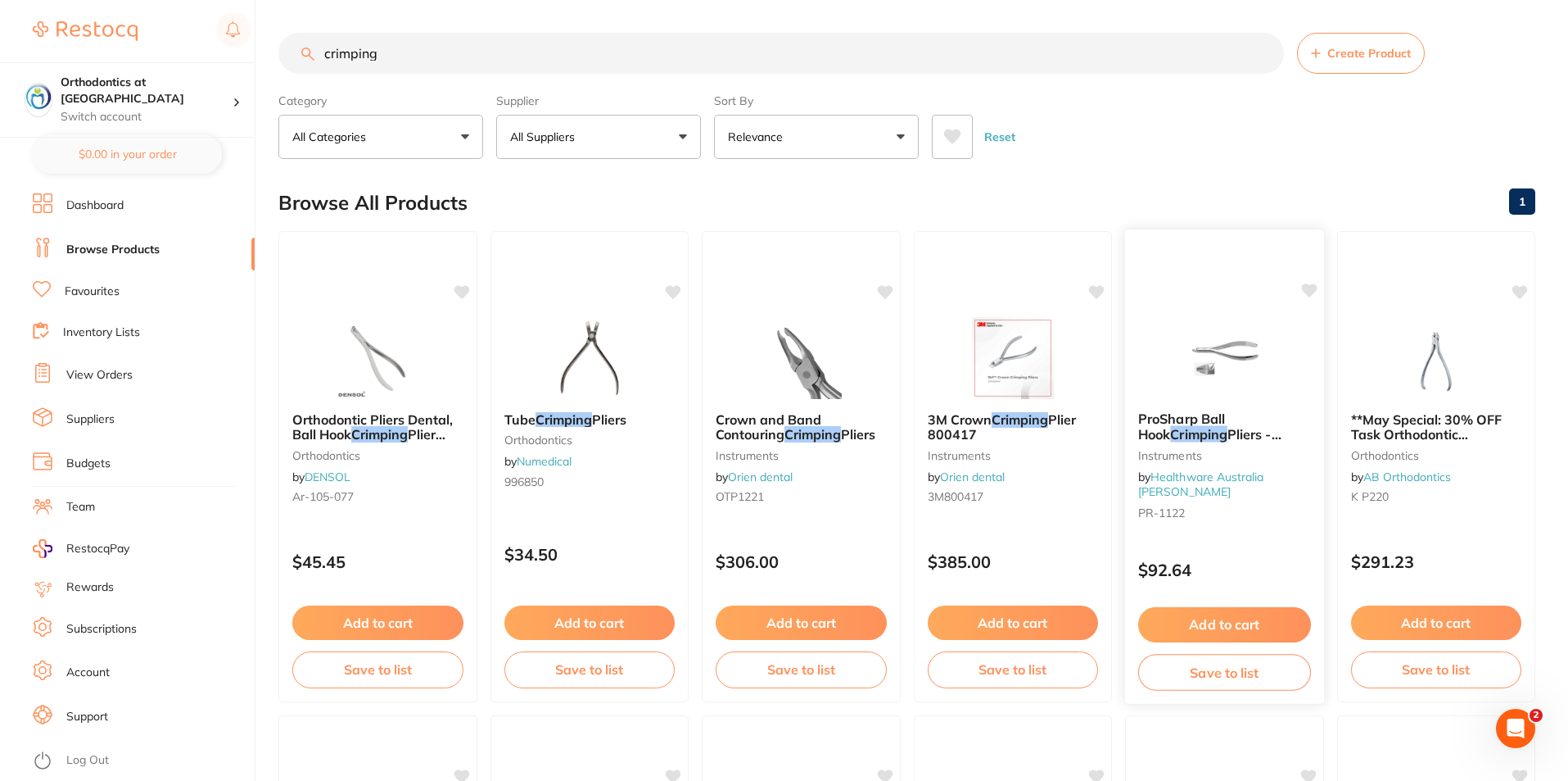
click at [1217, 419] on span "ProSharp Ball Hook" at bounding box center [1181, 426] width 87 height 32
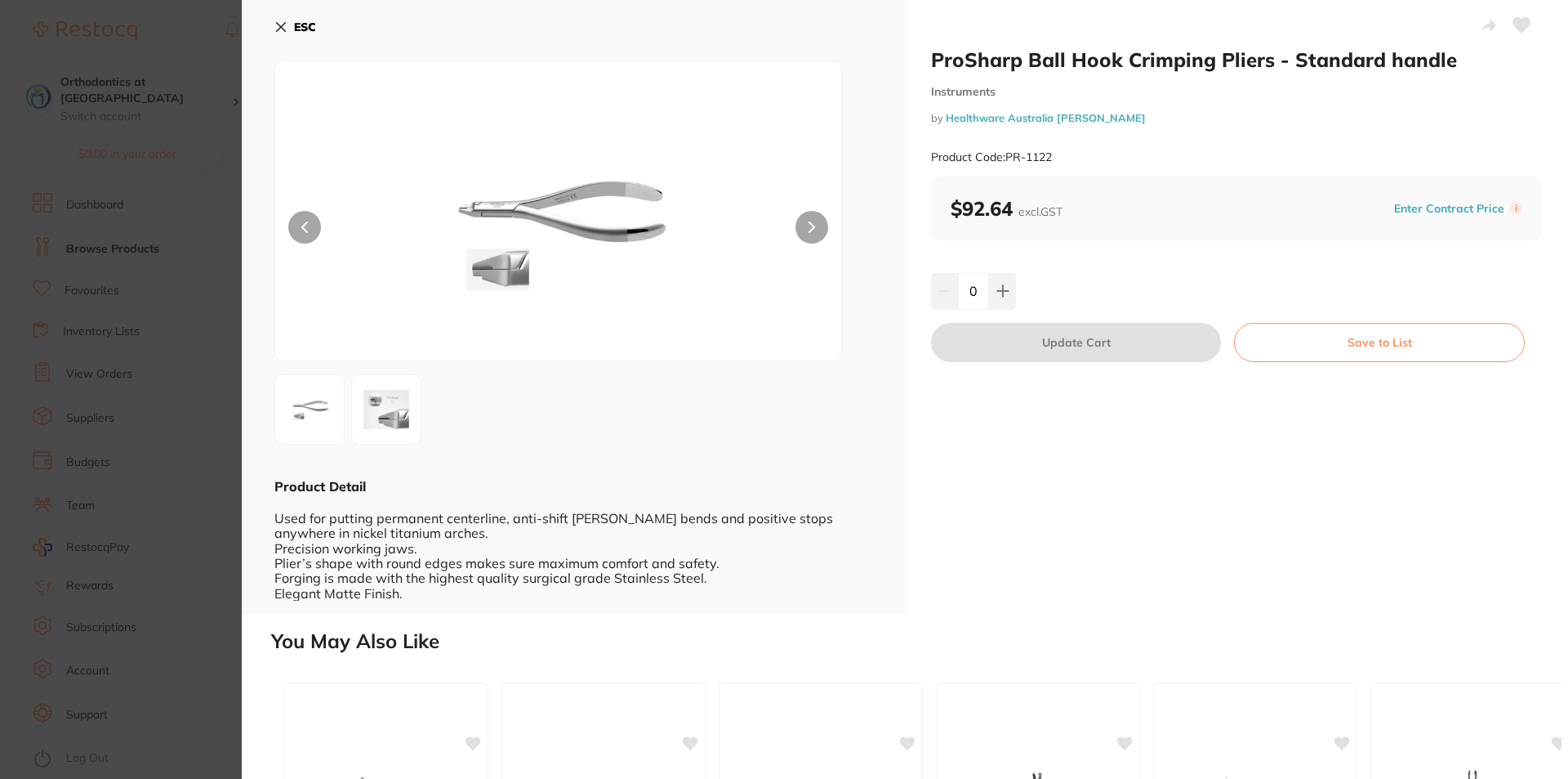
click at [313, 404] on img at bounding box center [310, 410] width 59 height 59
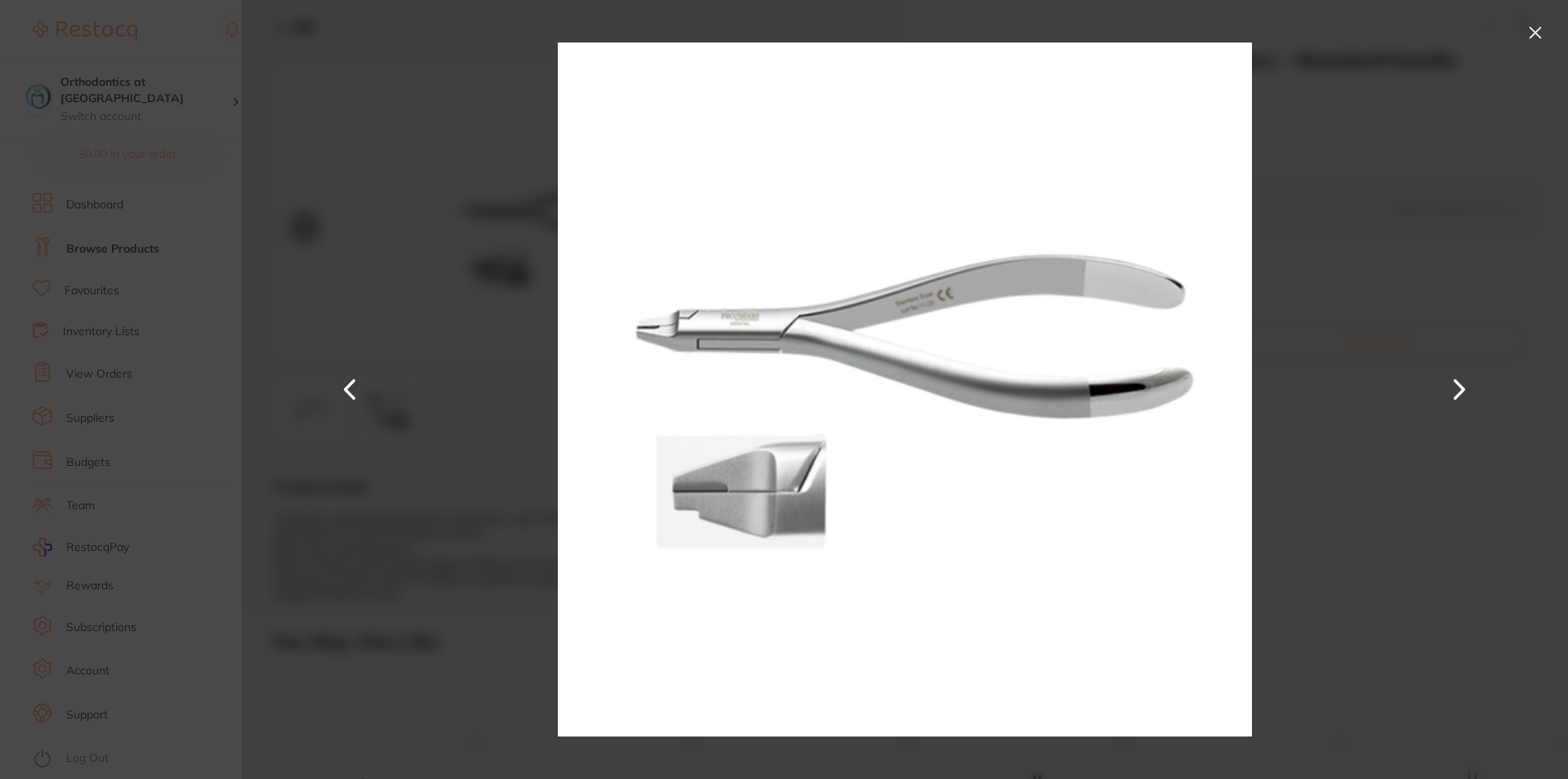
click at [1460, 381] on button at bounding box center [1459, 389] width 39 height 390
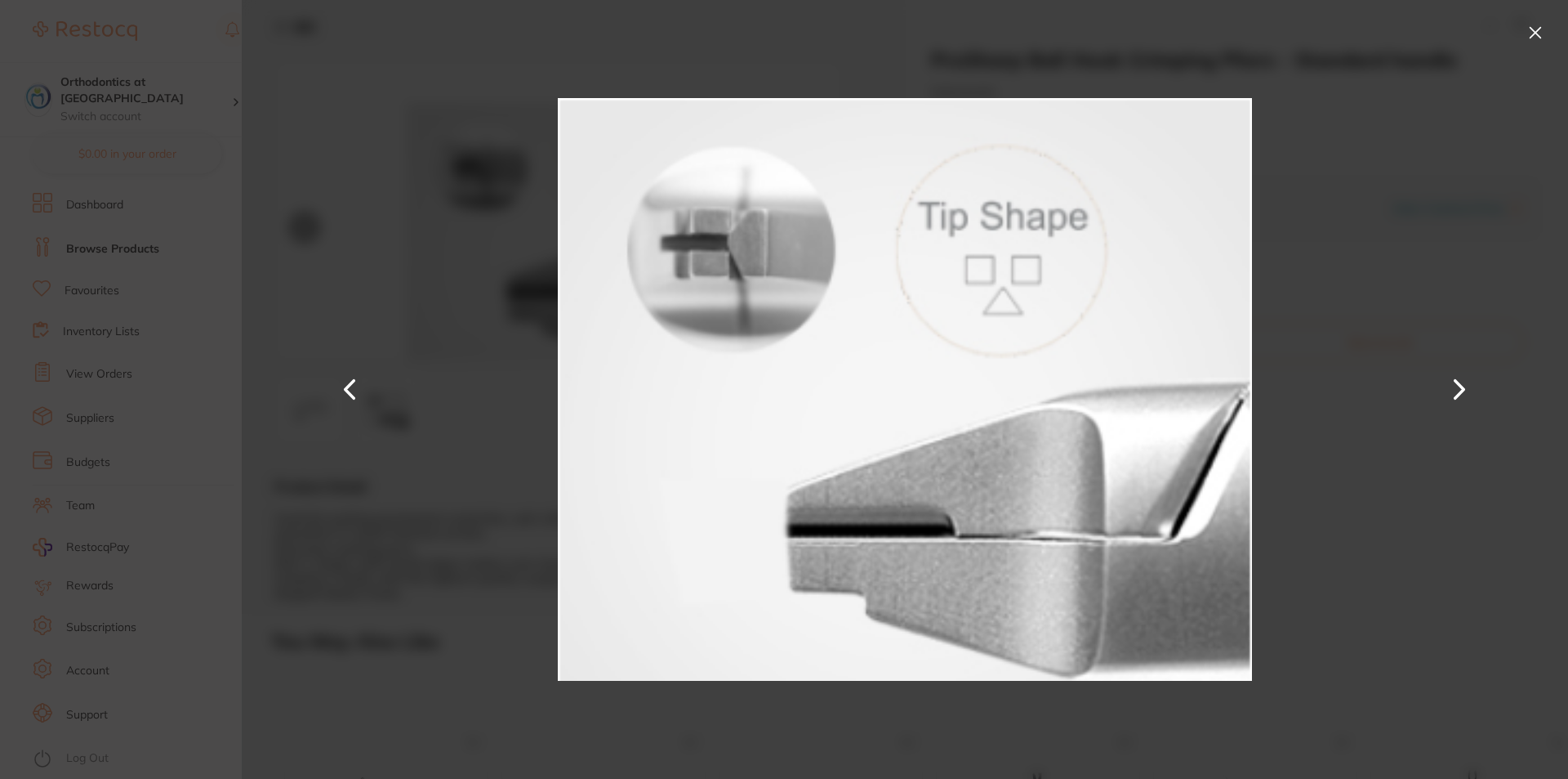
click at [1533, 34] on button at bounding box center [1535, 32] width 27 height 27
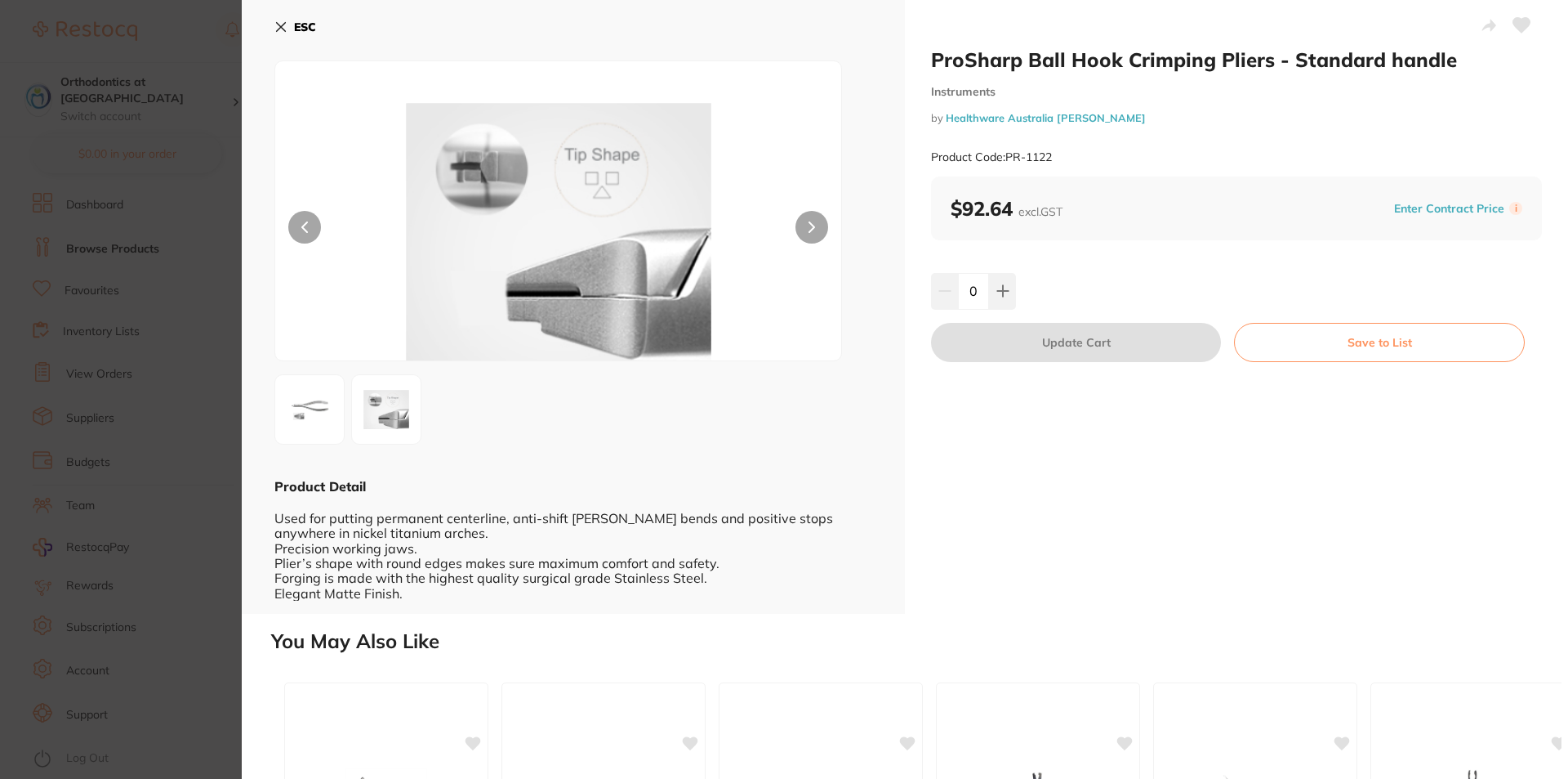
click at [276, 22] on icon at bounding box center [281, 27] width 13 height 13
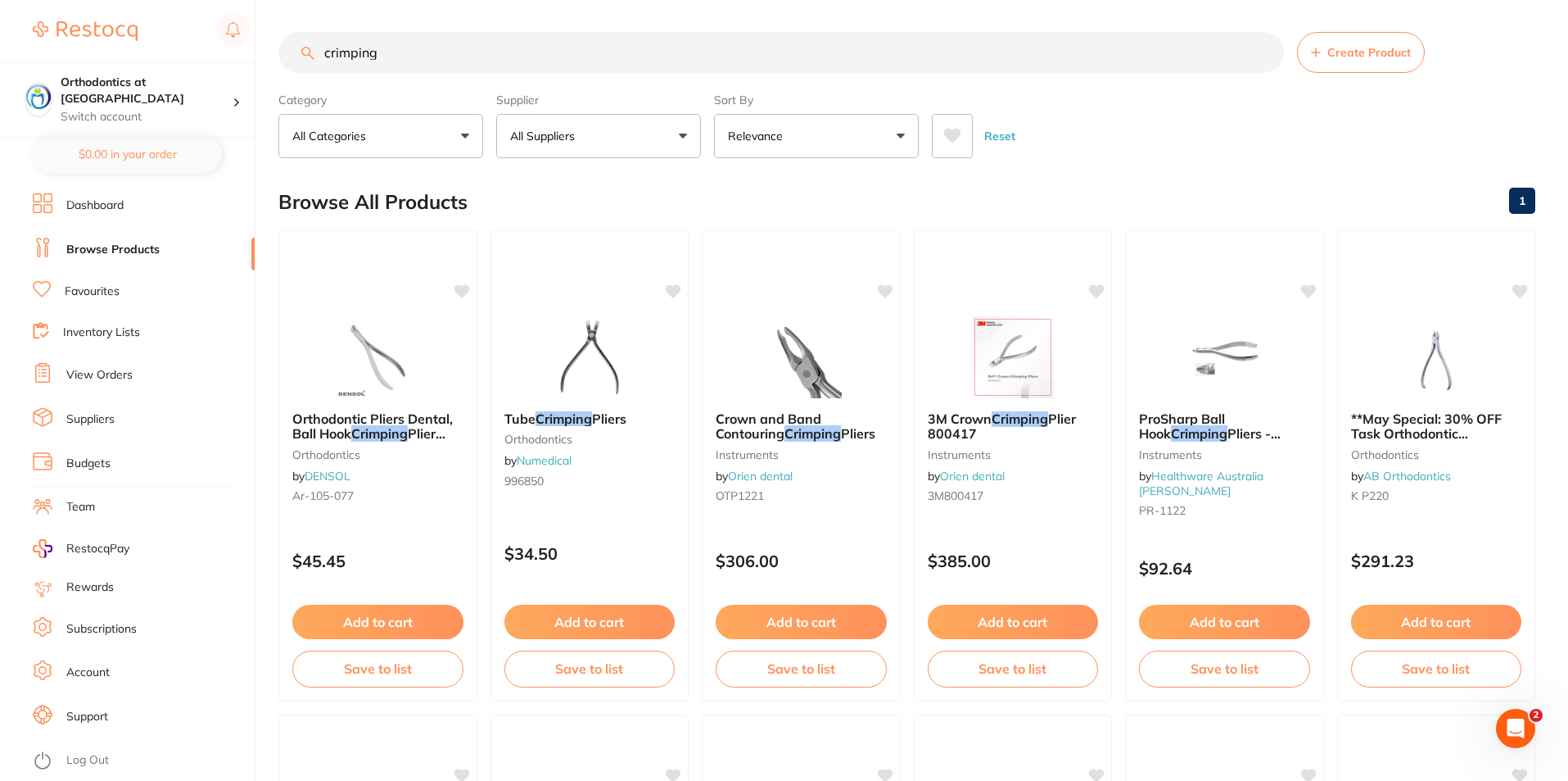
click at [382, 51] on input "crimping" at bounding box center [781, 52] width 1006 height 41
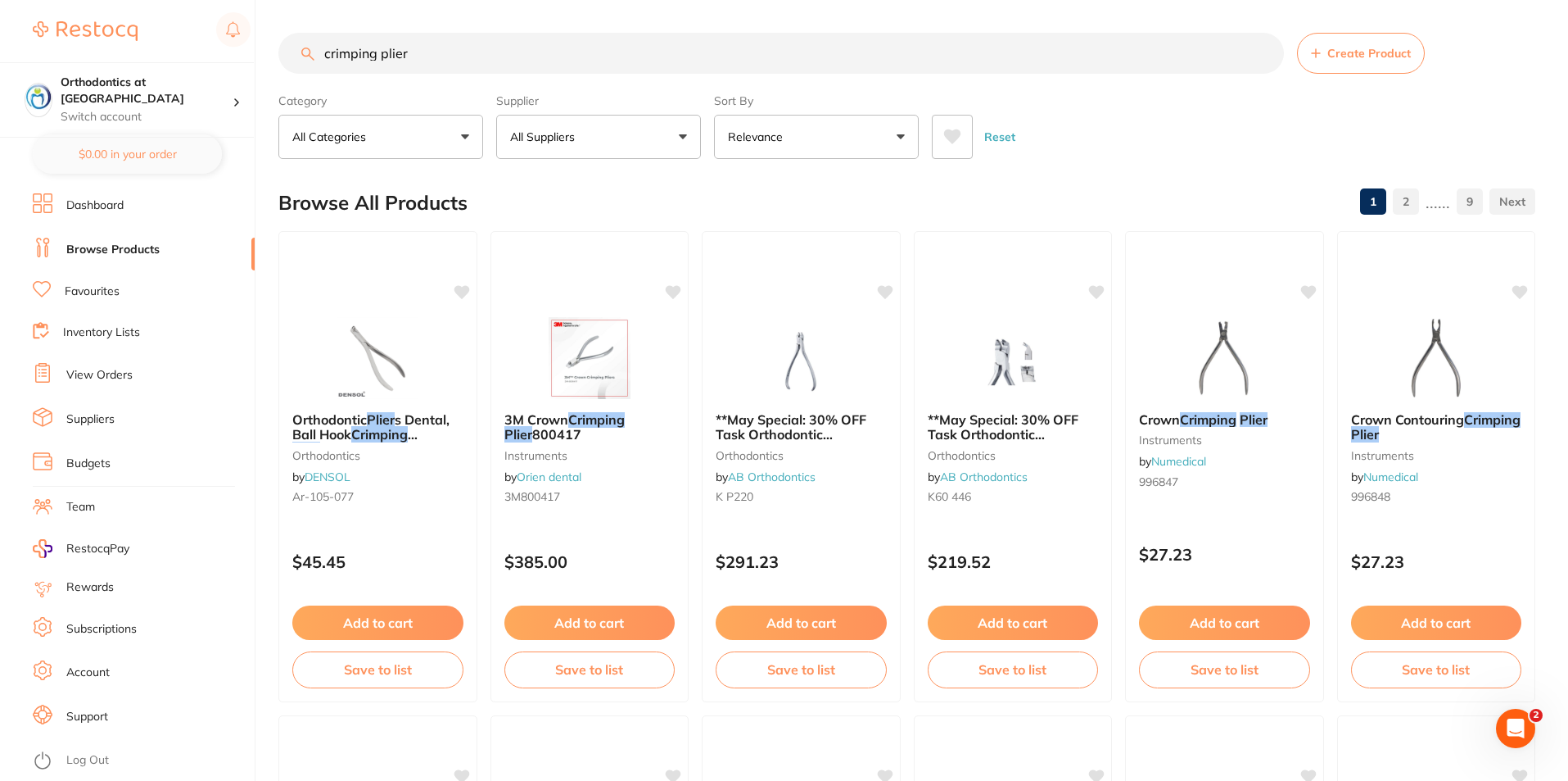
scroll to position [0, 0]
type input "crimping plier"
click at [117, 372] on link "View Orders" at bounding box center [99, 375] width 66 height 17
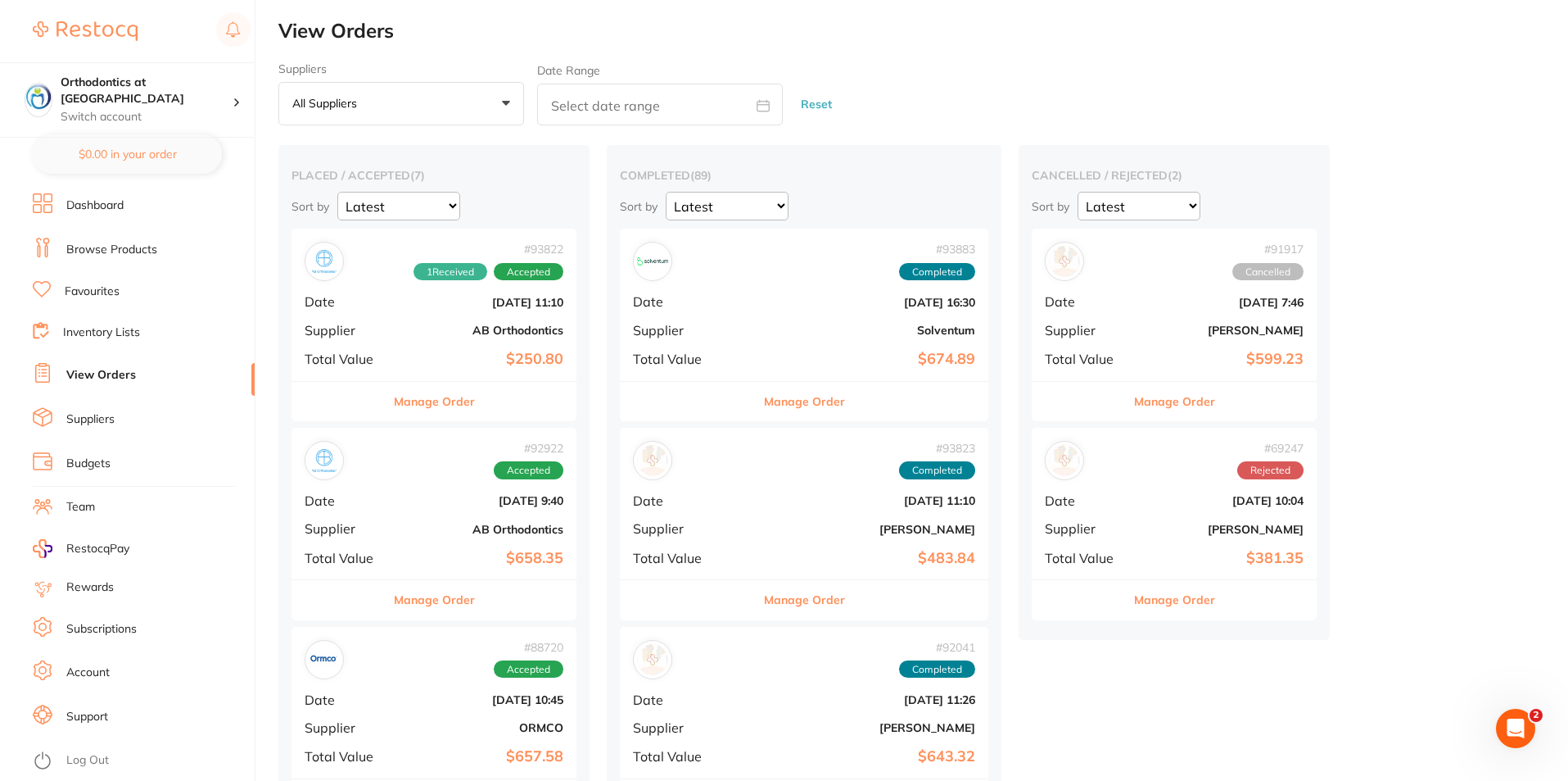
click at [441, 408] on button "Manage Order" at bounding box center [434, 401] width 81 height 40
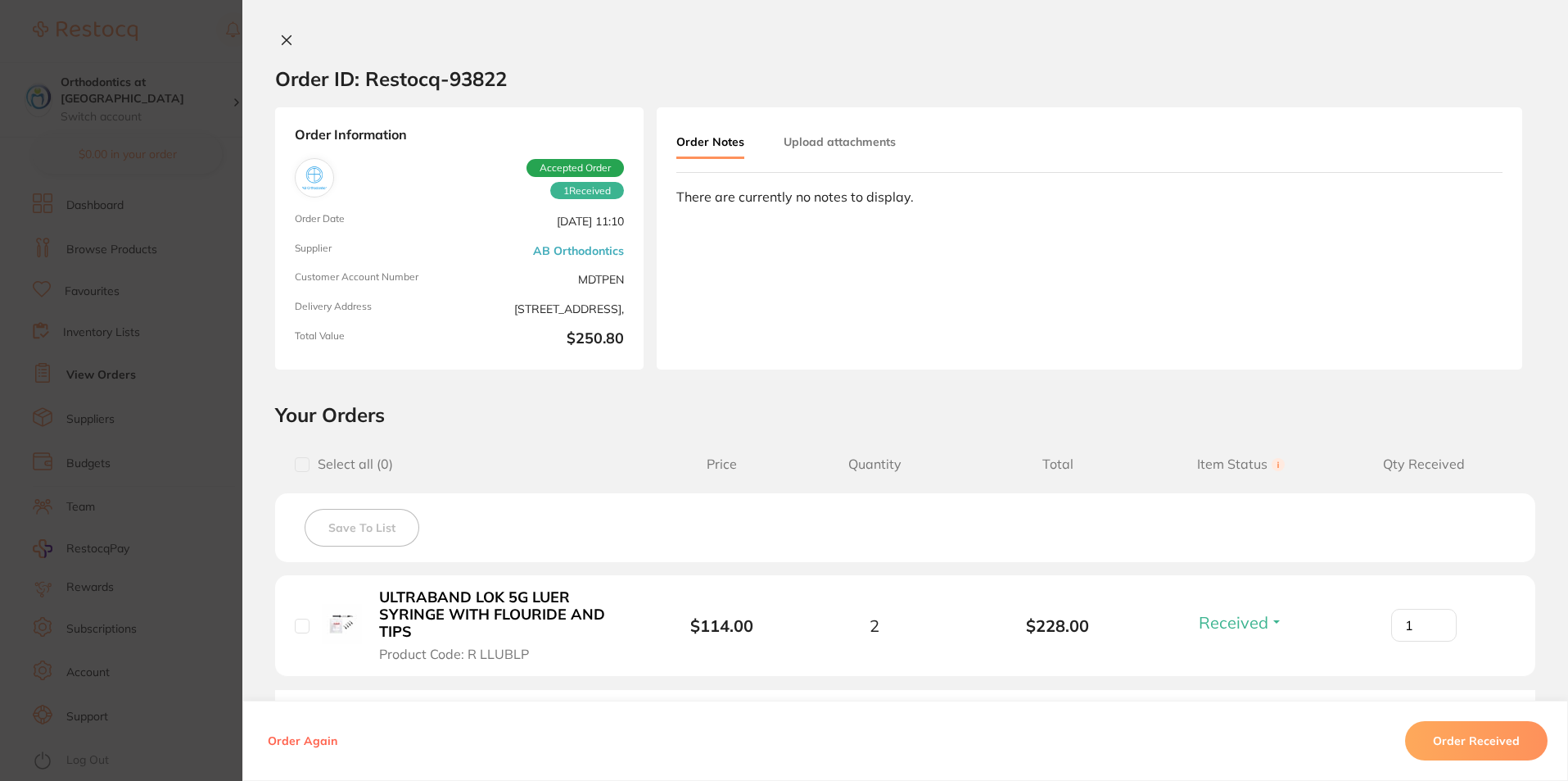
click at [283, 40] on icon at bounding box center [288, 40] width 9 height 9
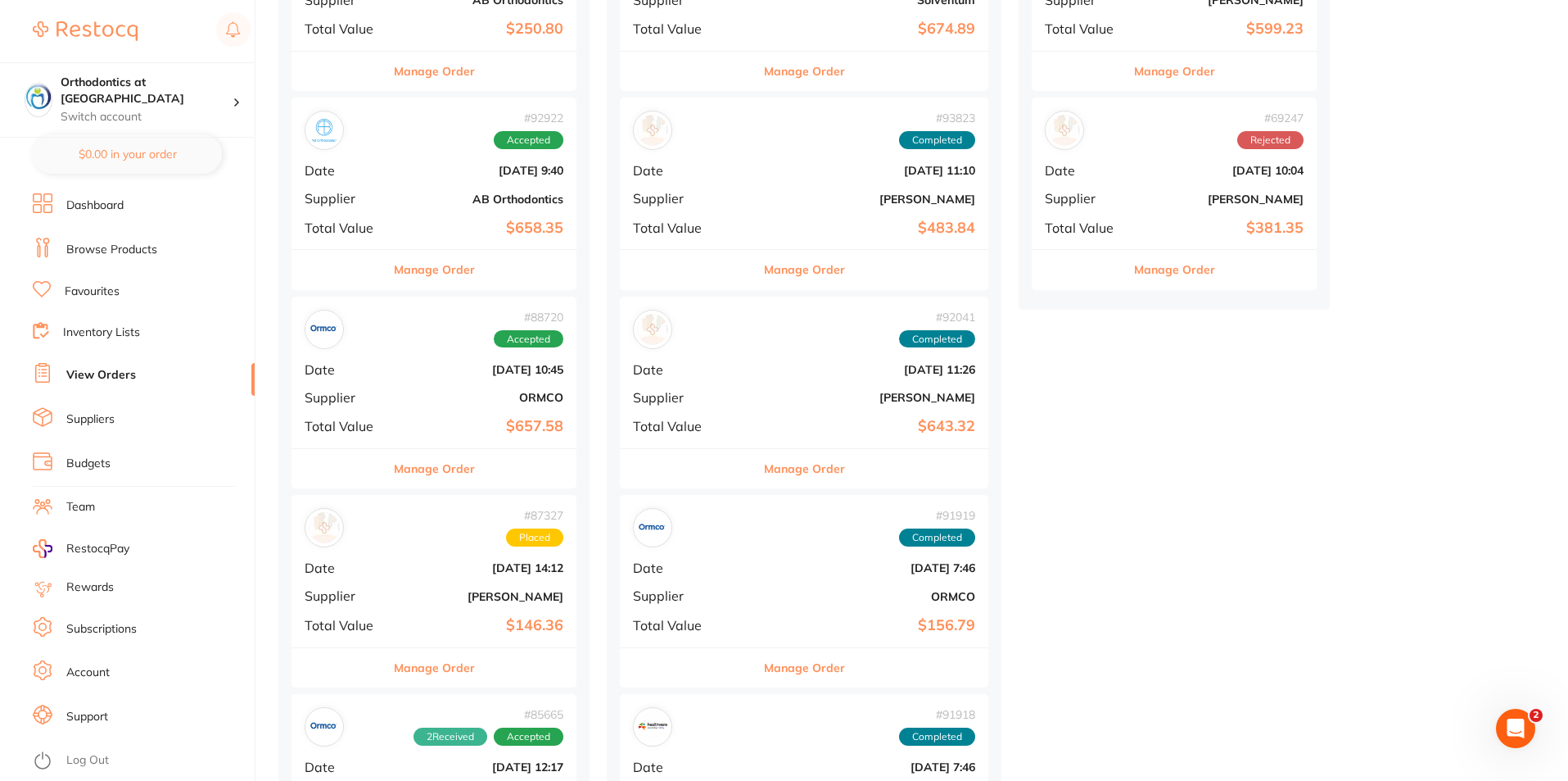
scroll to position [82, 0]
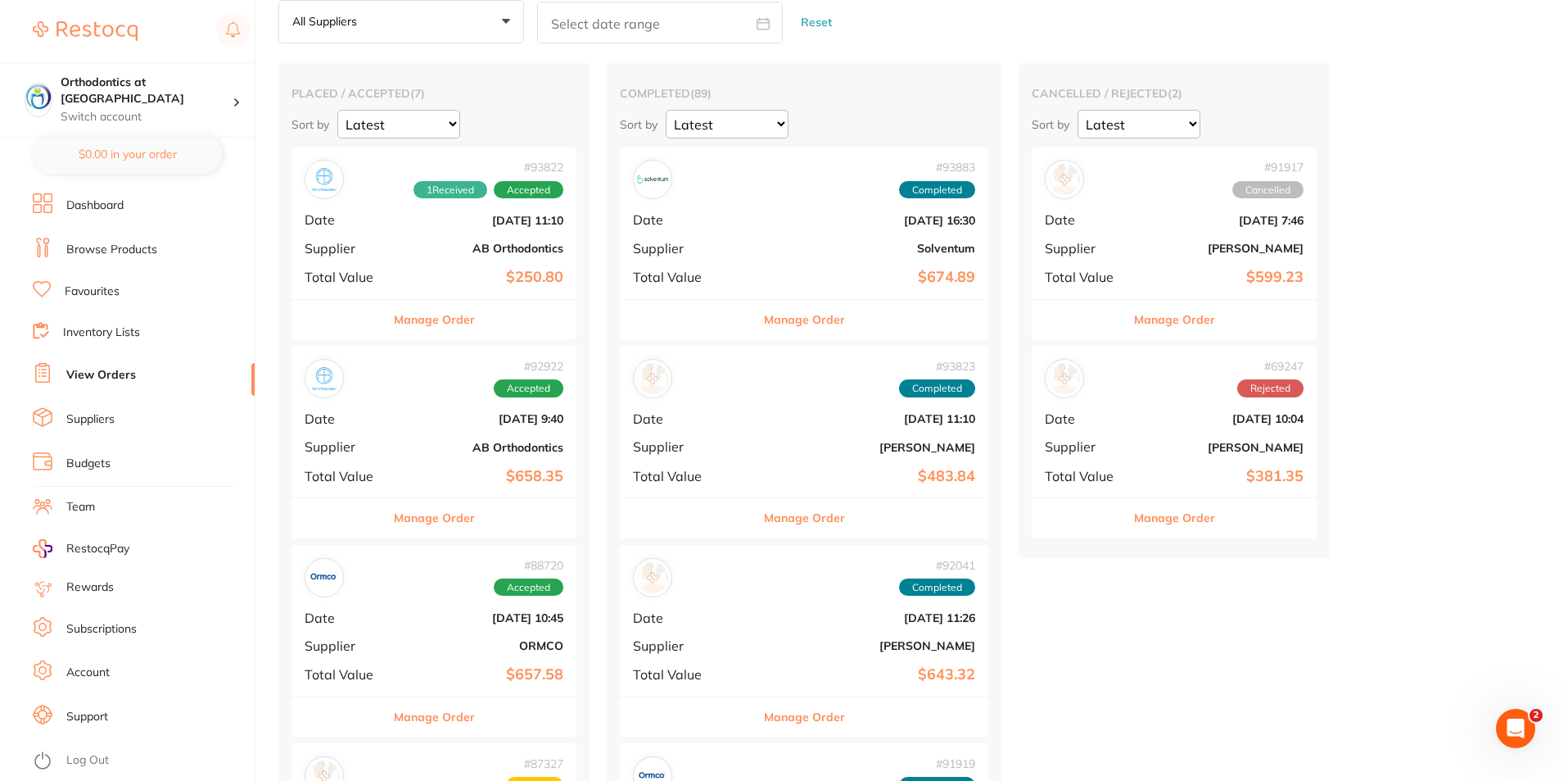
click at [449, 515] on button "Manage Order" at bounding box center [434, 517] width 81 height 40
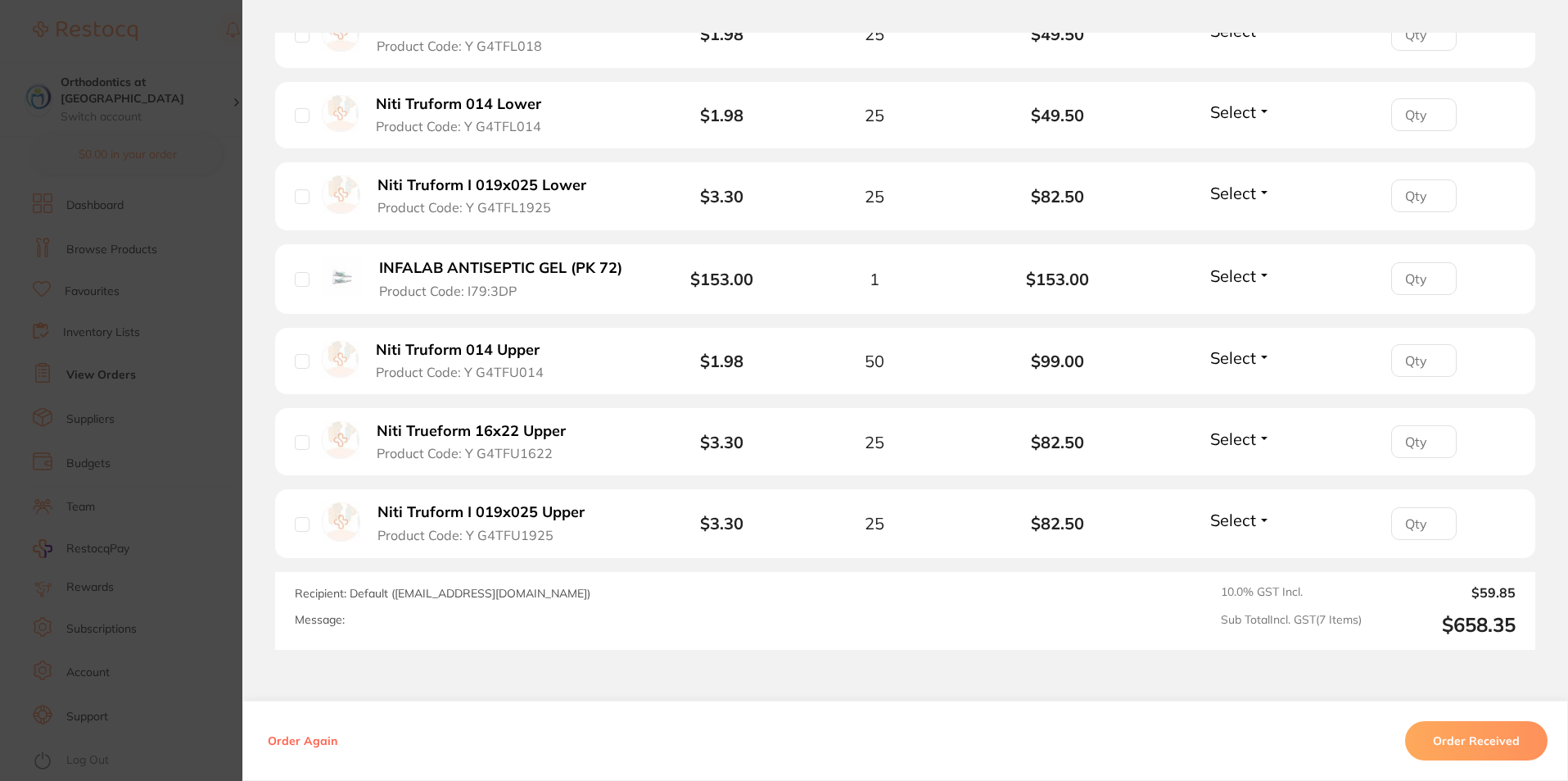
scroll to position [820, 0]
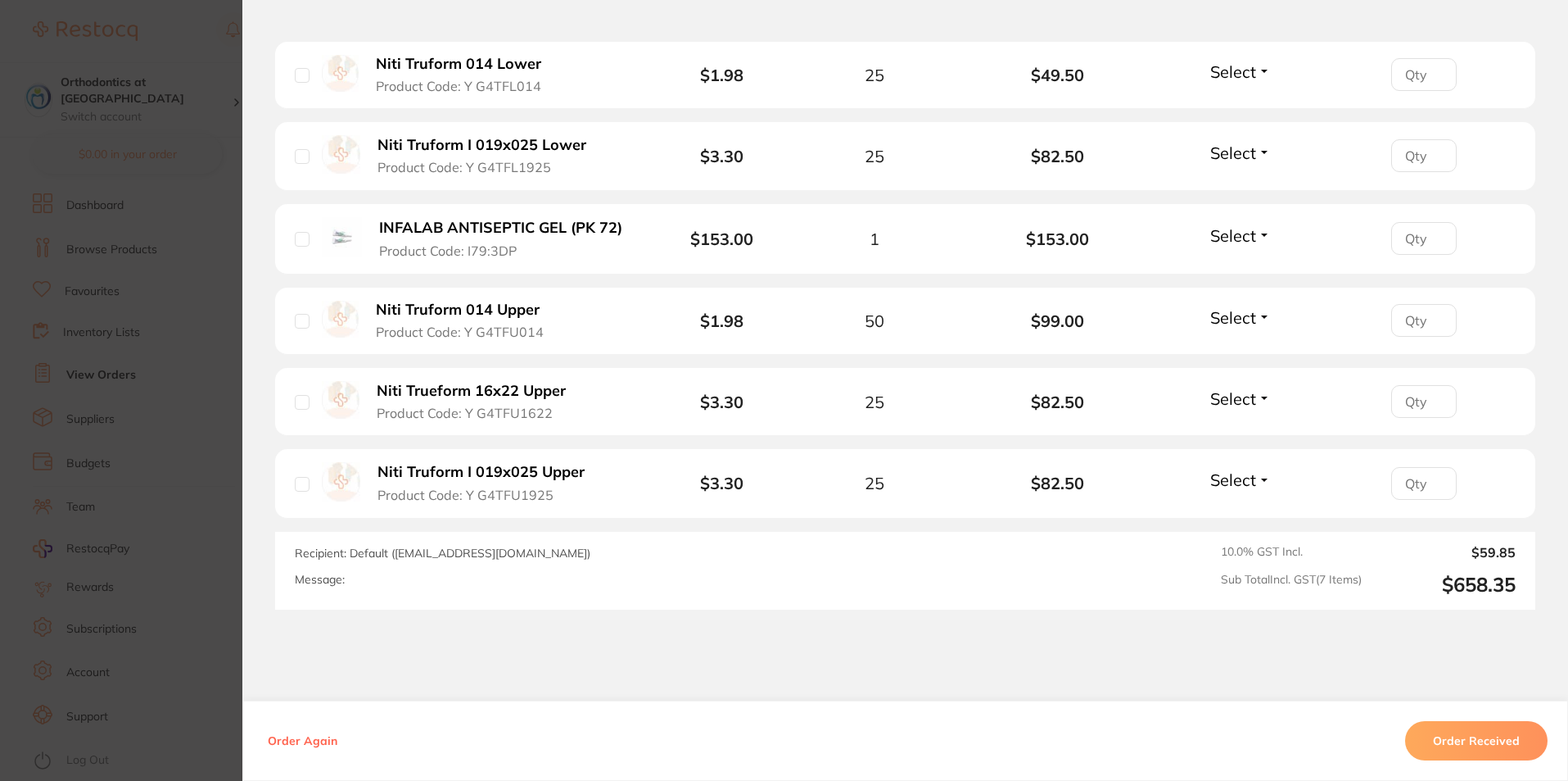
click at [1460, 743] on button "Order Received" at bounding box center [1476, 741] width 142 height 40
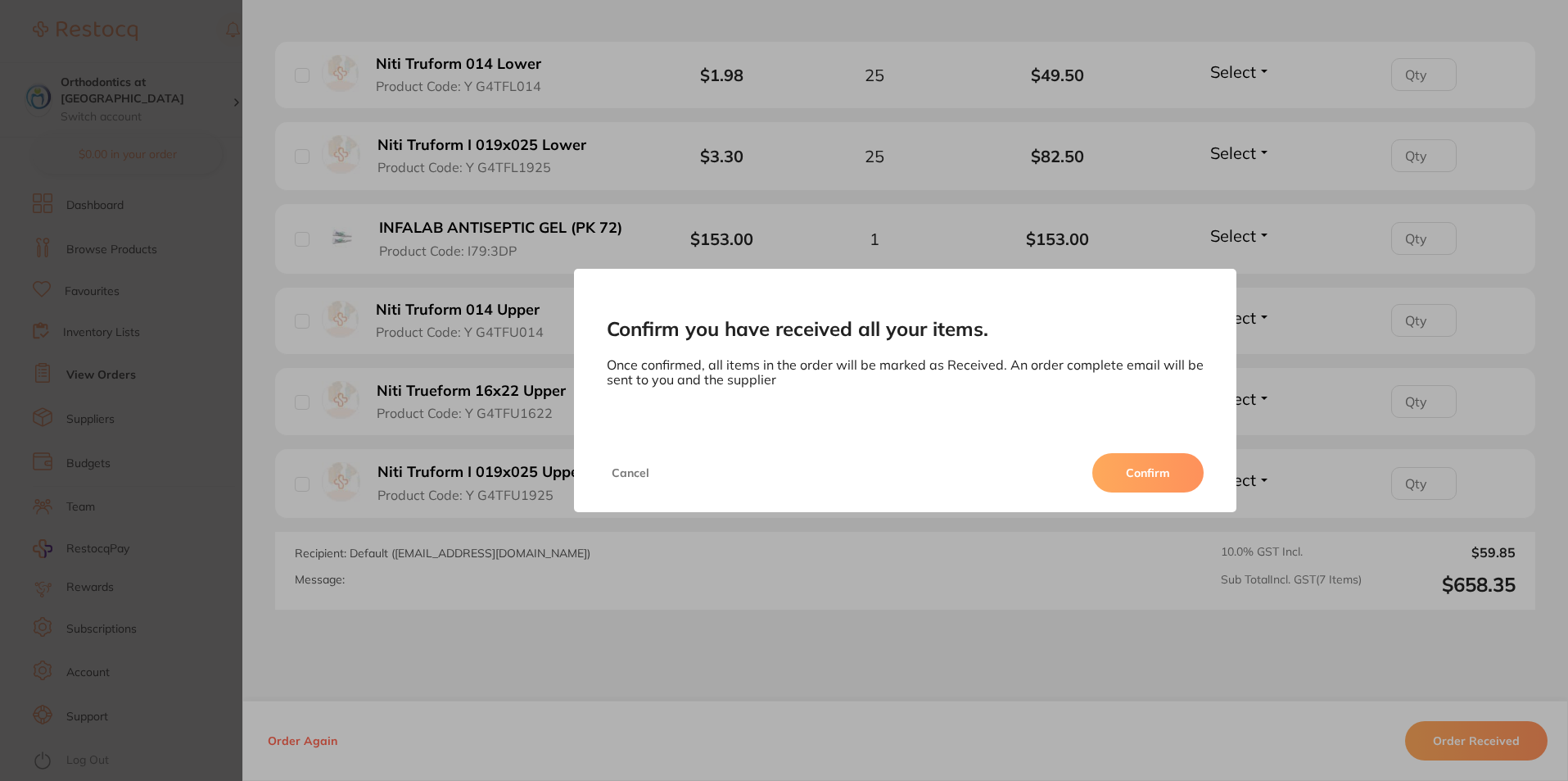
click at [1343, 689] on div "Confirm you have received all your items. Once confirmed, all items in the orde…" at bounding box center [905, 390] width 1325 height 781
click at [946, 549] on div "Confirm you have received all your items. Once confirmed, all items in the orde…" at bounding box center [905, 390] width 1325 height 781
click at [1190, 676] on div "Confirm you have received all your items. Once confirmed, all items in the orde…" at bounding box center [905, 390] width 1325 height 781
click at [1156, 655] on div "Confirm you have received all your items. Once confirmed, all items in the orde…" at bounding box center [905, 390] width 1325 height 781
click at [626, 472] on button "Cancel" at bounding box center [631, 472] width 48 height 40
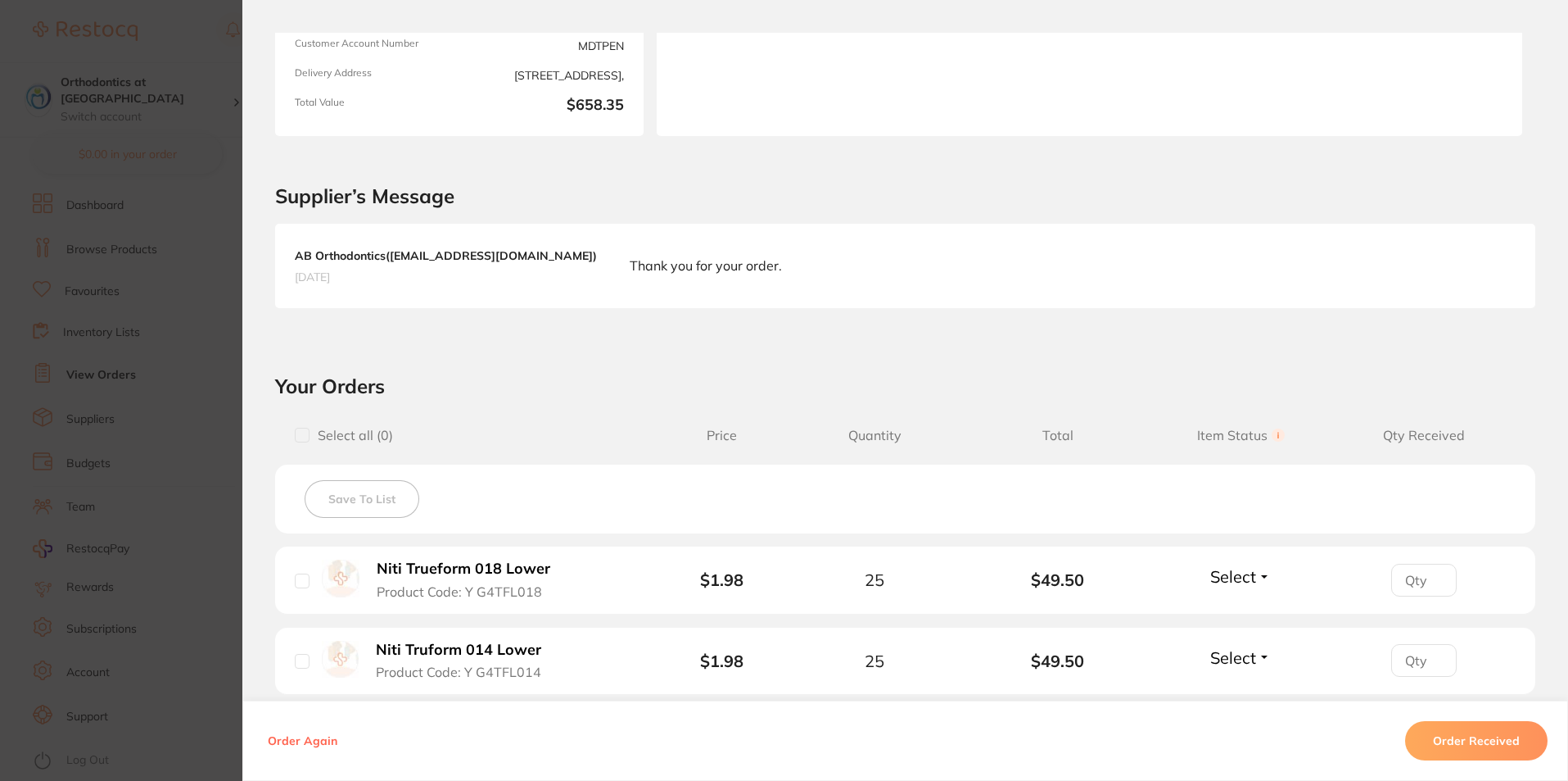
scroll to position [0, 0]
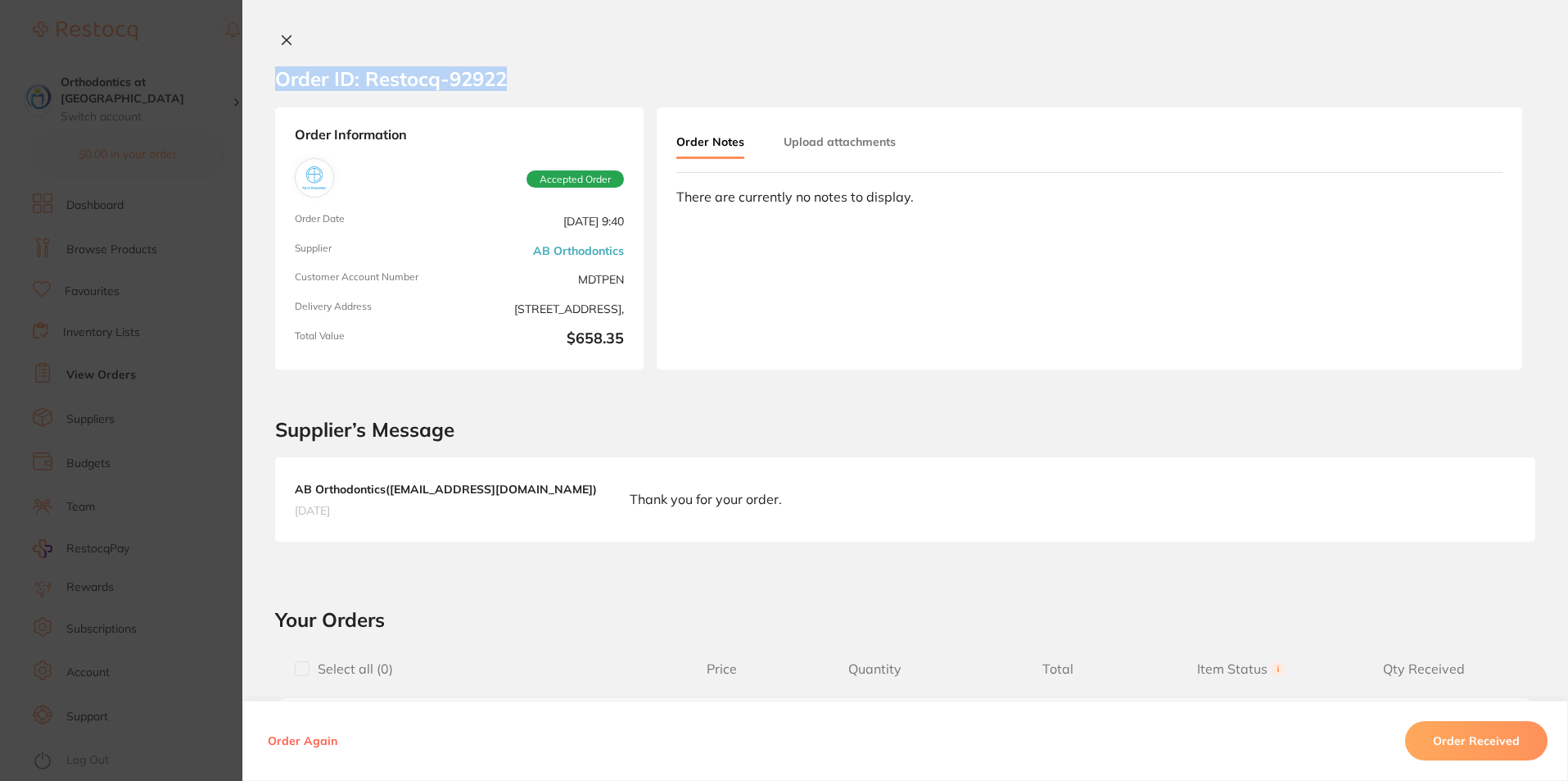
drag, startPoint x: 502, startPoint y: 79, endPoint x: 289, endPoint y: 83, distance: 213.0
click at [266, 83] on section "Order ID: Restocq- 92922" at bounding box center [905, 78] width 1325 height 57
copy h2 "Order ID: Restocq- 92922"
click at [283, 40] on icon at bounding box center [288, 40] width 9 height 9
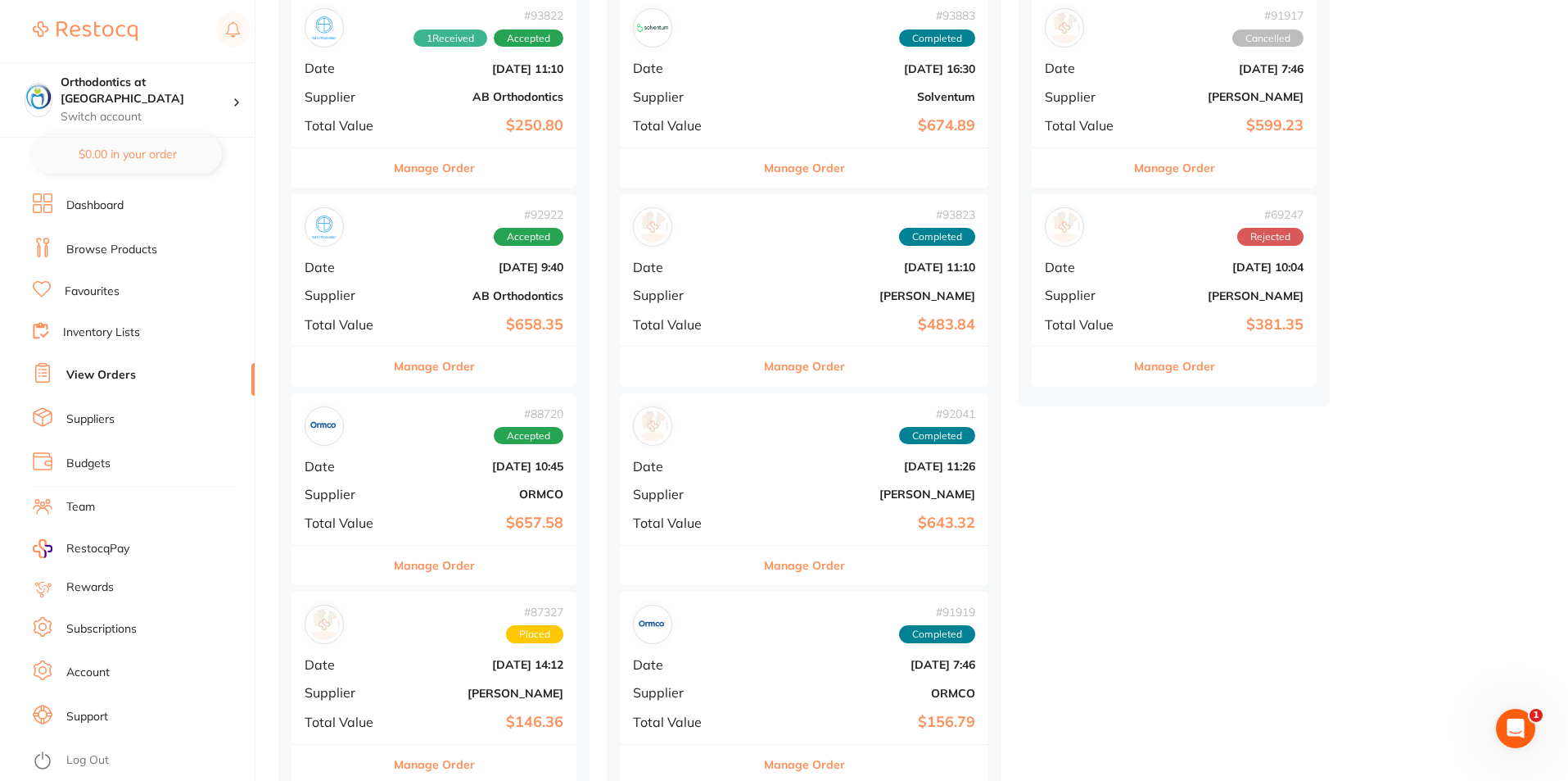
scroll to position [245, 0]
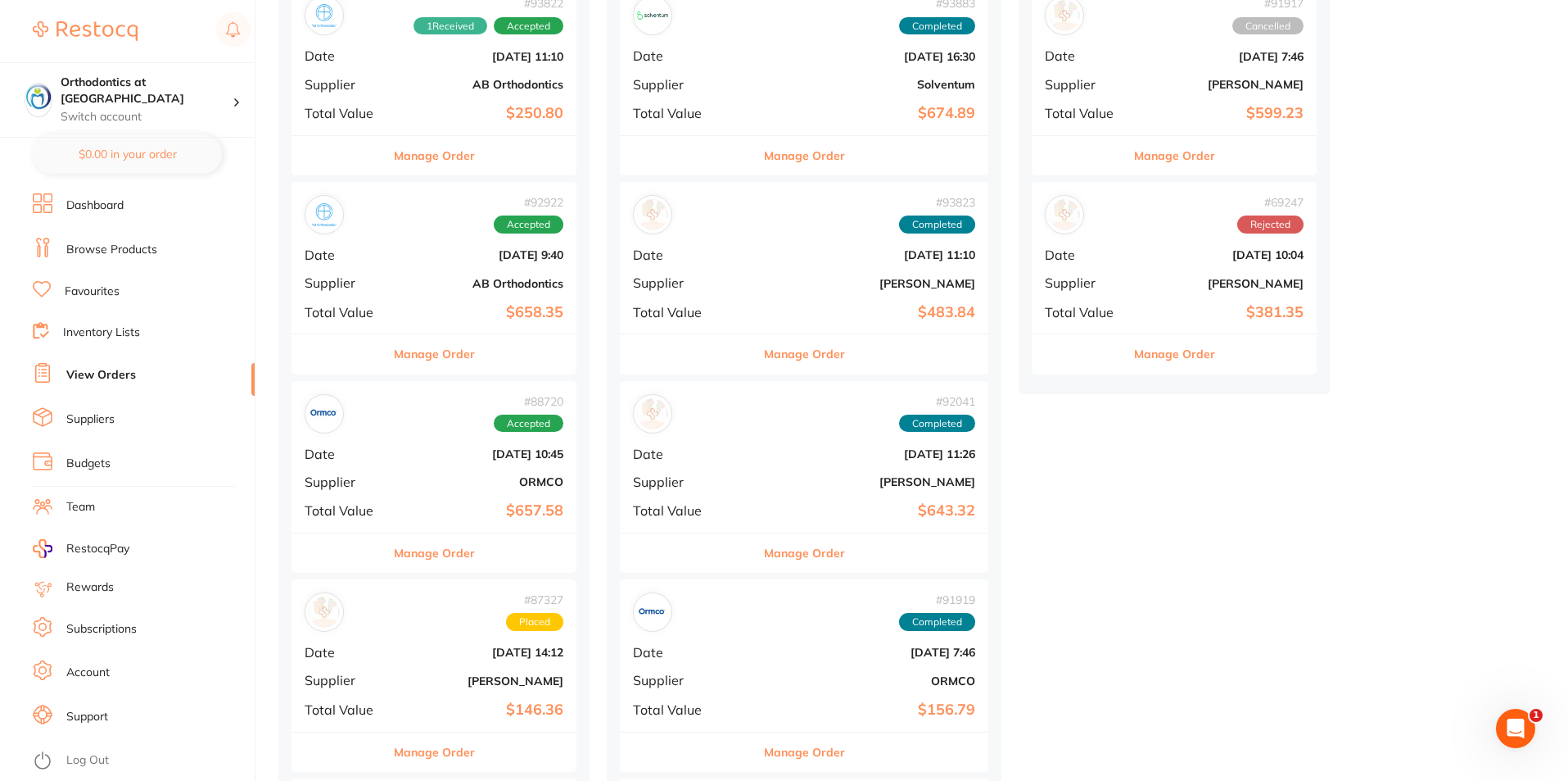
click at [432, 554] on button "Manage Order" at bounding box center [434, 552] width 81 height 40
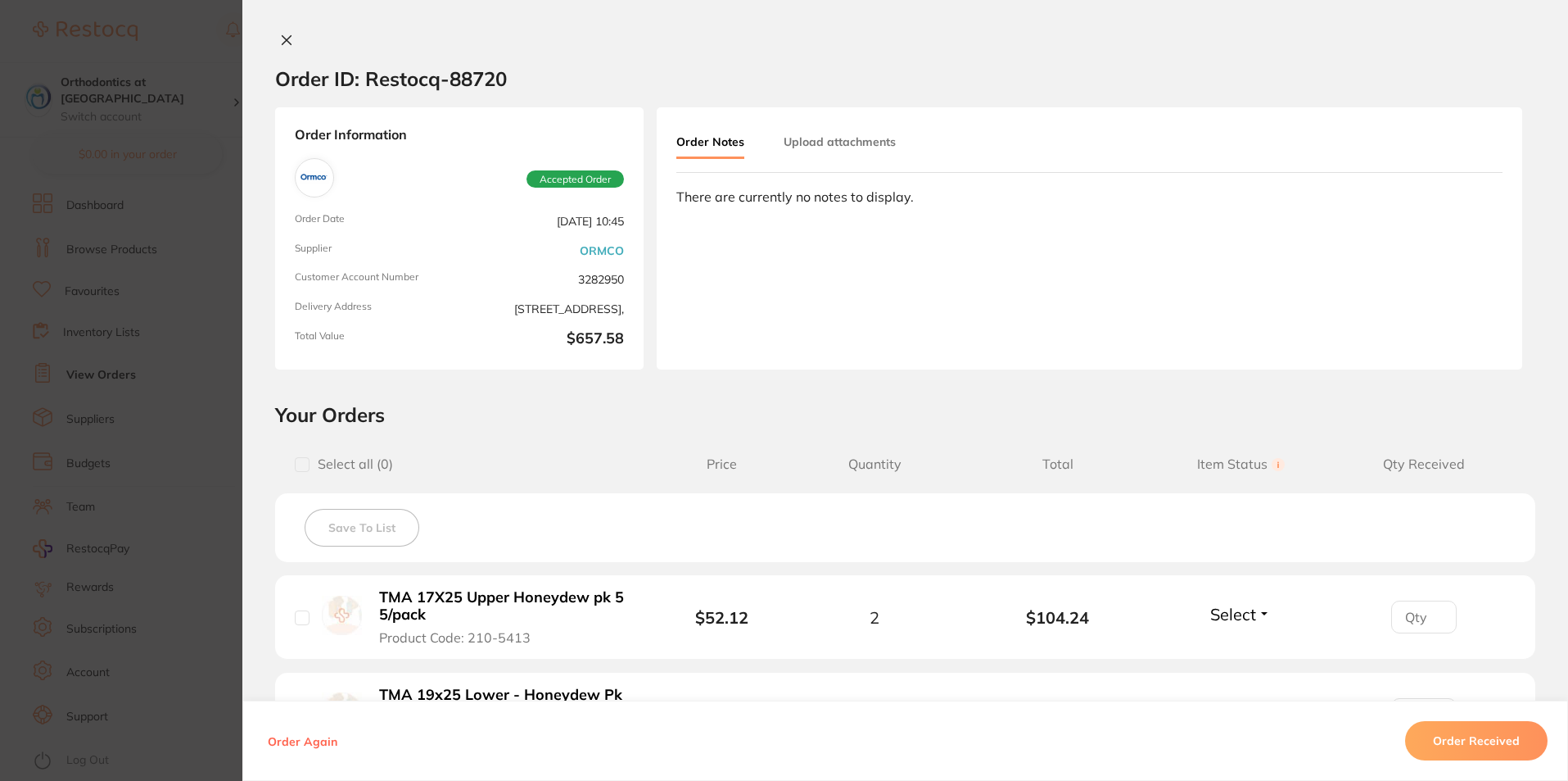
click at [280, 40] on icon at bounding box center [287, 40] width 13 height 13
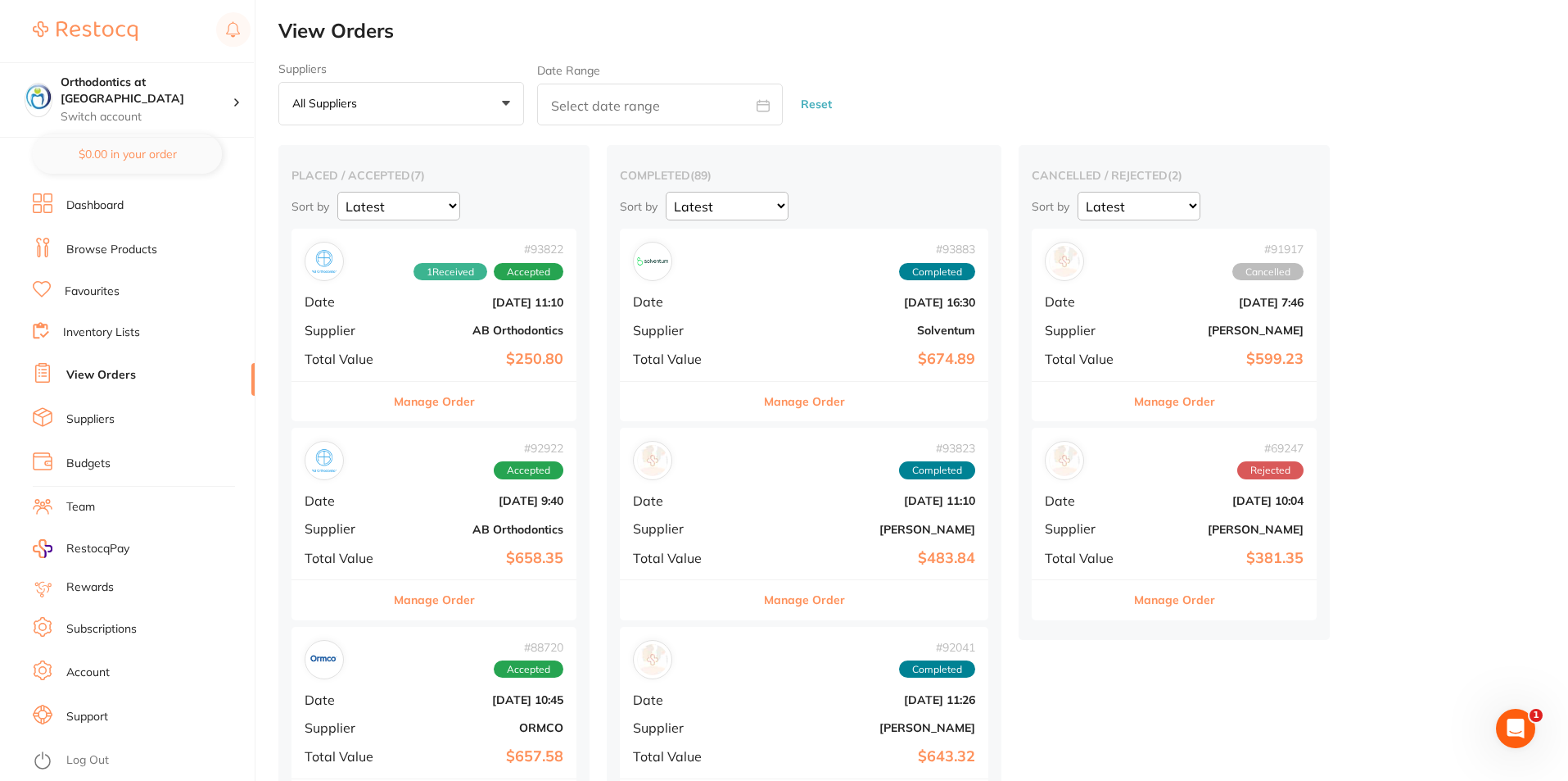
click at [434, 595] on button "Manage Order" at bounding box center [434, 599] width 81 height 40
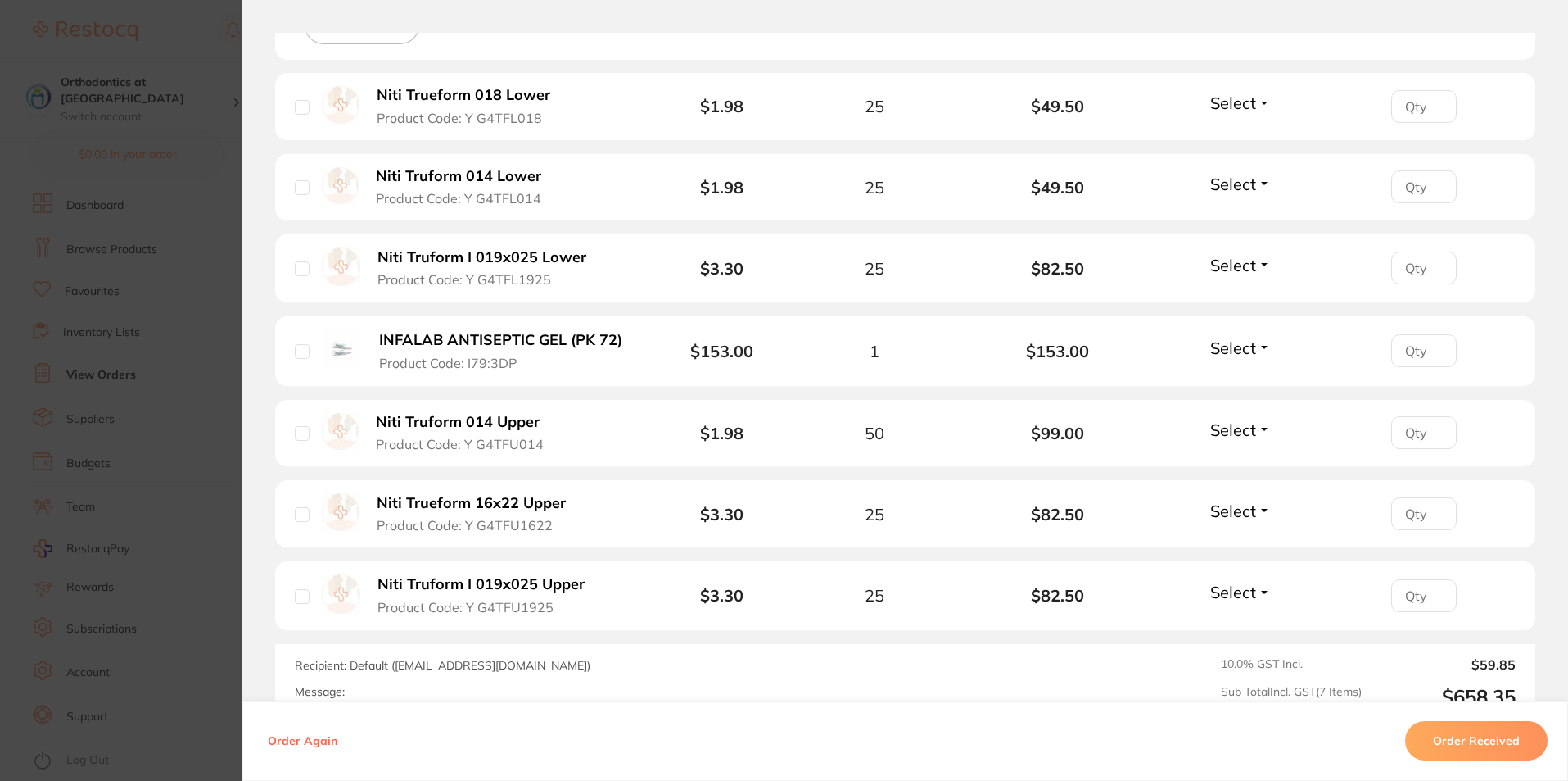
scroll to position [891, 0]
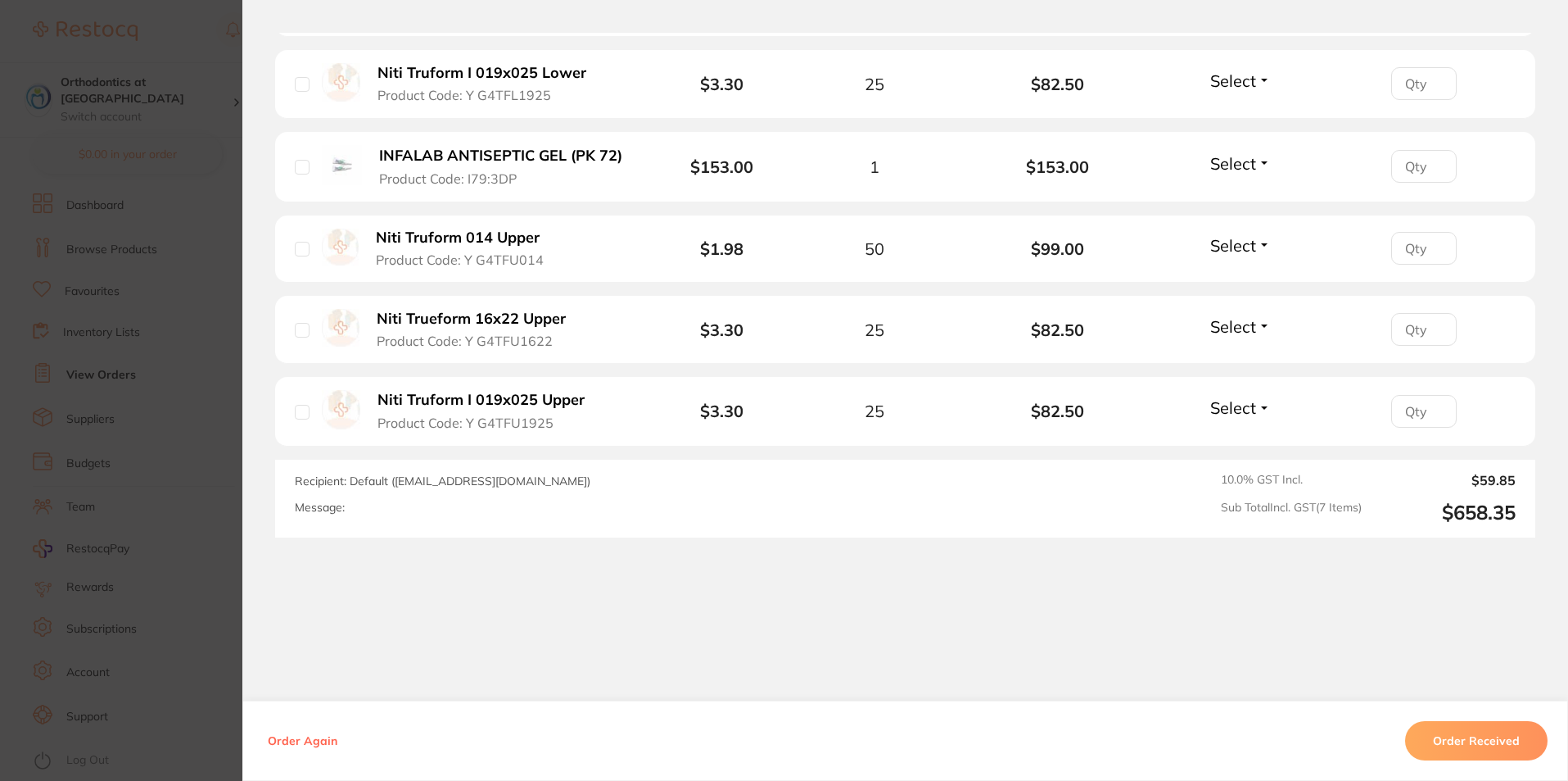
click at [1438, 745] on button "Order Received" at bounding box center [1476, 741] width 142 height 40
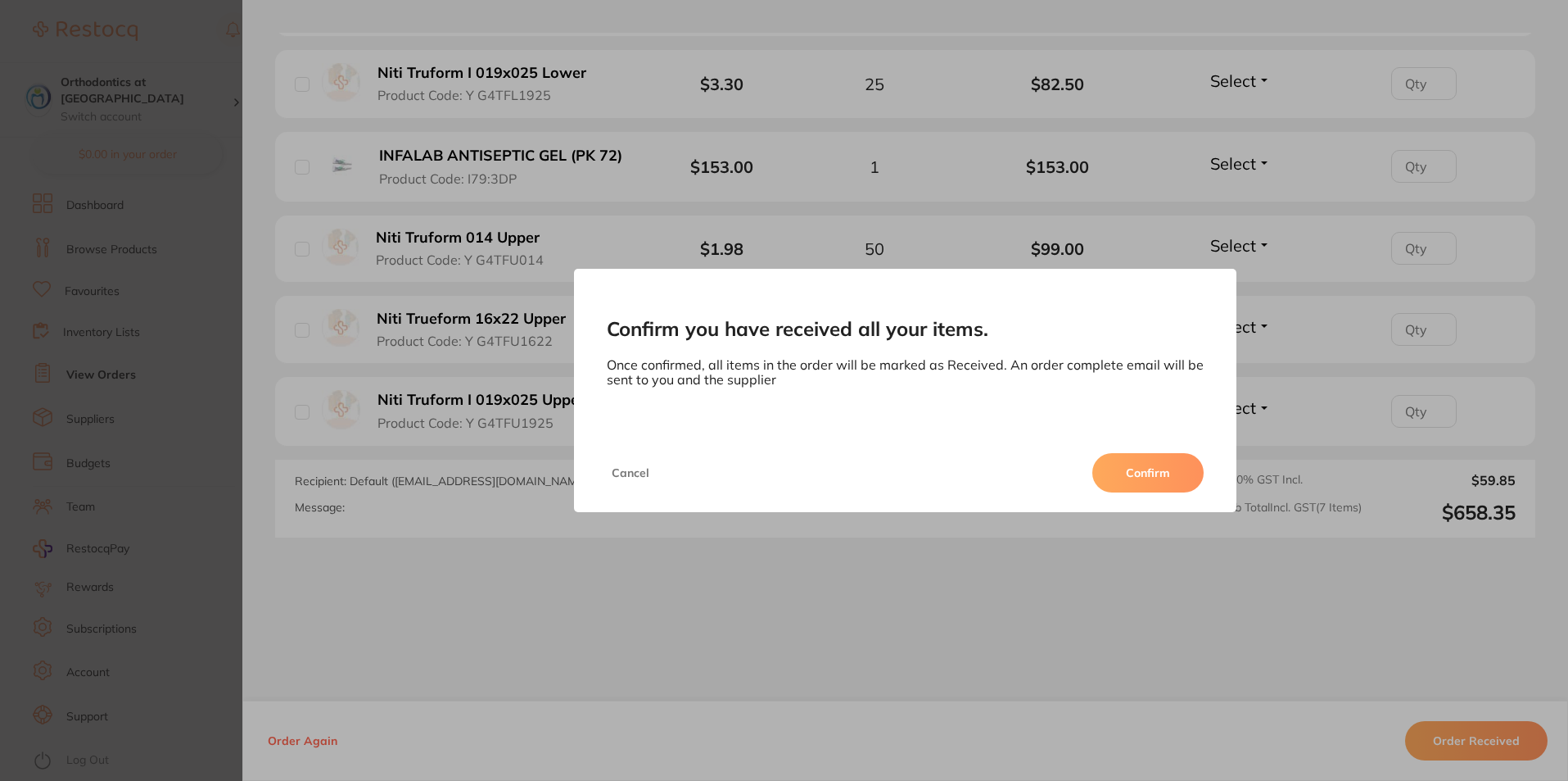
click at [1150, 472] on button "Confirm" at bounding box center [1147, 472] width 111 height 40
